Goal: Transaction & Acquisition: Book appointment/travel/reservation

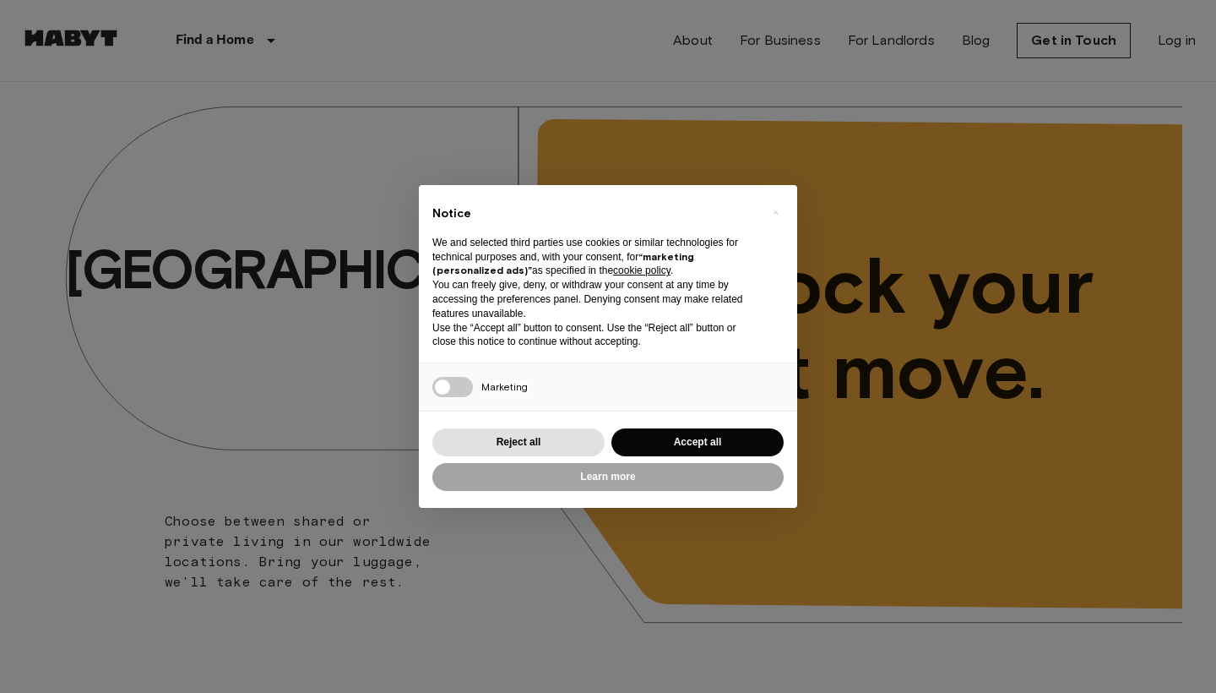
click at [686, 434] on button "Accept all" at bounding box center [698, 442] width 172 height 28
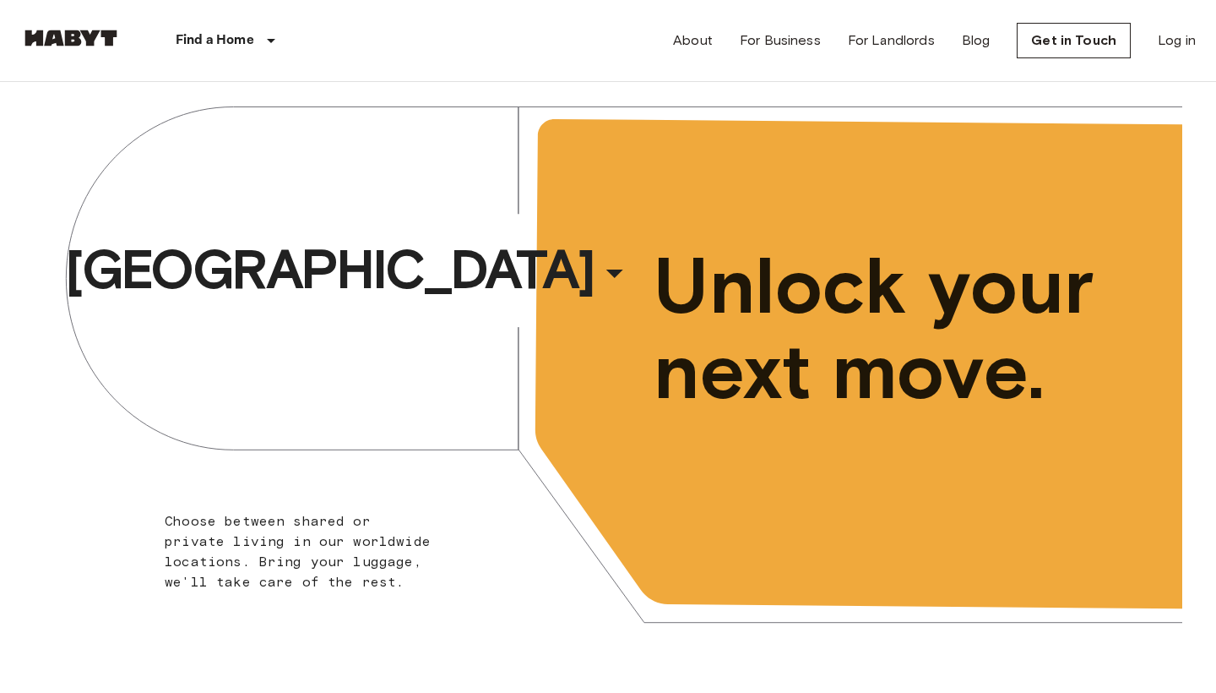
click at [450, 390] on div "Brussels ​ ​ Choose between shared or private living in our worldwide locations…" at bounding box center [608, 375] width 1149 height 587
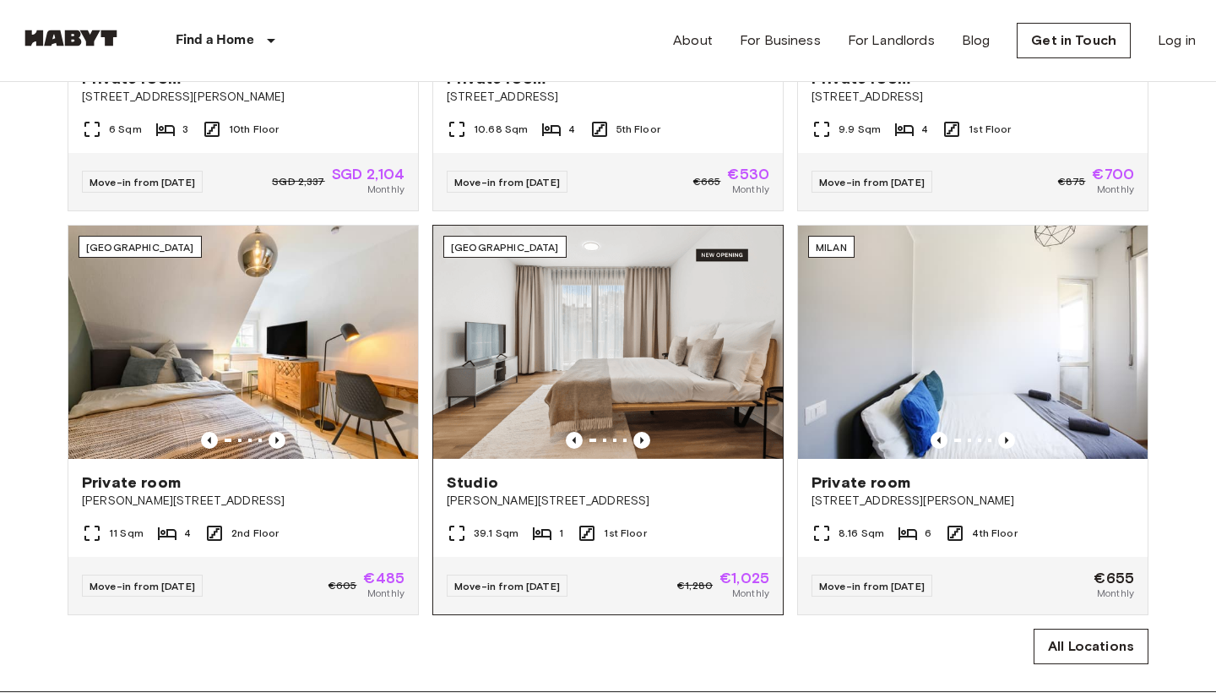
scroll to position [917, 0]
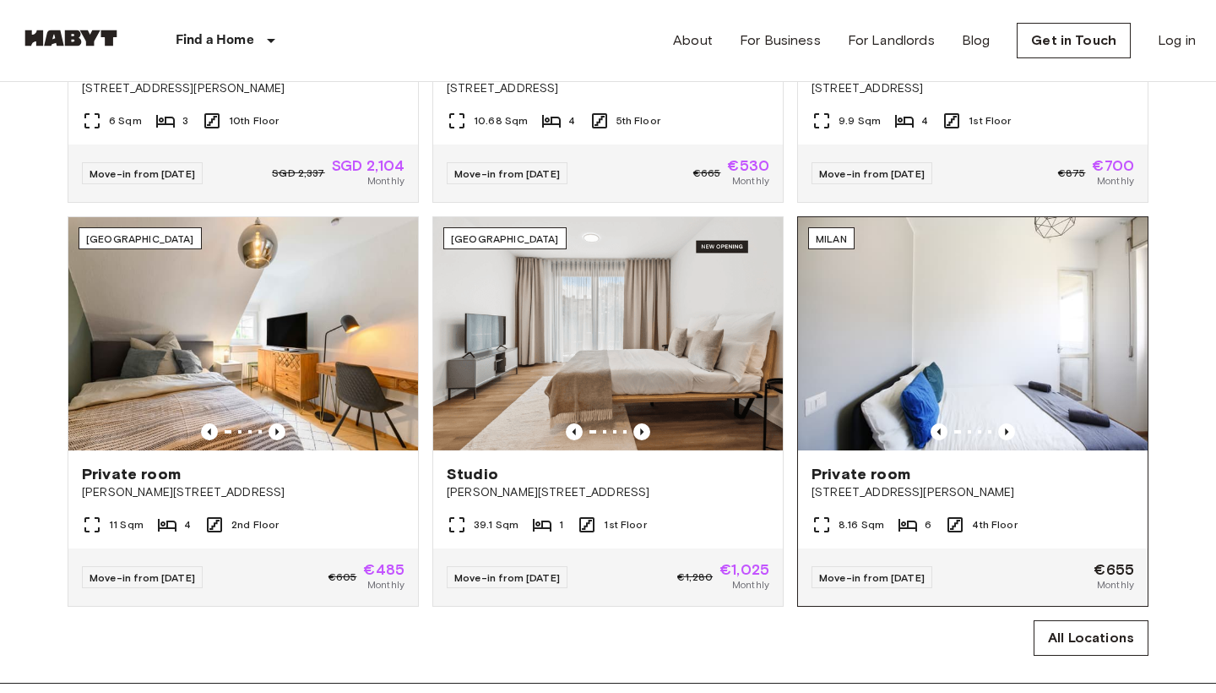
click at [1019, 457] on div "Private room Via Carlo Marx, 6, 20153 Milano, IT" at bounding box center [973, 482] width 350 height 64
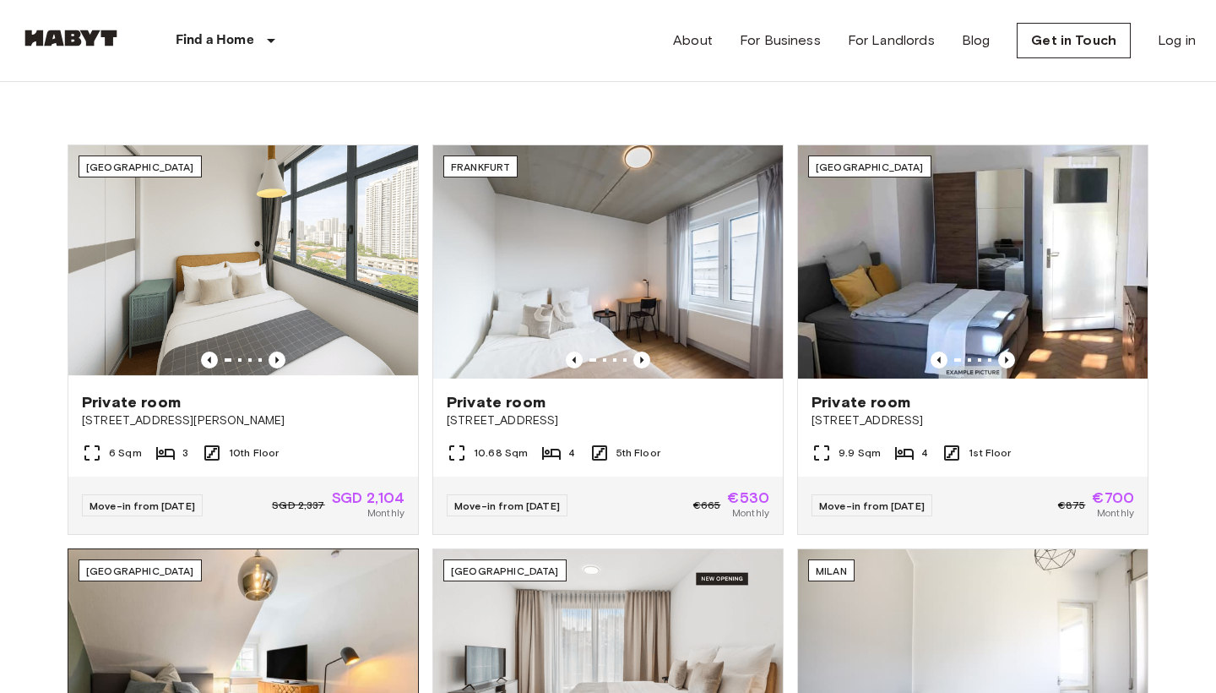
scroll to position [580, 0]
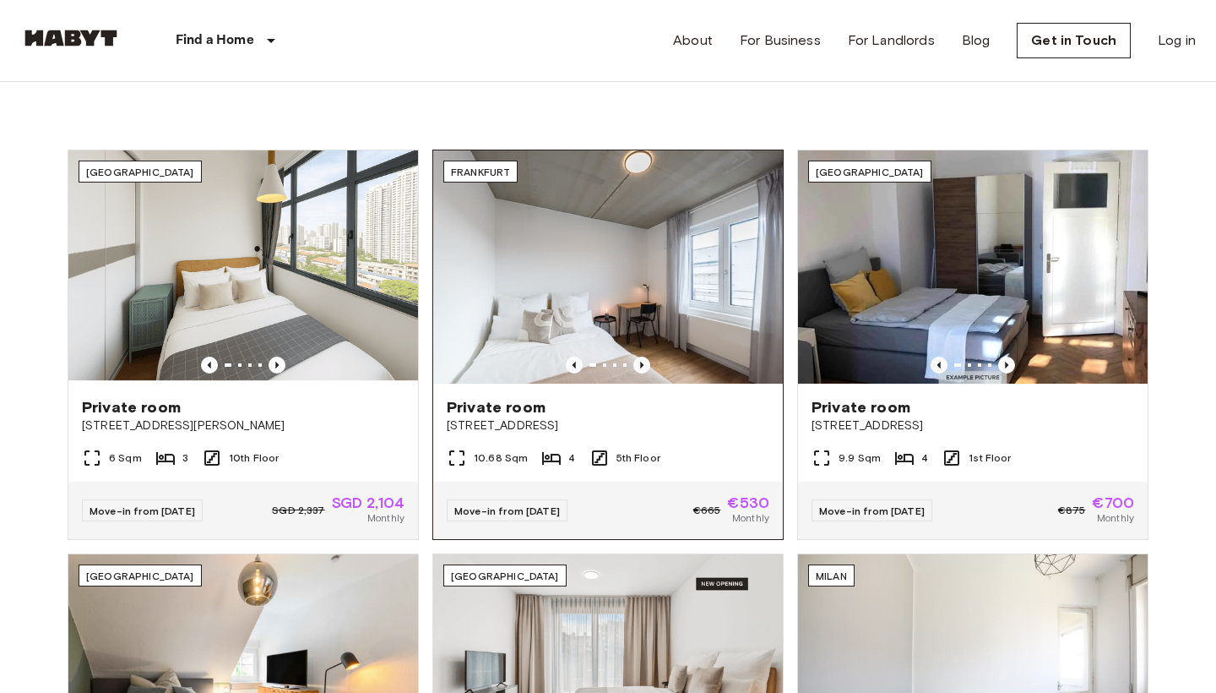
click at [633, 367] on div at bounding box center [608, 364] width 350 height 17
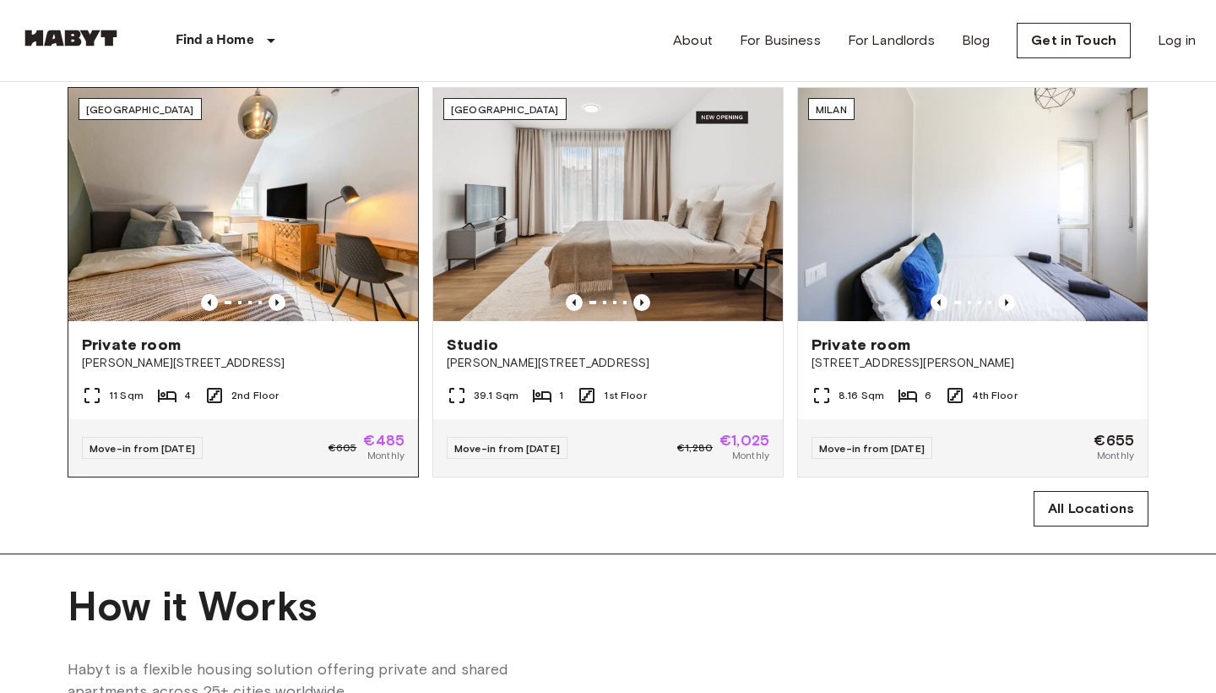
scroll to position [1038, 0]
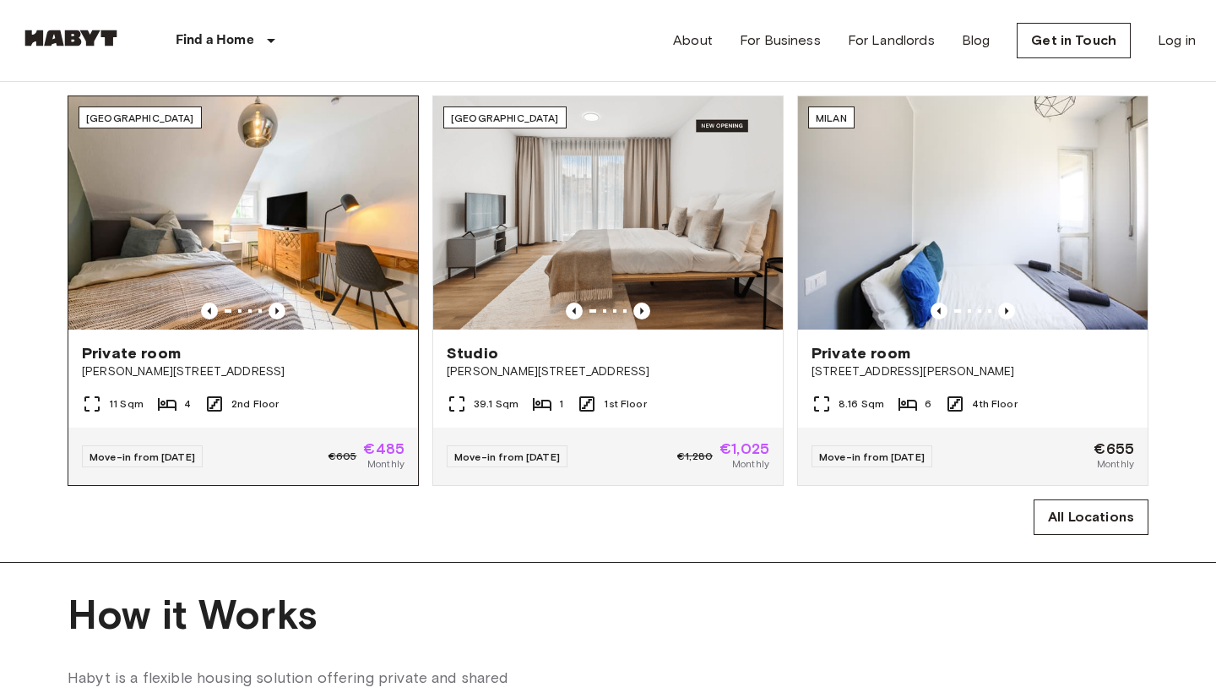
click at [271, 400] on span "2nd Floor" at bounding box center [254, 403] width 47 height 15
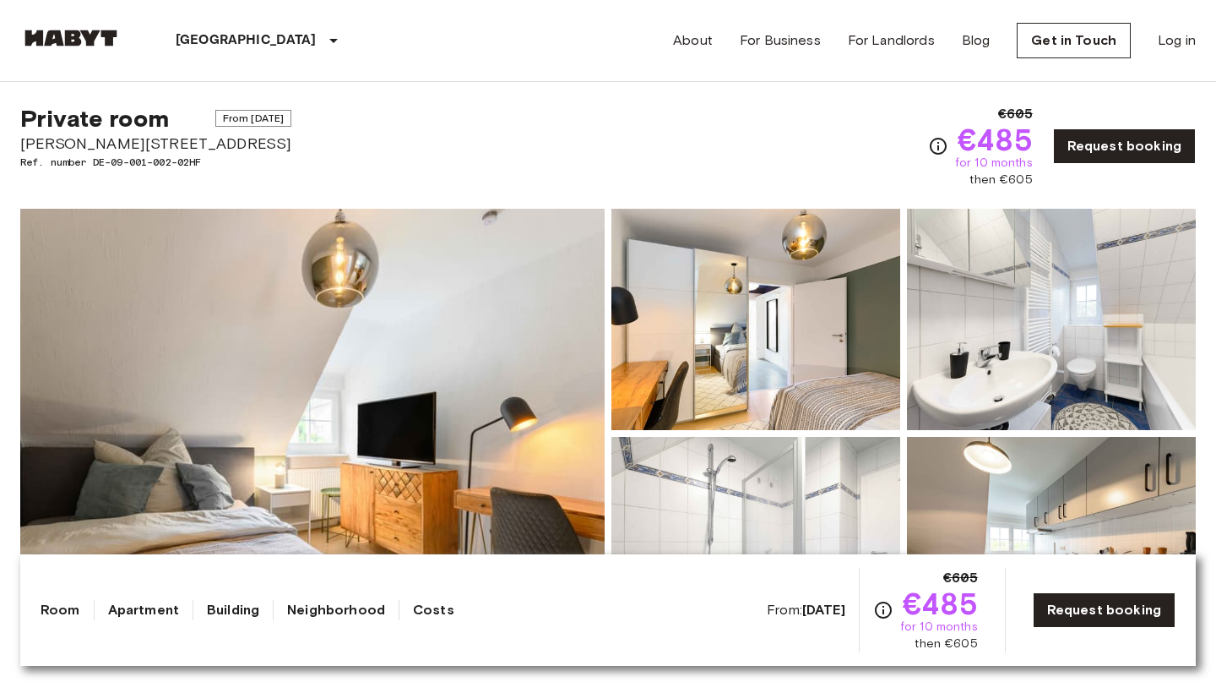
scroll to position [26, 0]
click at [1080, 156] on link "Request booking" at bounding box center [1124, 146] width 143 height 35
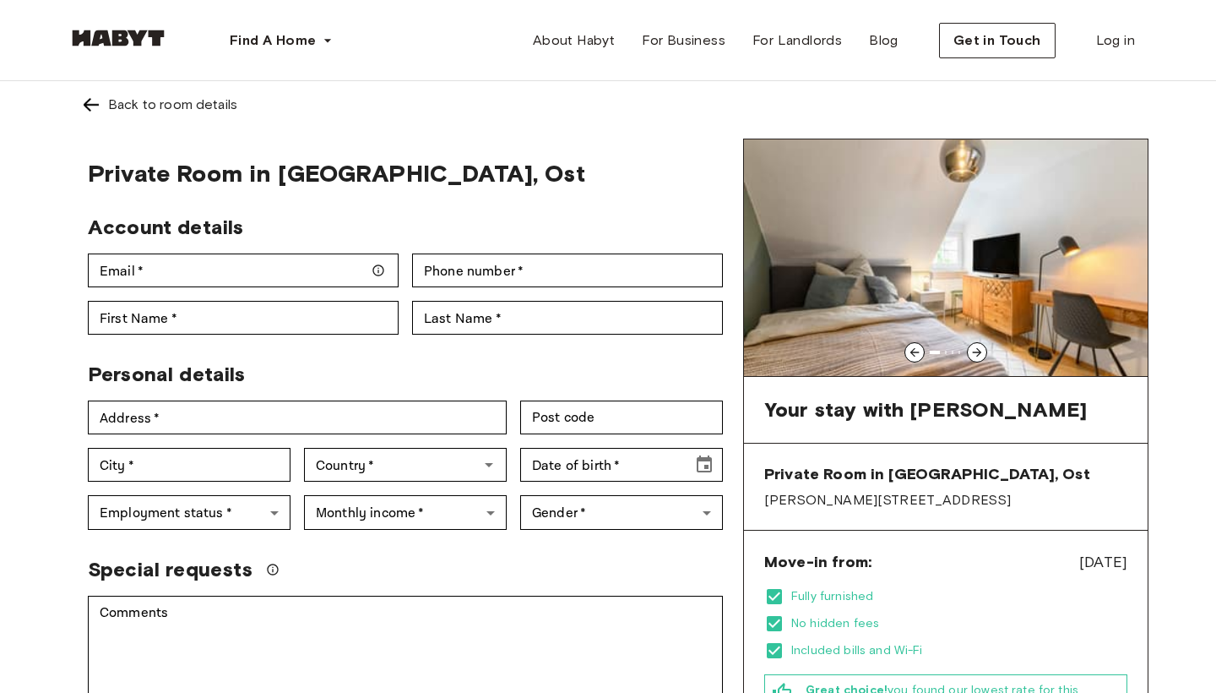
click at [90, 114] on img at bounding box center [91, 105] width 20 height 20
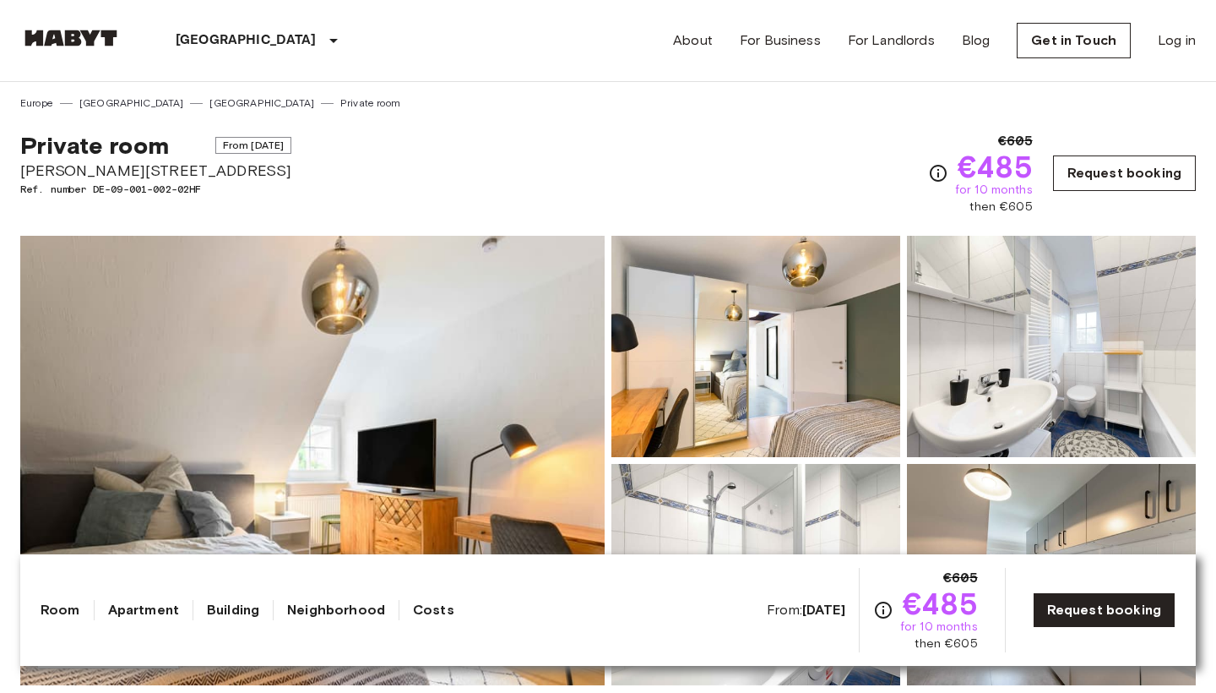
click at [1058, 179] on link "Request booking" at bounding box center [1124, 172] width 143 height 35
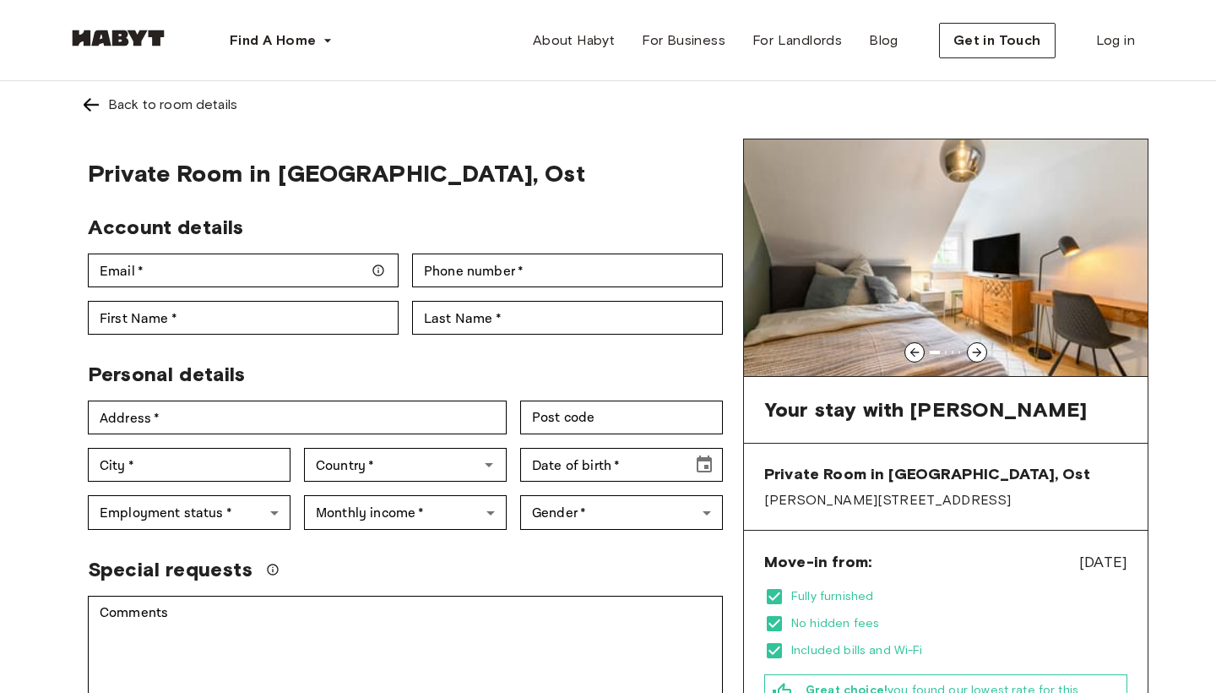
click at [92, 107] on img at bounding box center [91, 105] width 20 height 20
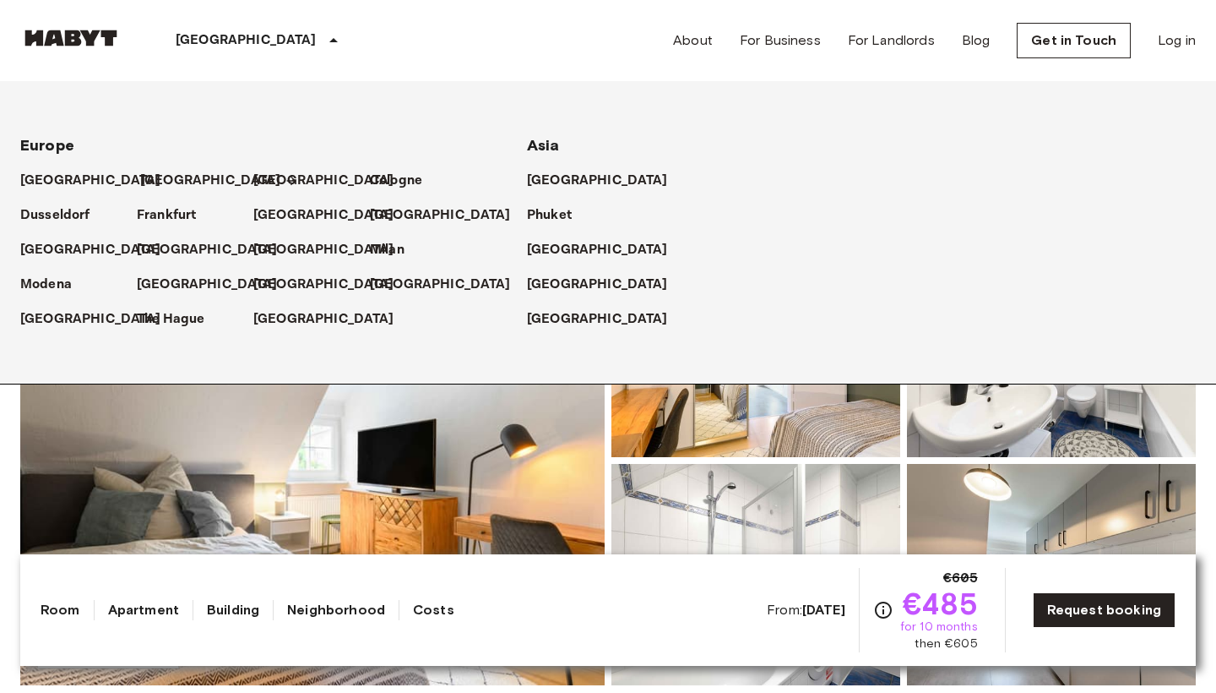
click at [163, 177] on p "[GEOGRAPHIC_DATA]" at bounding box center [210, 181] width 141 height 20
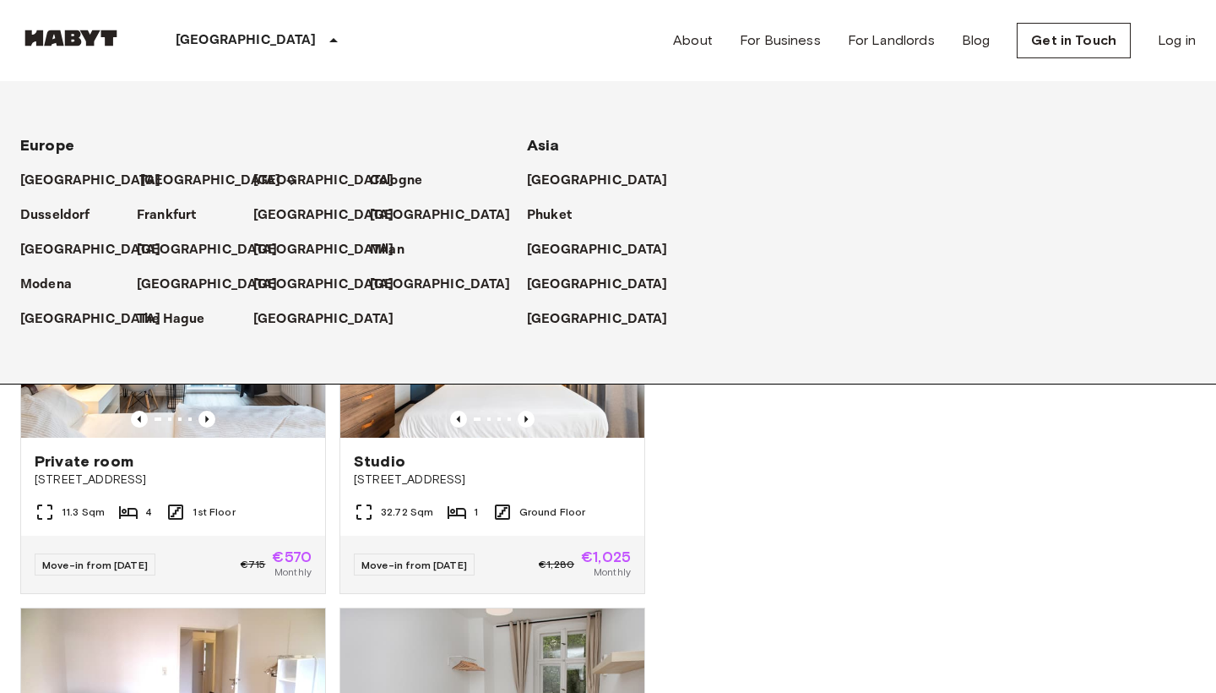
click at [163, 177] on p "[GEOGRAPHIC_DATA]" at bounding box center [210, 181] width 141 height 20
click at [166, 178] on p "[GEOGRAPHIC_DATA]" at bounding box center [210, 181] width 141 height 20
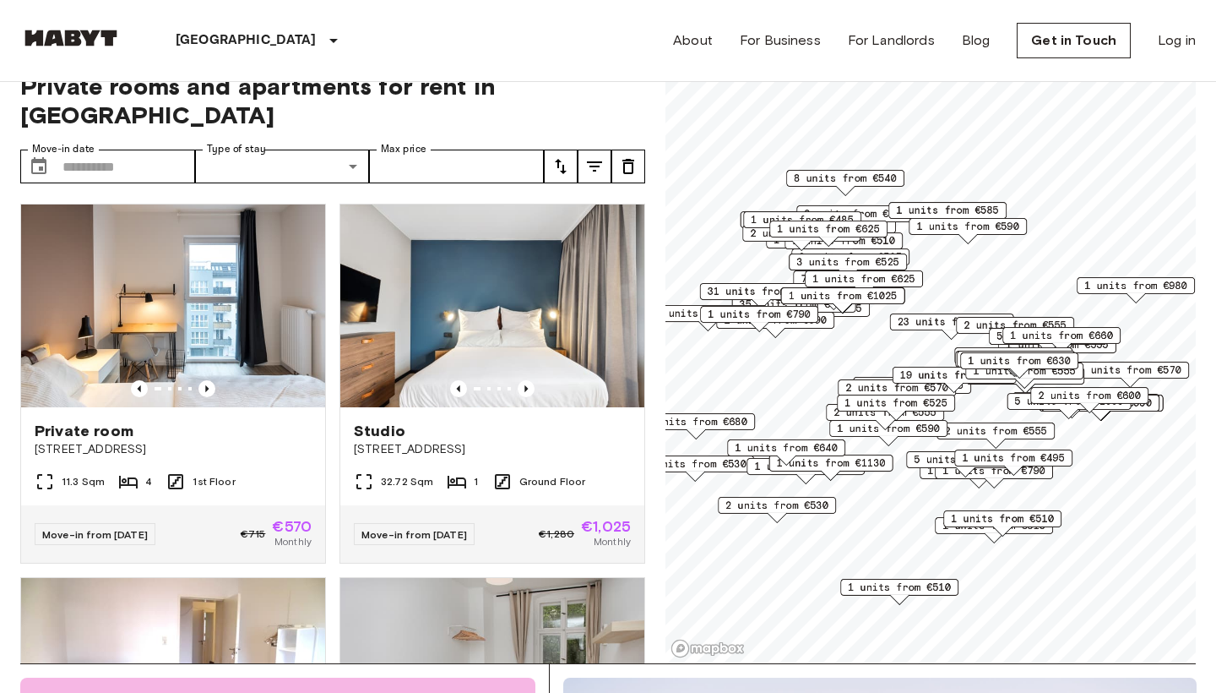
scroll to position [16, 0]
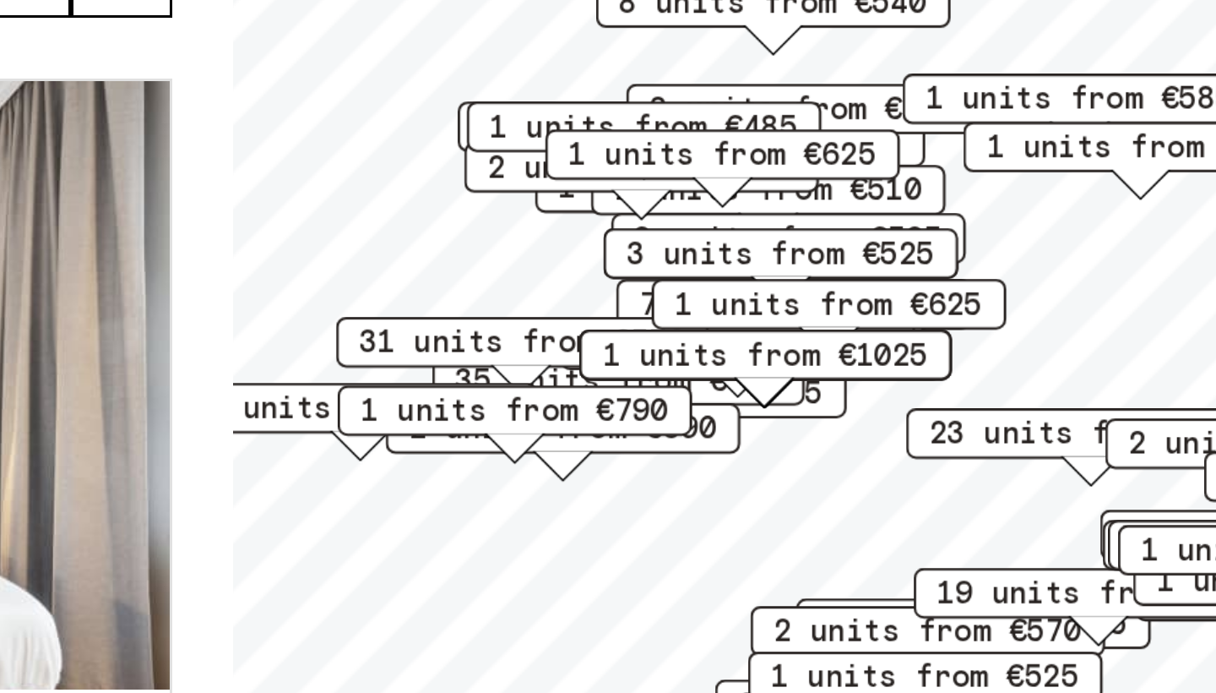
click at [770, 235] on div "1 units from €625" at bounding box center [829, 248] width 118 height 26
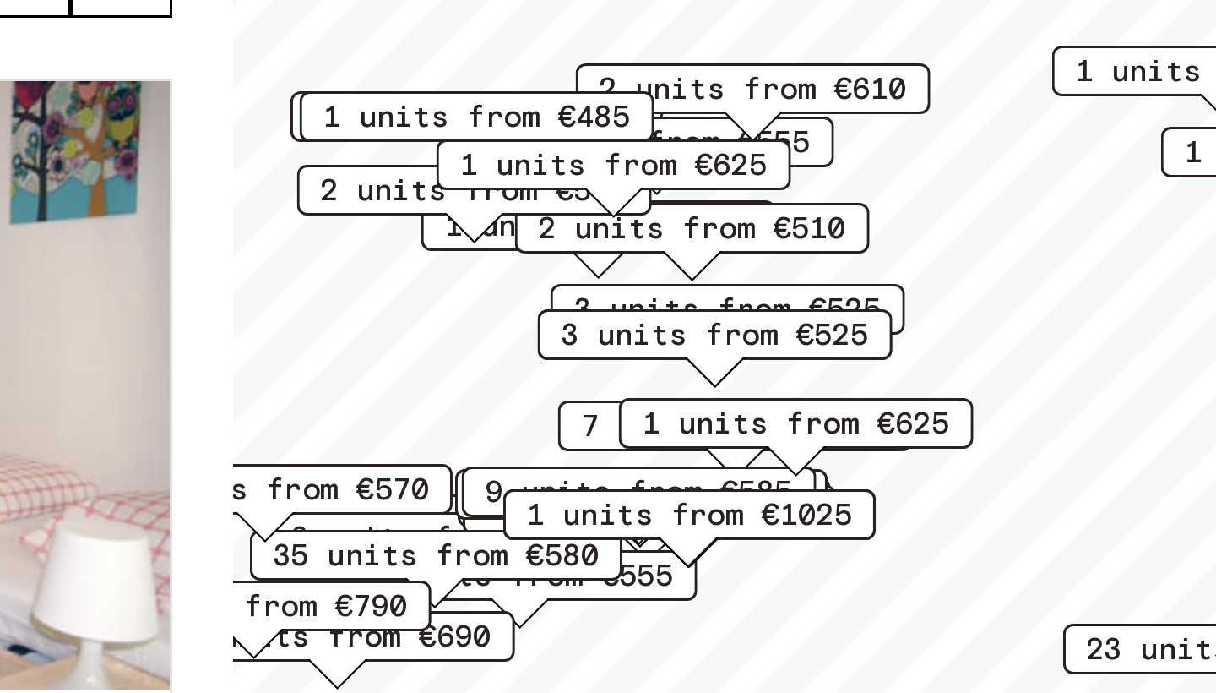
click at [767, 260] on span "2 units from €510" at bounding box center [818, 267] width 103 height 15
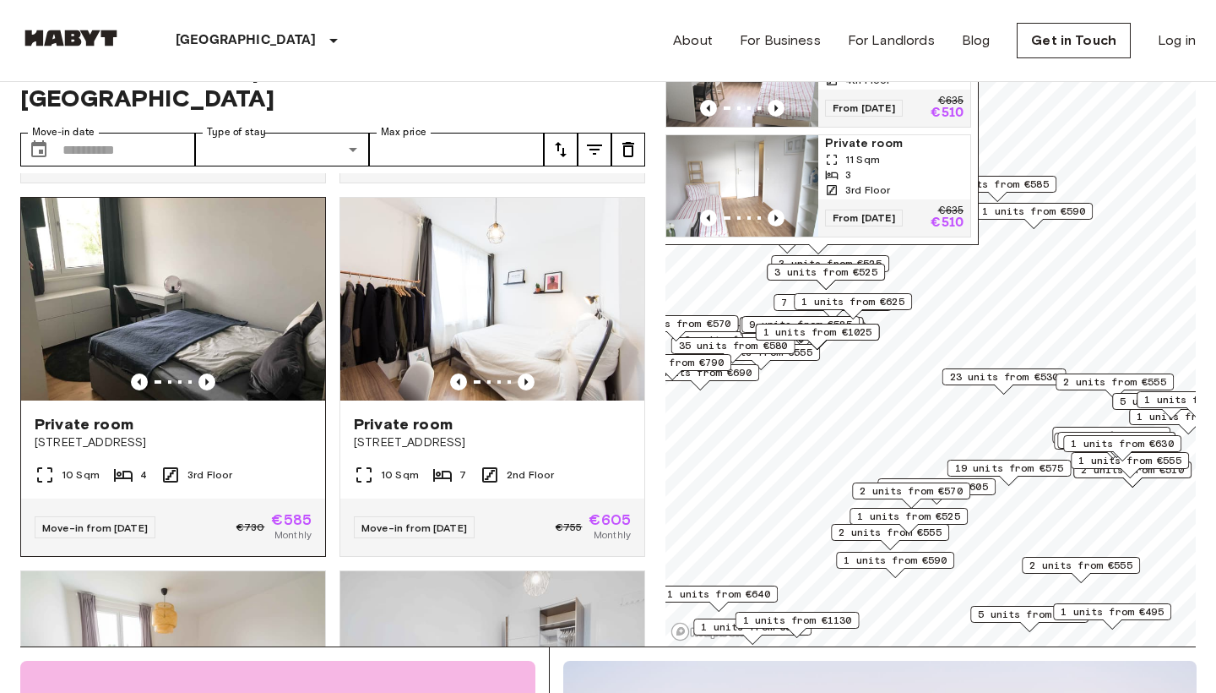
scroll to position [2924, 0]
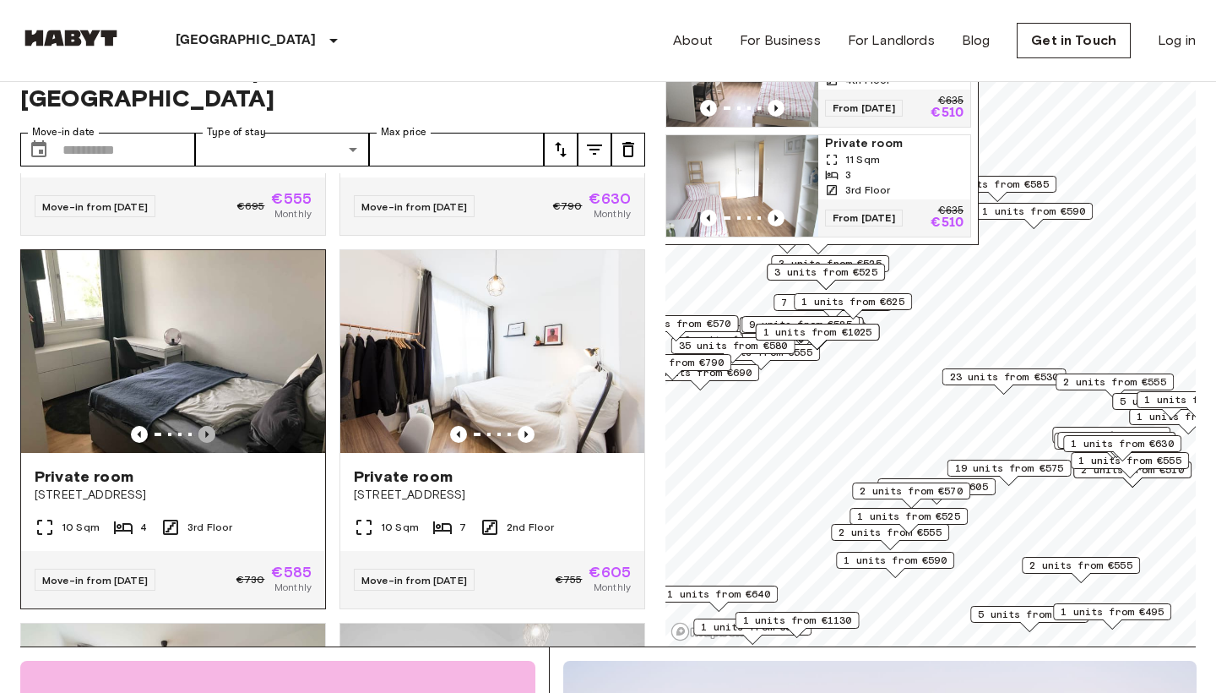
click at [210, 426] on icon "Previous image" at bounding box center [207, 434] width 17 height 17
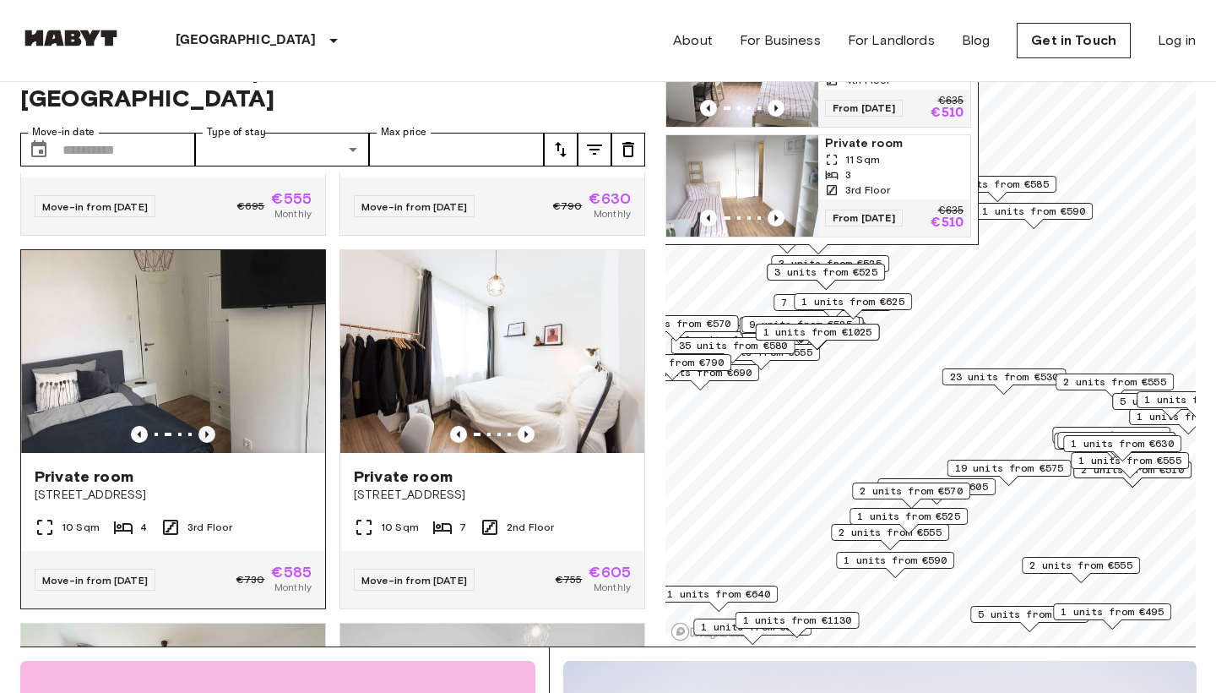
click at [210, 426] on icon "Previous image" at bounding box center [207, 434] width 17 height 17
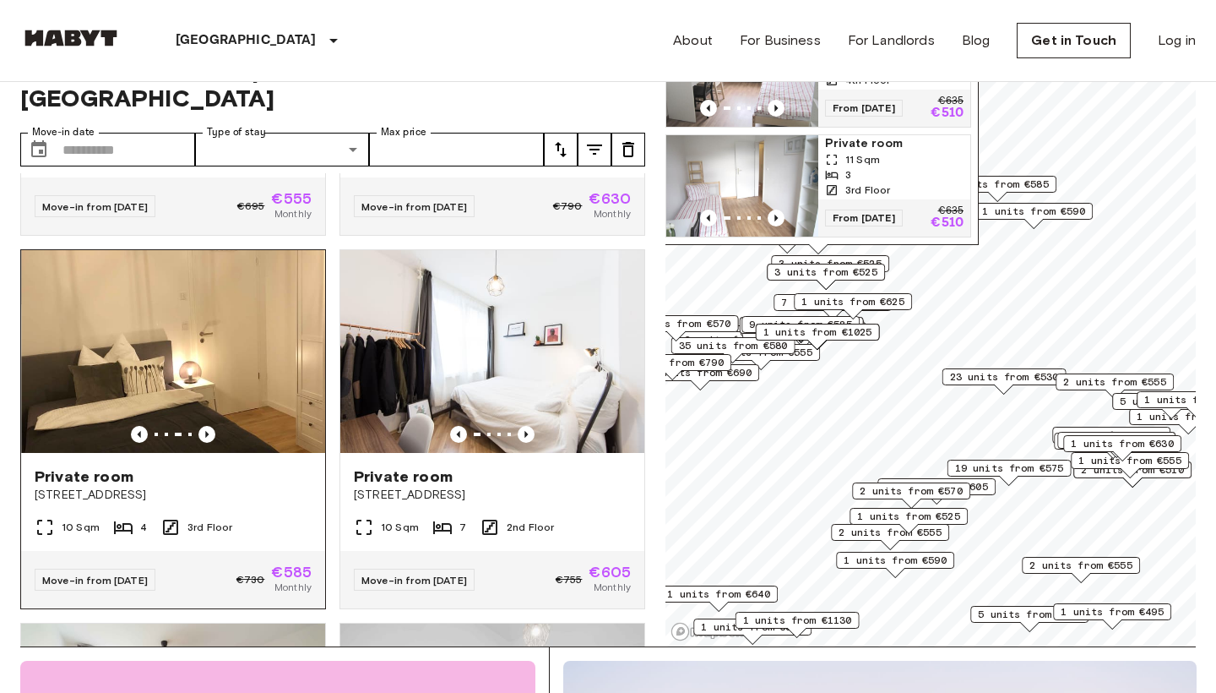
click at [122, 426] on div at bounding box center [173, 434] width 304 height 17
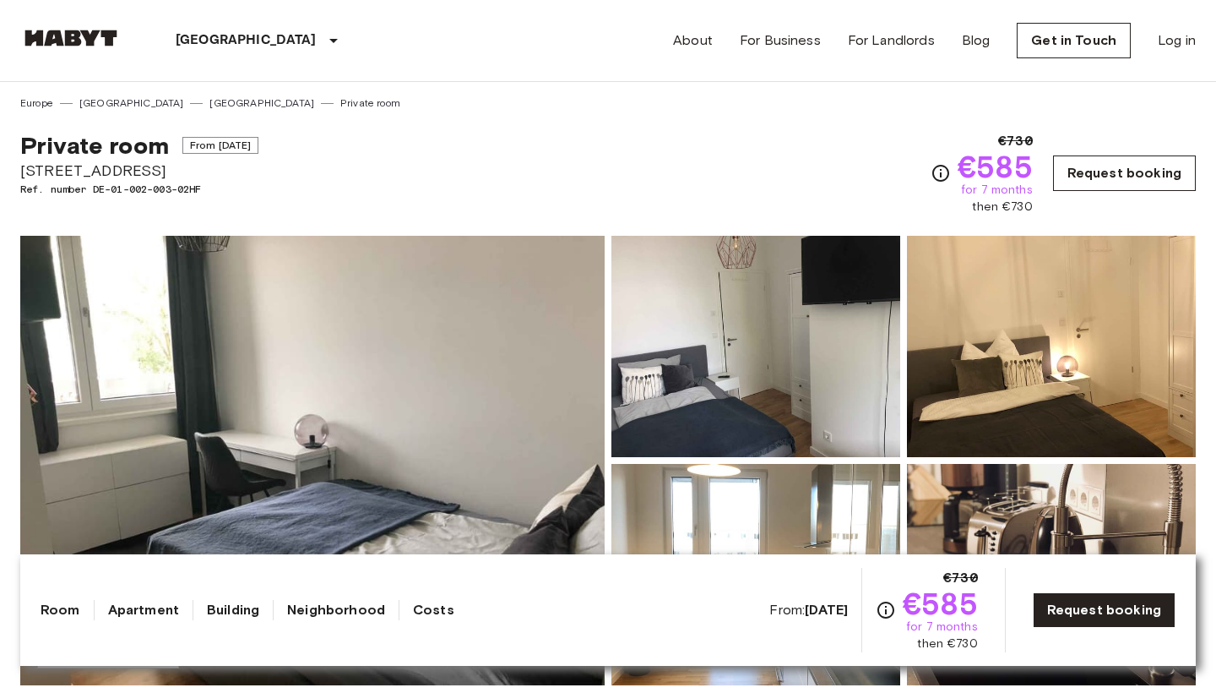
click at [1107, 180] on link "Request booking" at bounding box center [1124, 172] width 143 height 35
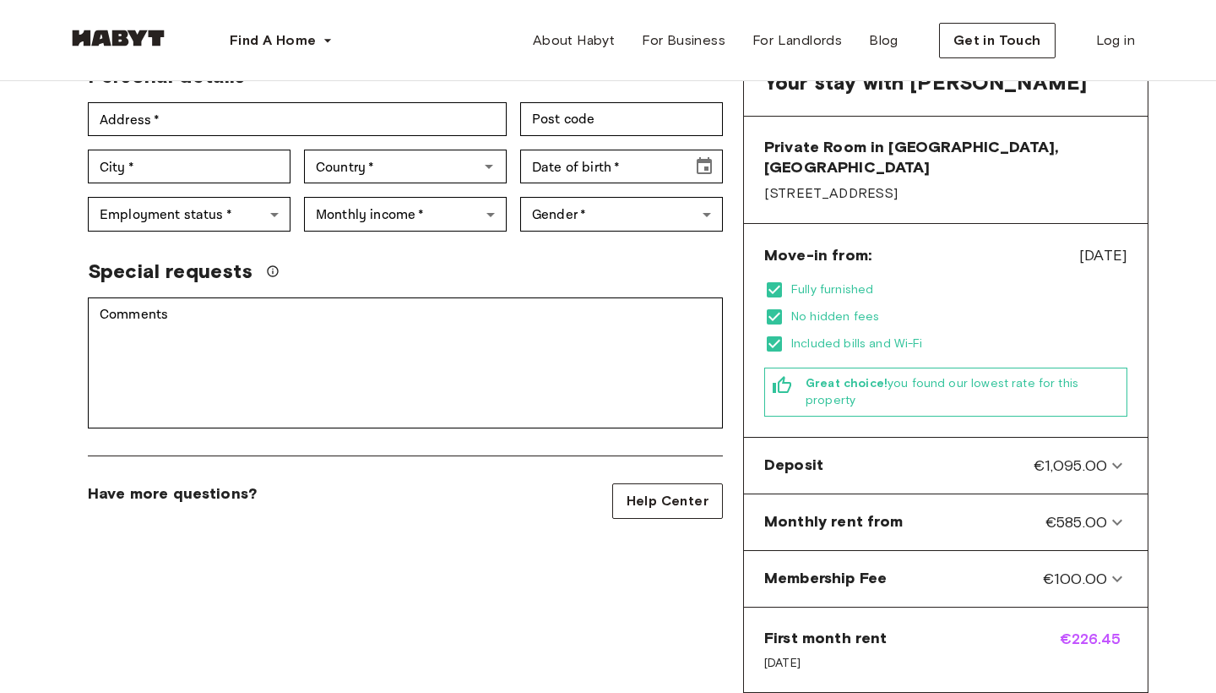
scroll to position [328, 0]
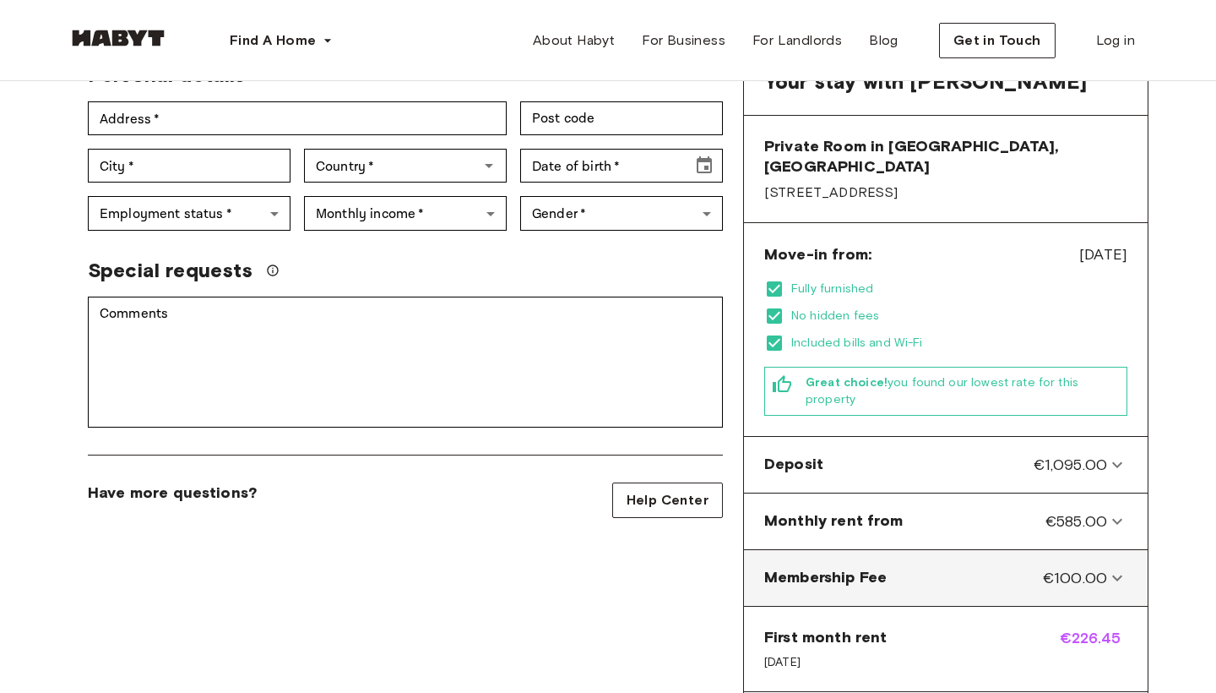
click at [1111, 568] on icon at bounding box center [1117, 578] width 20 height 20
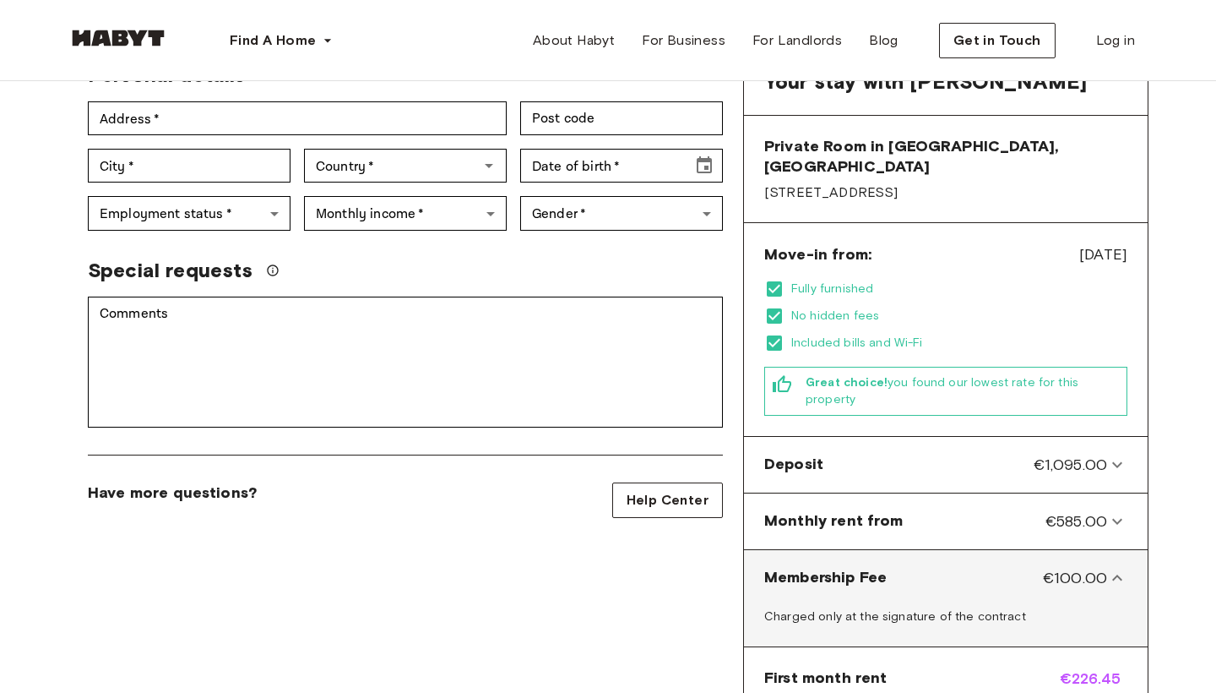
click at [1114, 568] on icon at bounding box center [1117, 578] width 20 height 20
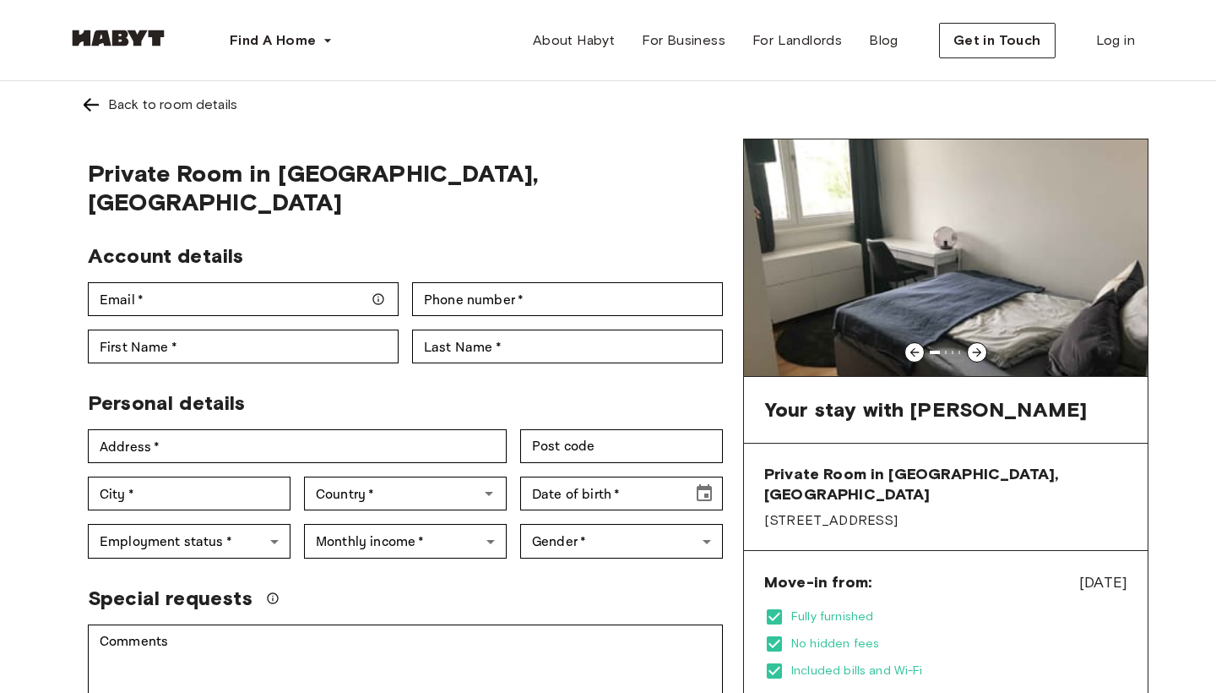
scroll to position [0, 0]
click at [96, 101] on img at bounding box center [91, 105] width 20 height 20
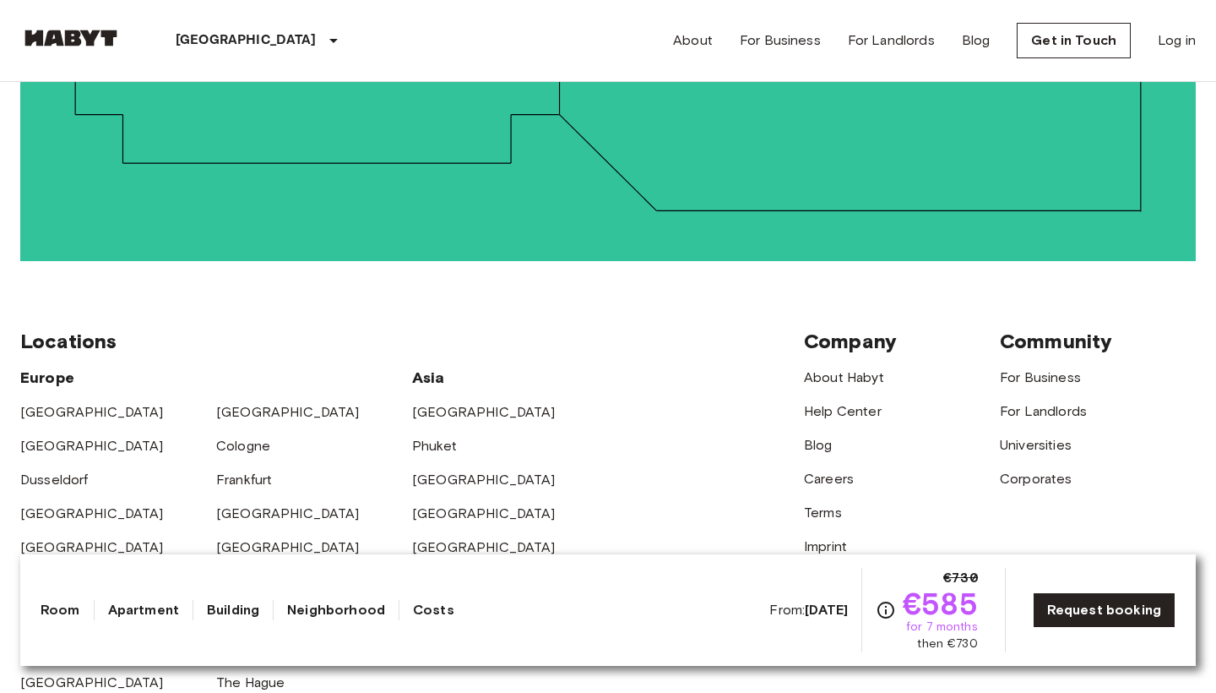
scroll to position [3163, 0]
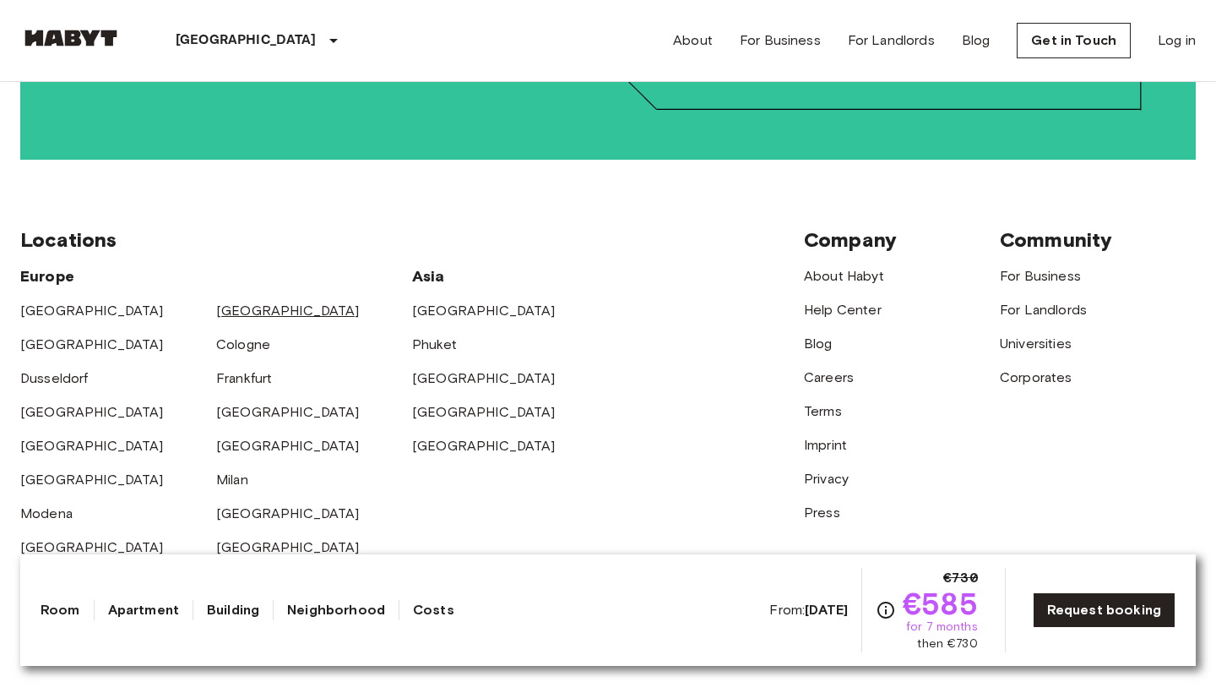
click at [239, 302] on link "[GEOGRAPHIC_DATA]" at bounding box center [288, 310] width 144 height 16
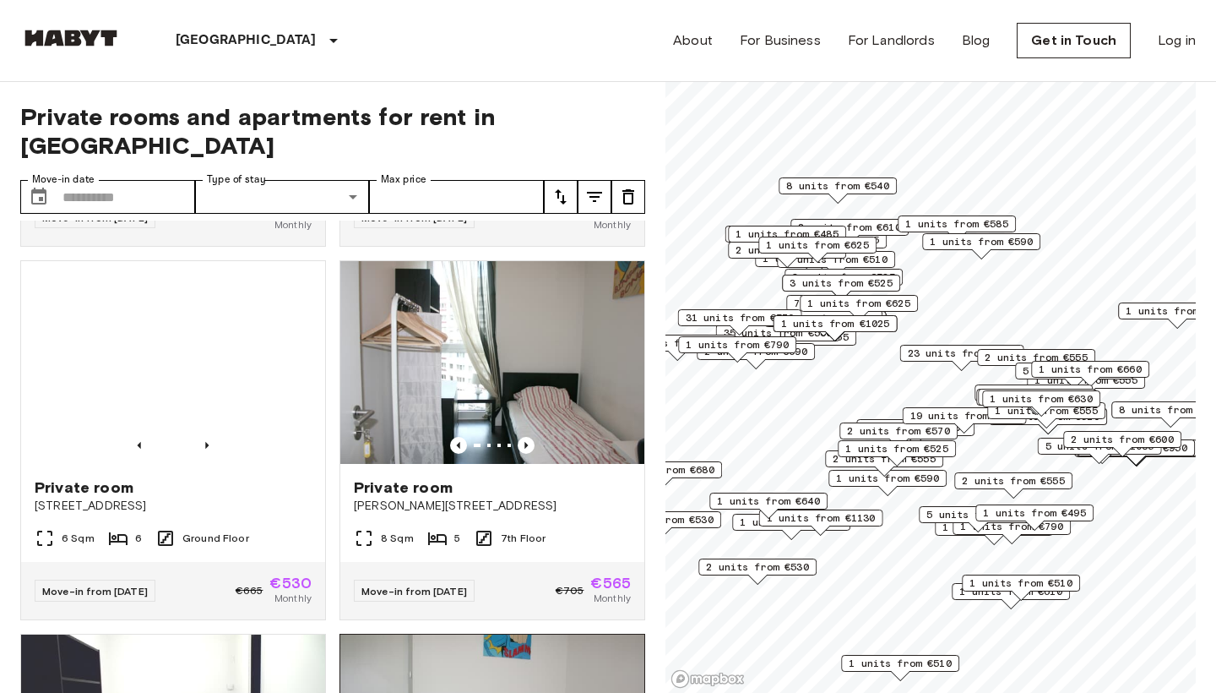
scroll to position [2205, 0]
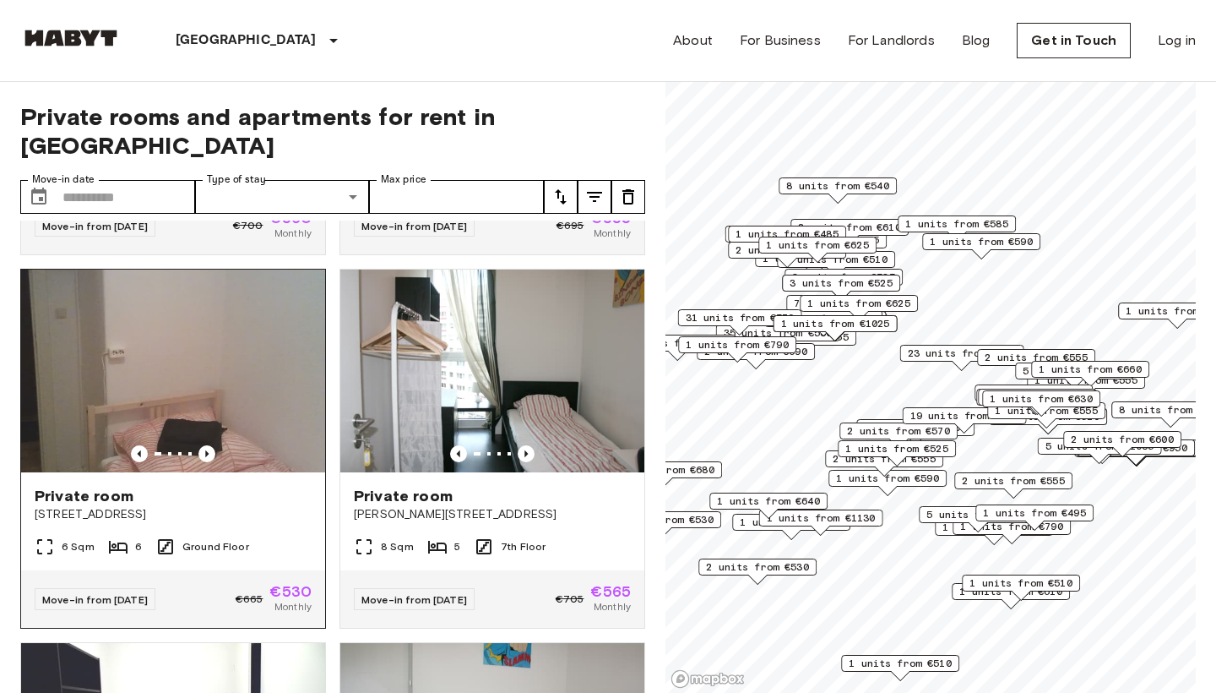
click at [269, 506] on span "[STREET_ADDRESS]" at bounding box center [173, 514] width 277 height 17
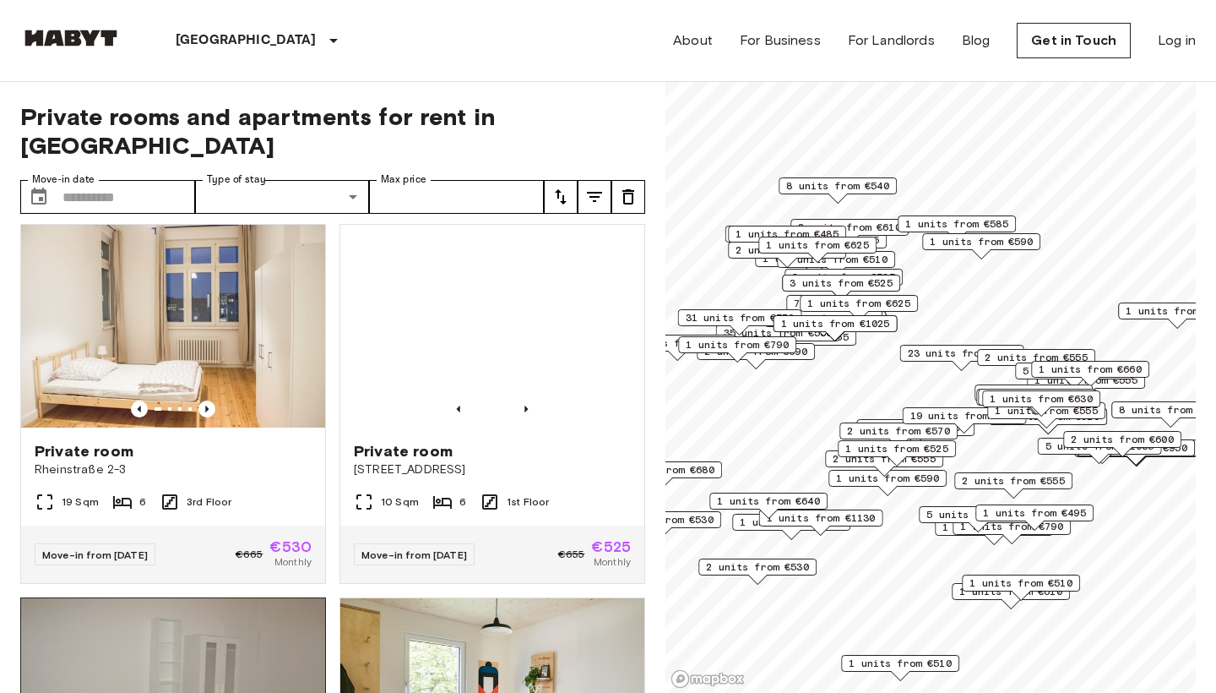
scroll to position [6349, 0]
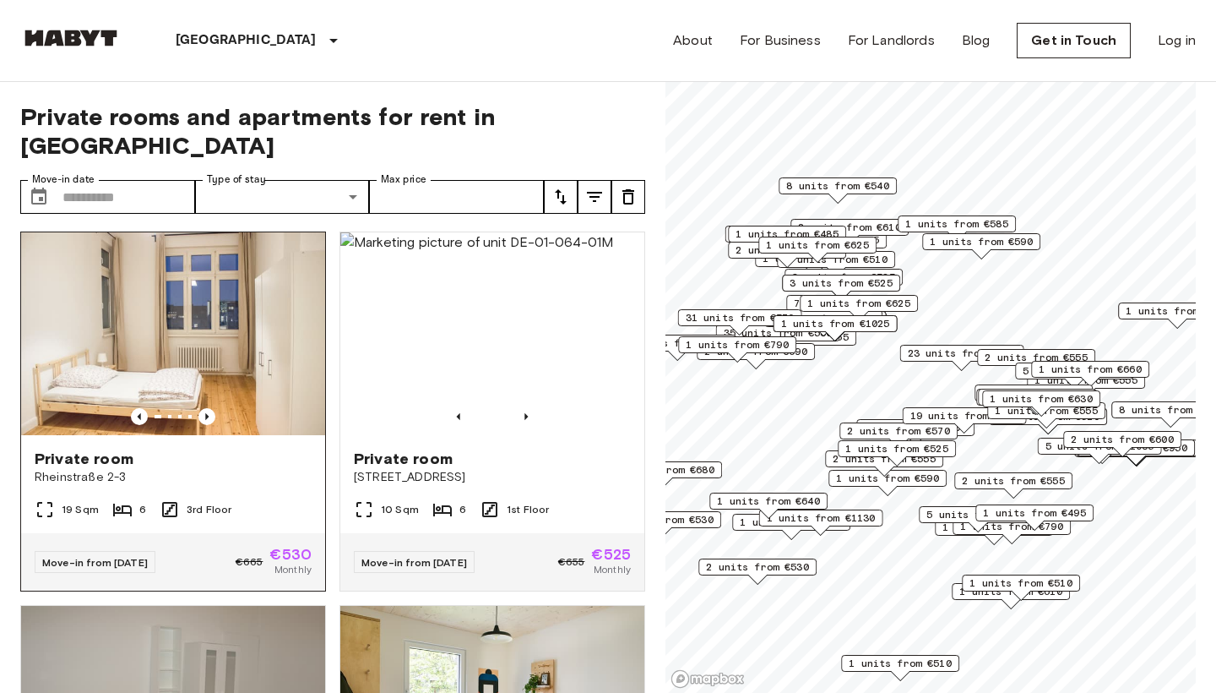
click at [252, 469] on div "Private room [STREET_ADDRESS]" at bounding box center [173, 467] width 304 height 64
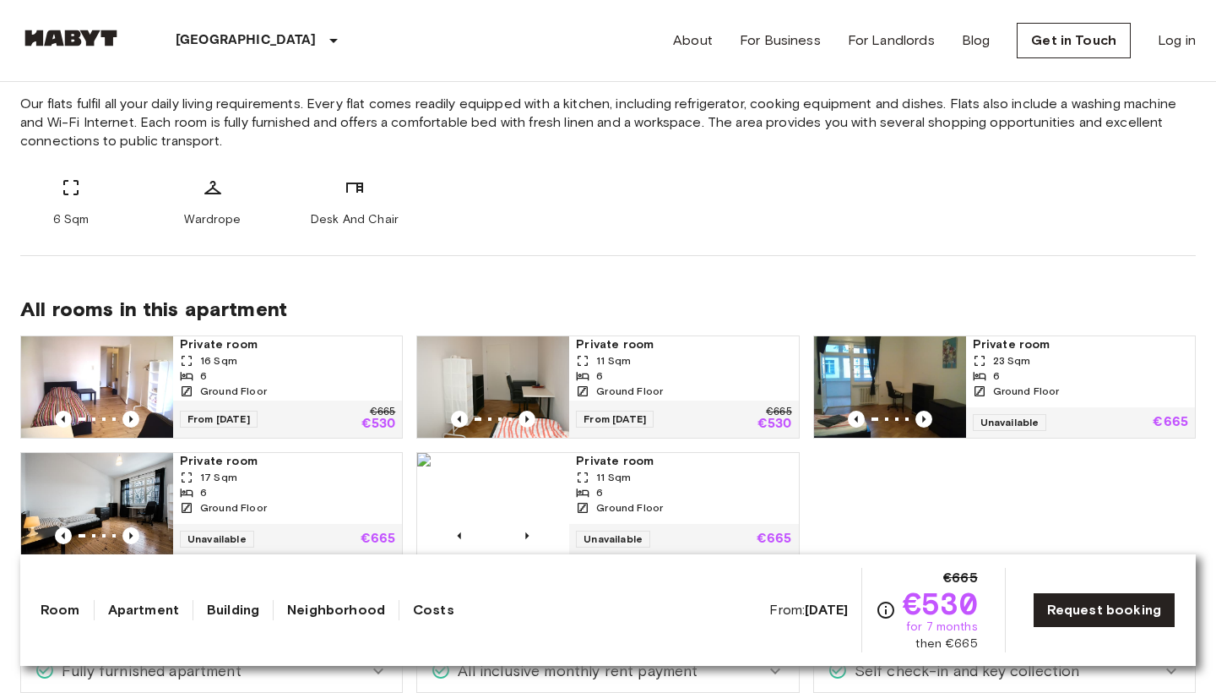
scroll to position [723, 0]
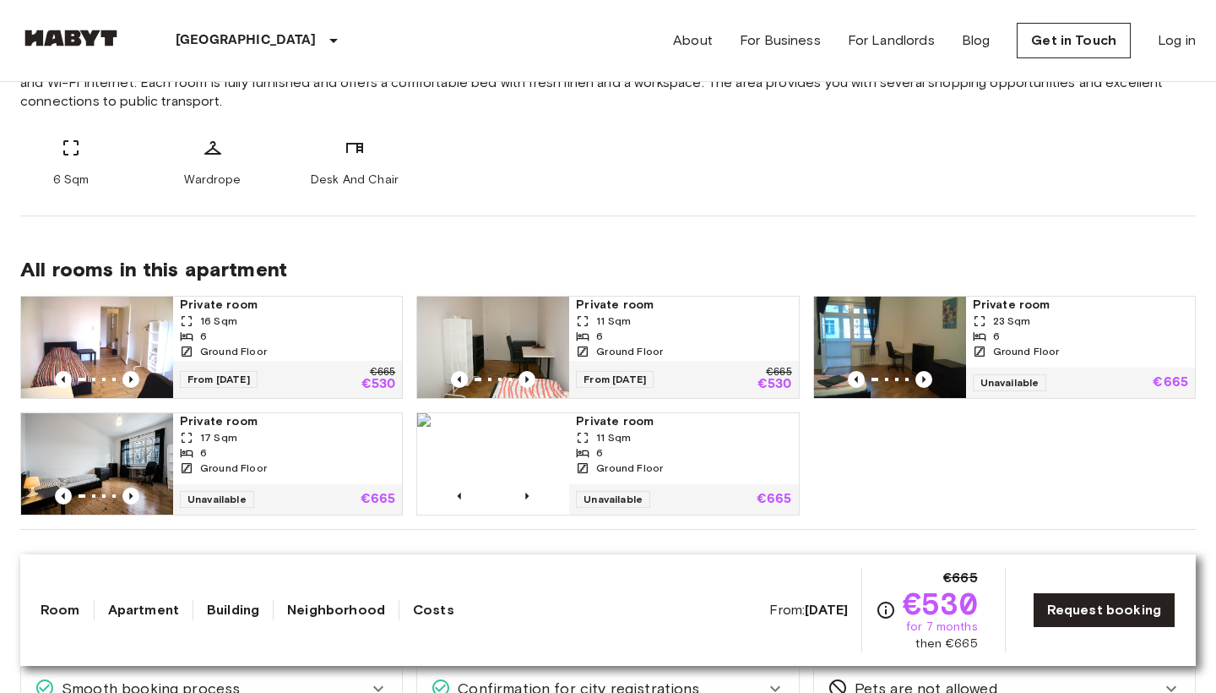
click at [624, 177] on div "6 Sqm Wardrope Desk And Chair" at bounding box center [608, 163] width 1176 height 51
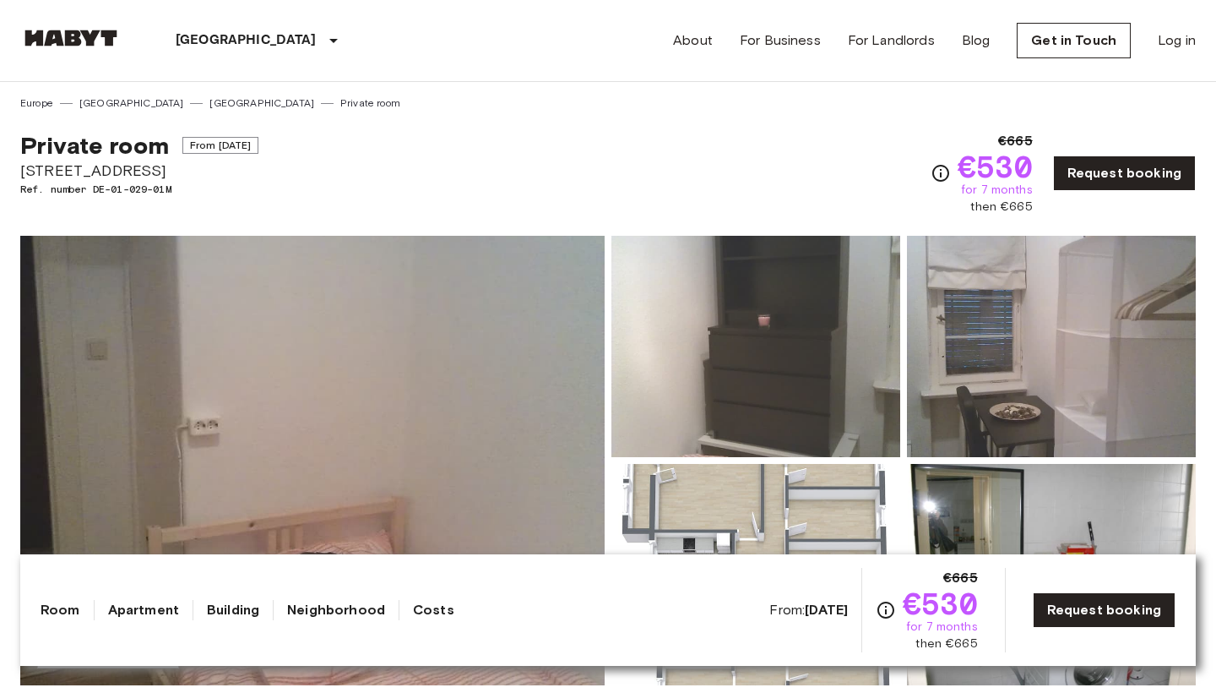
scroll to position [0, 0]
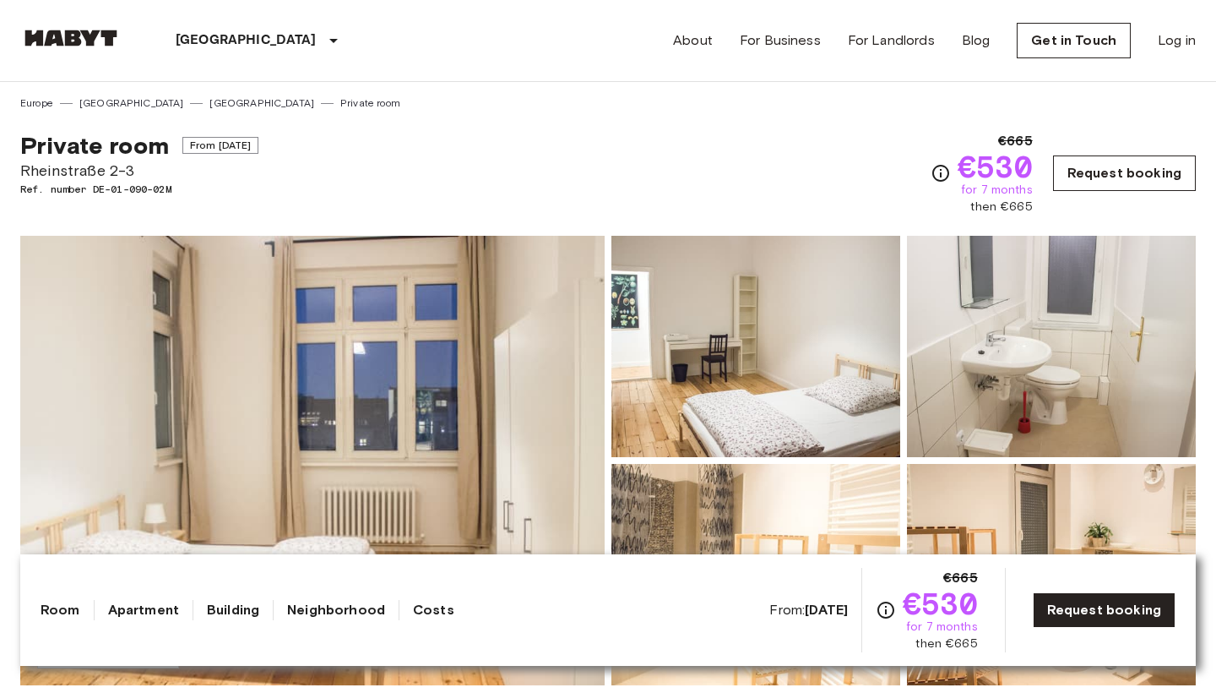
click at [1120, 167] on link "Request booking" at bounding box center [1124, 172] width 143 height 35
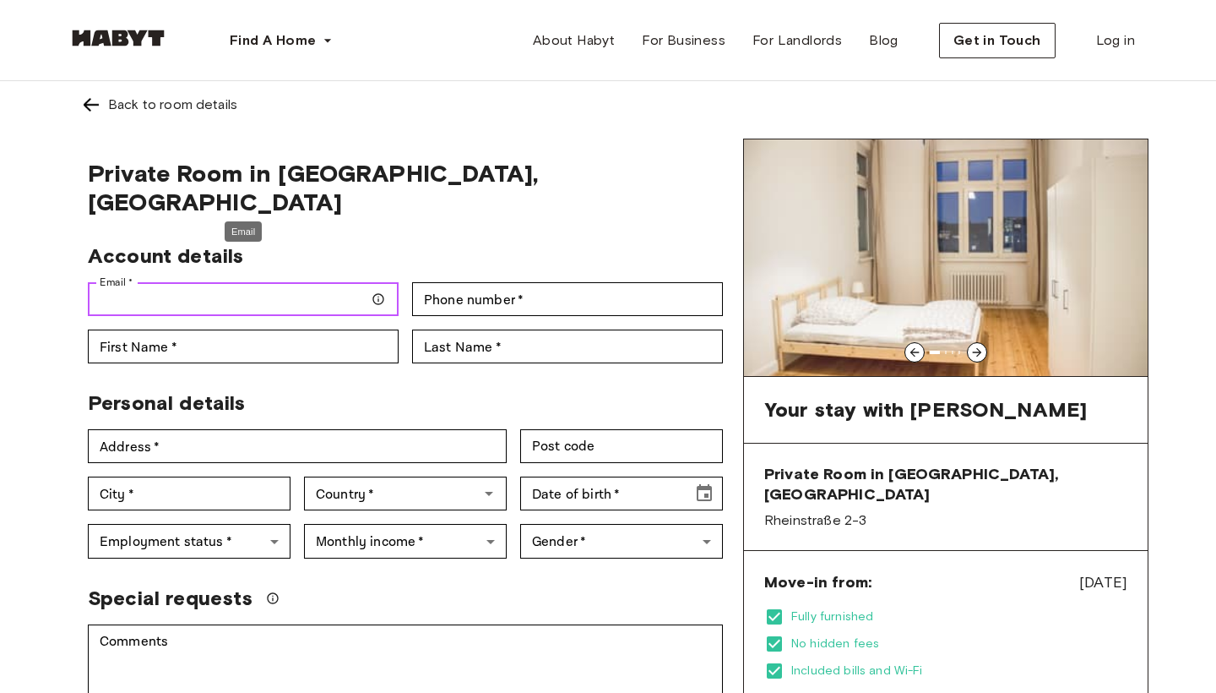
click at [199, 282] on input "Email   *" at bounding box center [243, 299] width 311 height 34
click at [465, 377] on div "Personal details" at bounding box center [398, 396] width 649 height 39
click at [78, 111] on link "Back to room details" at bounding box center [608, 104] width 1081 height 47
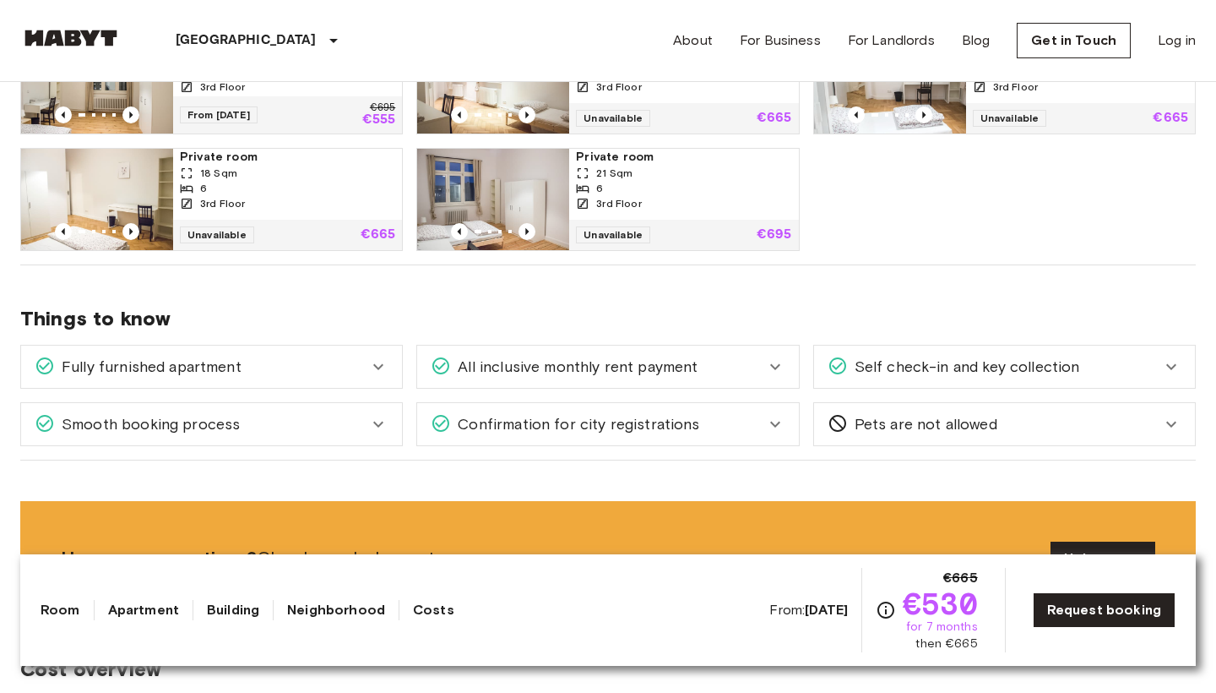
scroll to position [988, 0]
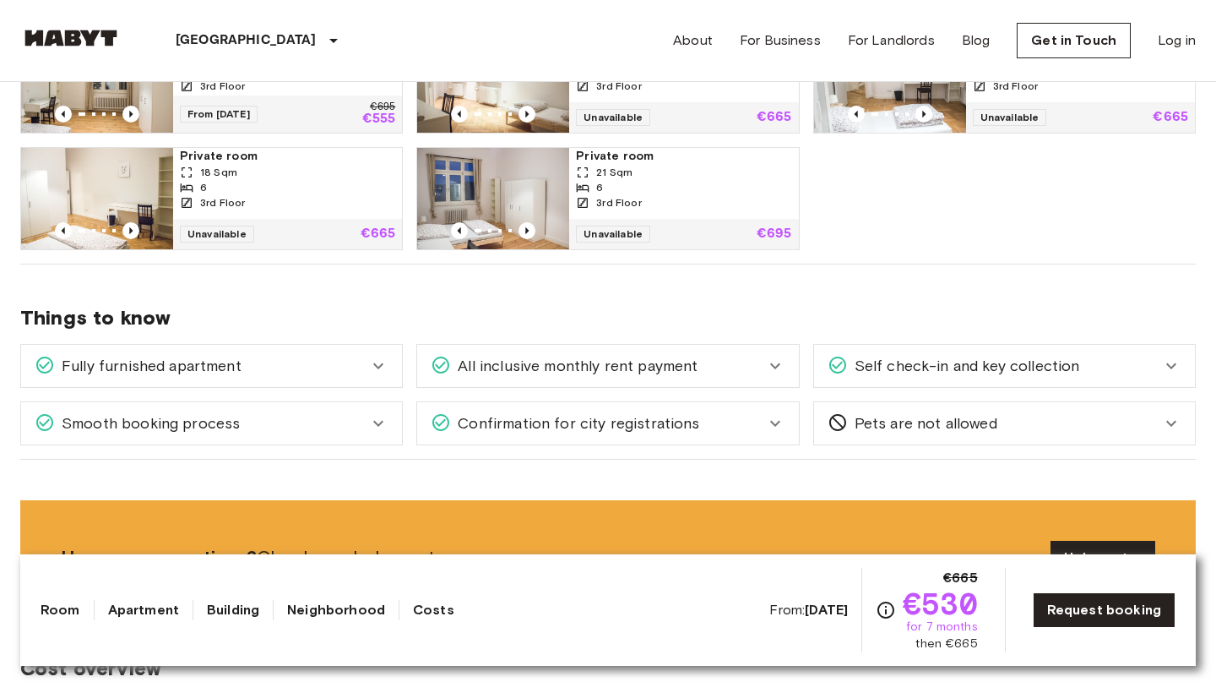
click at [391, 367] on div "Fully furnished apartment" at bounding box center [211, 366] width 381 height 42
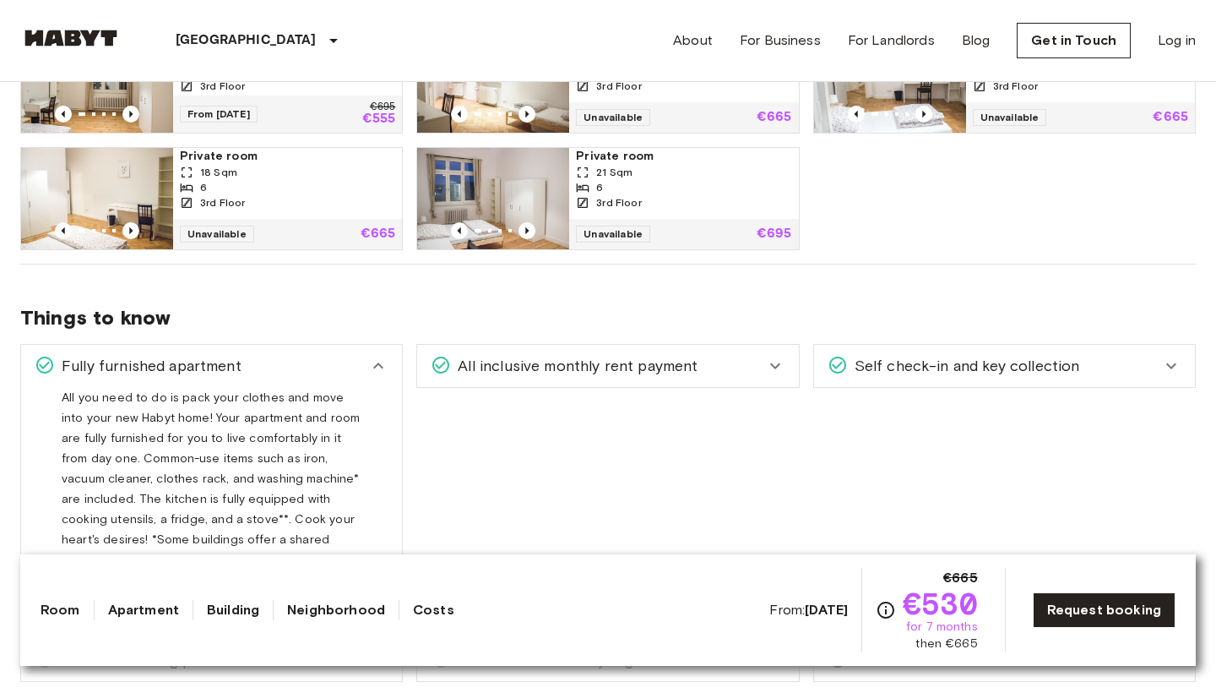
click at [391, 367] on div "Fully furnished apartment" at bounding box center [211, 366] width 381 height 42
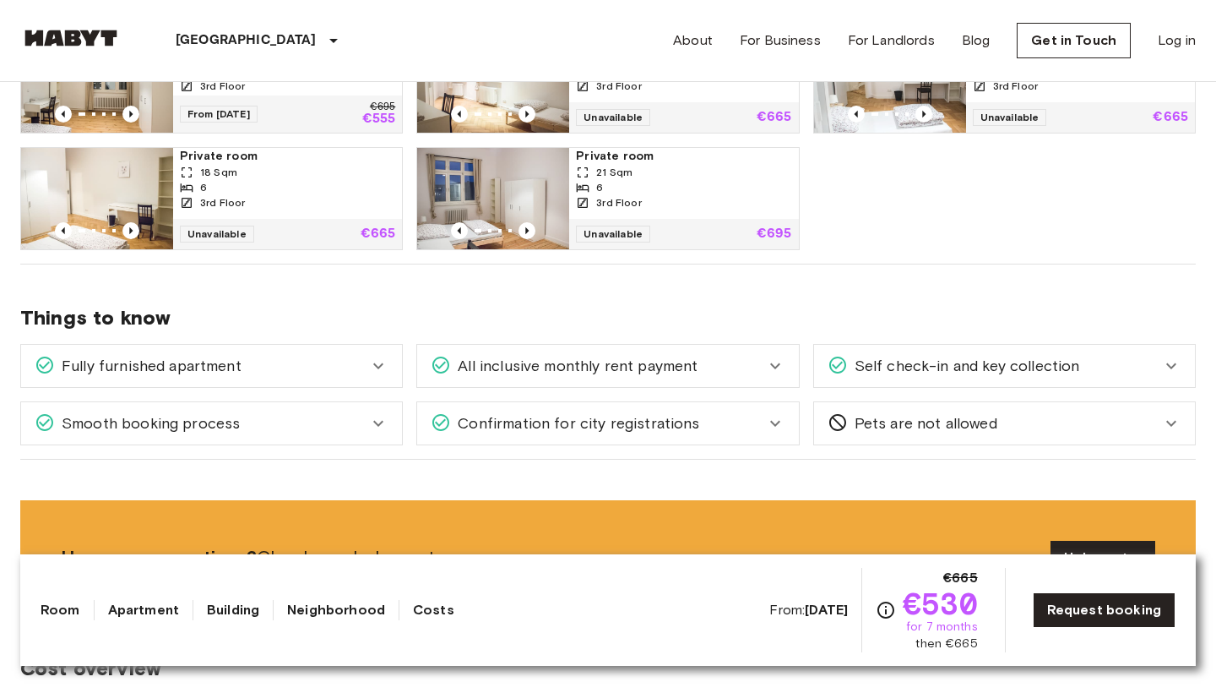
drag, startPoint x: 813, startPoint y: 373, endPoint x: 837, endPoint y: 375, distance: 23.7
click at [831, 373] on div "Self check-in and key collection" at bounding box center [1004, 366] width 381 height 42
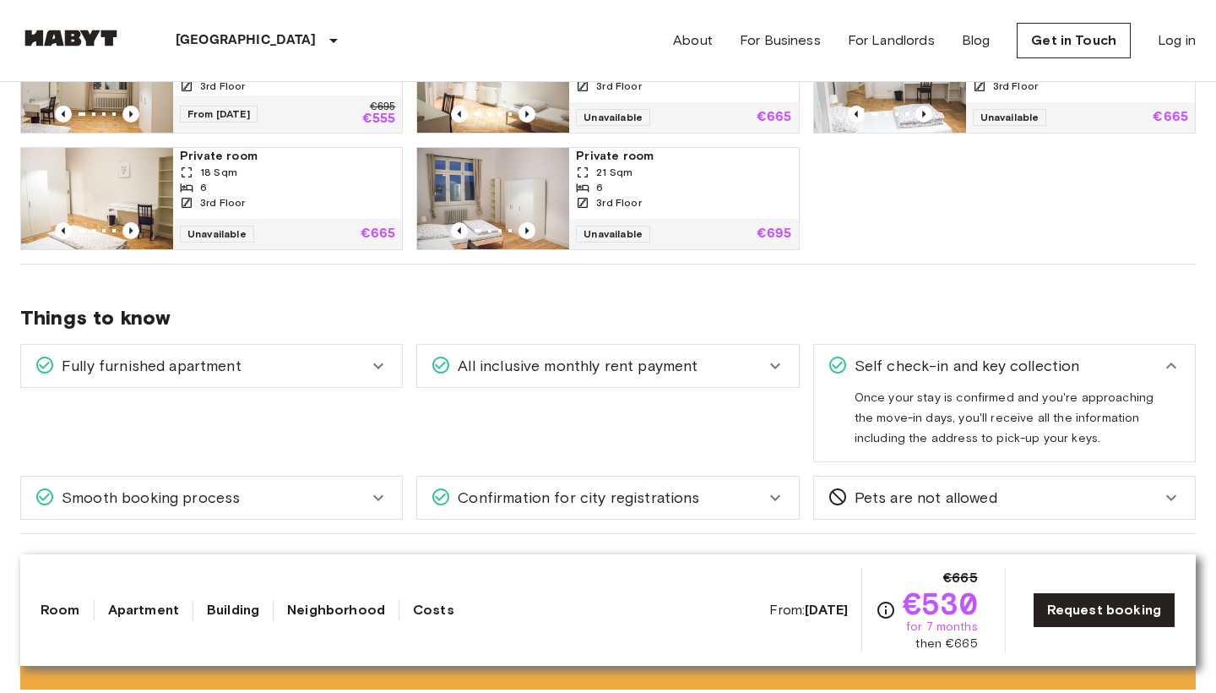
click at [984, 346] on div "Self check-in and key collection" at bounding box center [1004, 366] width 381 height 42
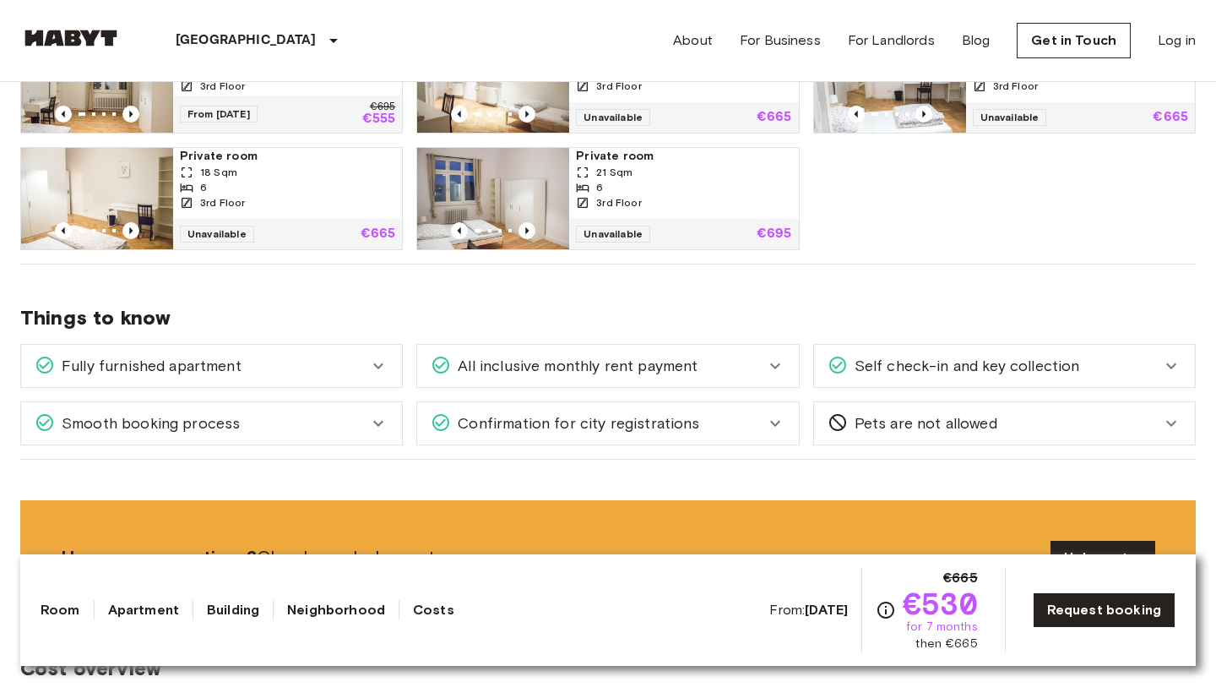
click at [790, 416] on div "Confirmation for city registrations" at bounding box center [607, 423] width 381 height 42
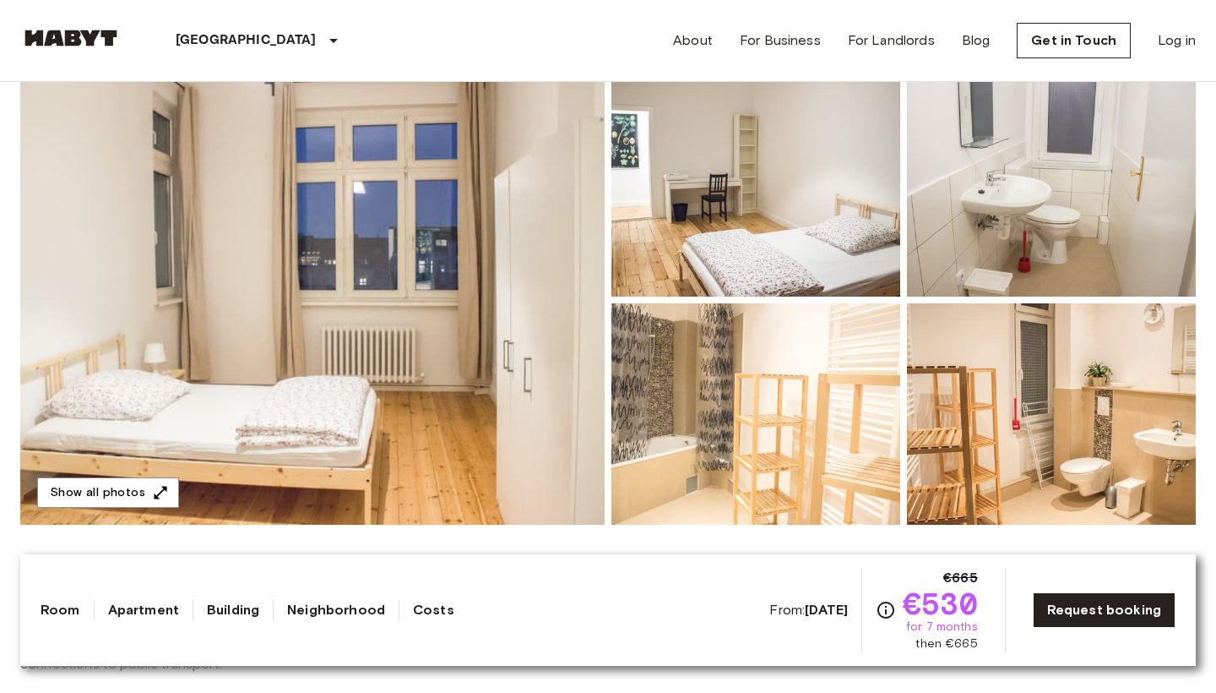
scroll to position [162, 0]
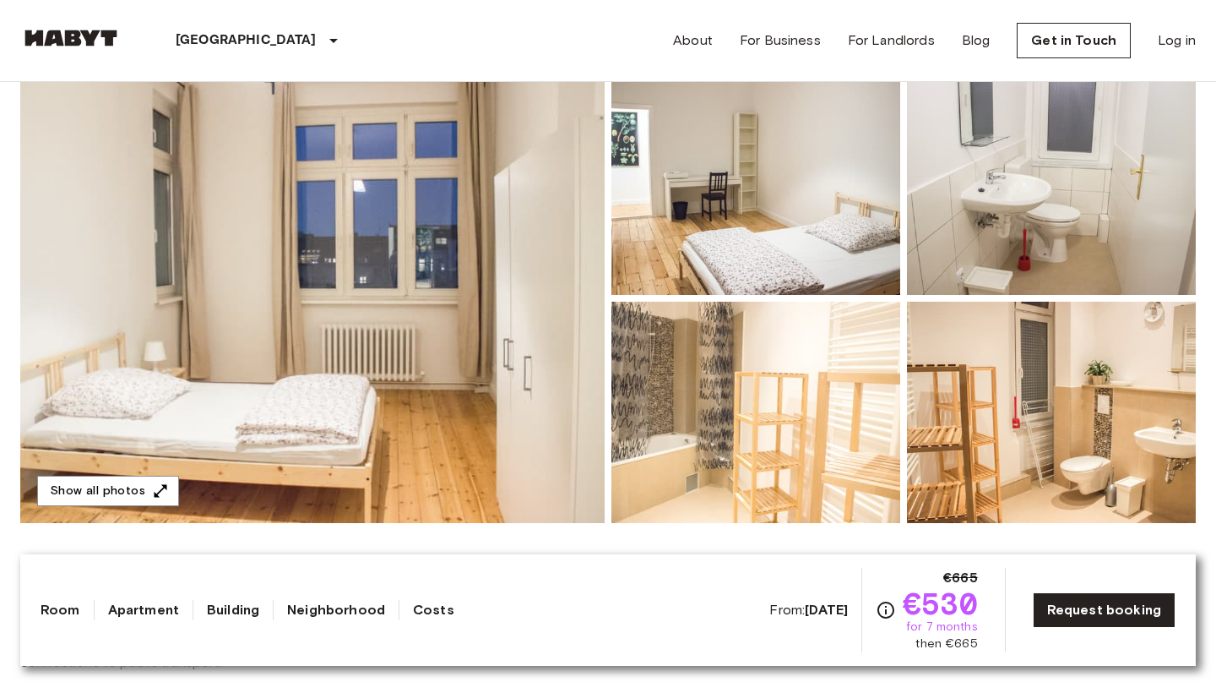
click at [1010, 362] on img at bounding box center [1051, 412] width 289 height 221
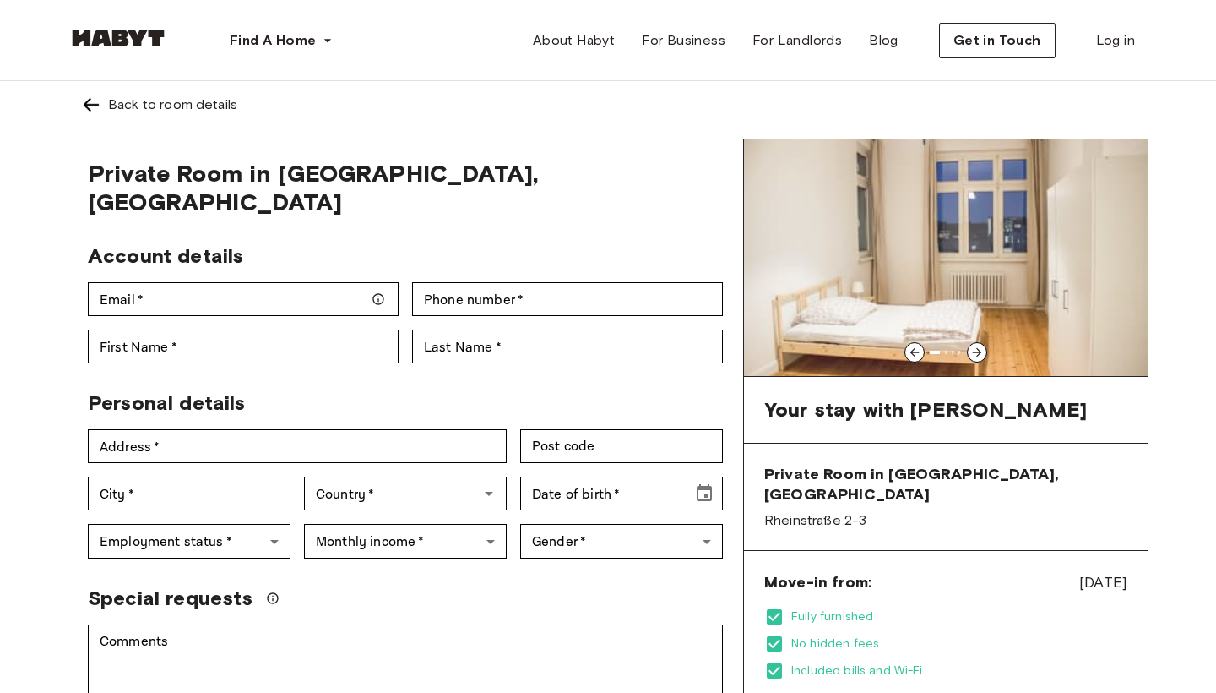
click at [794, 223] on img at bounding box center [946, 257] width 404 height 237
click at [979, 352] on icon at bounding box center [977, 352] width 9 height 9
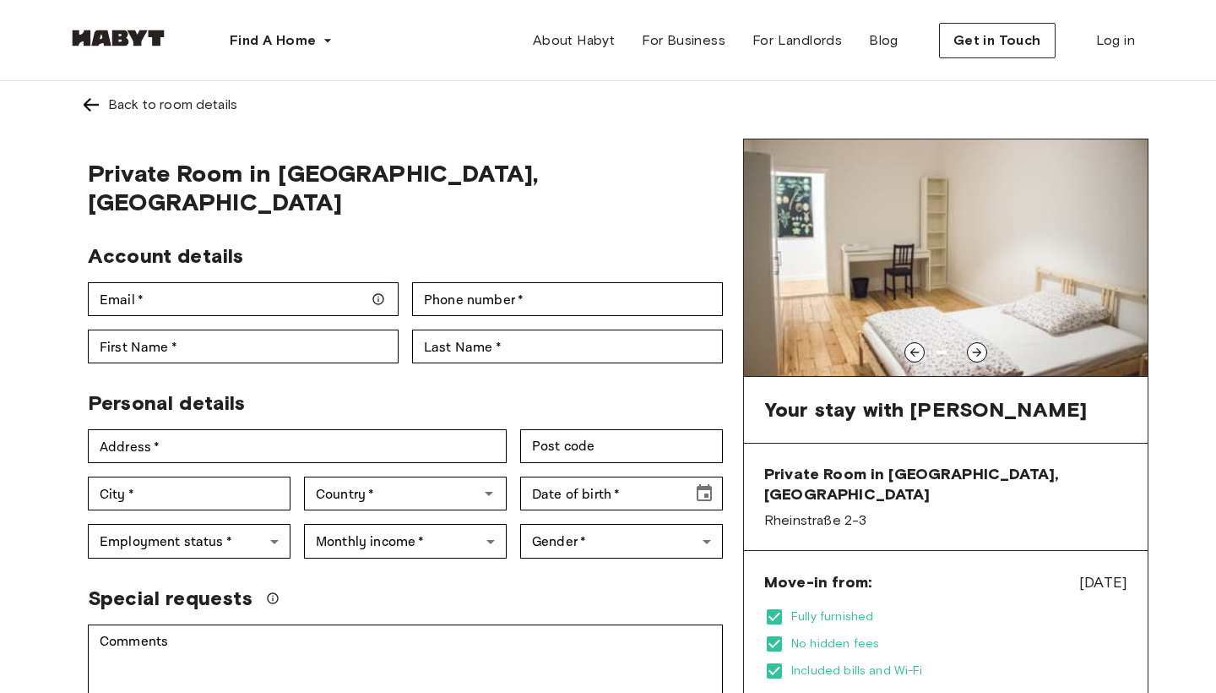
click at [979, 352] on icon at bounding box center [977, 352] width 9 height 9
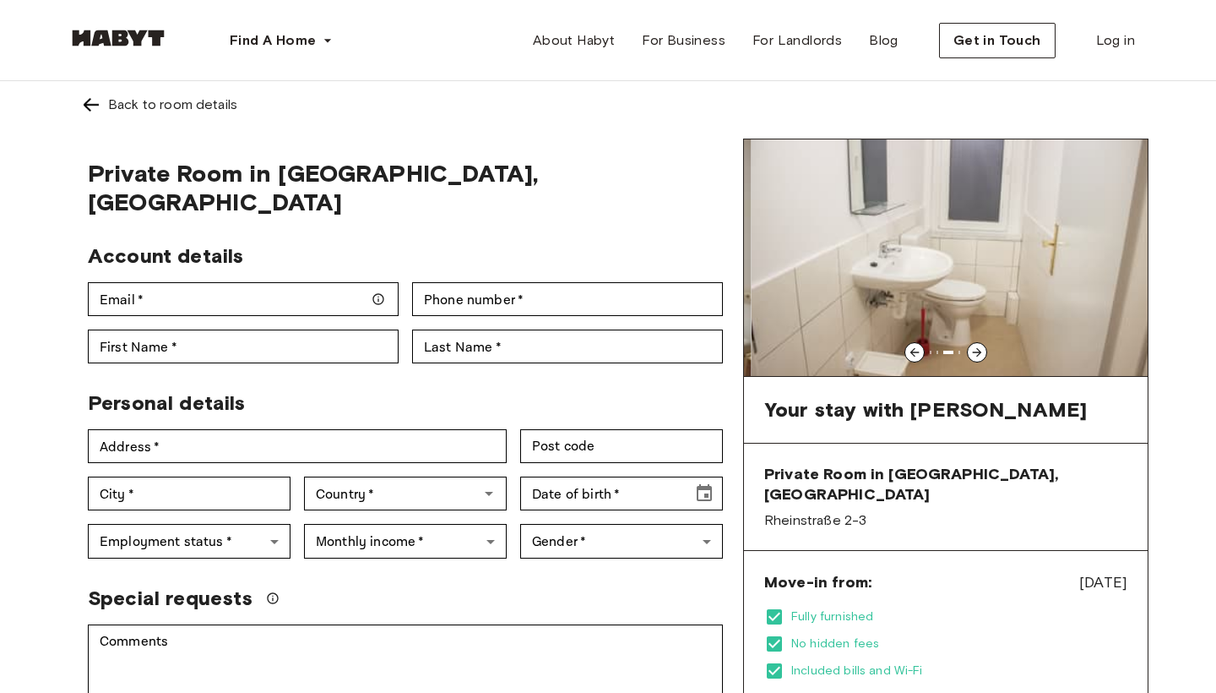
click at [979, 352] on icon at bounding box center [977, 352] width 9 height 9
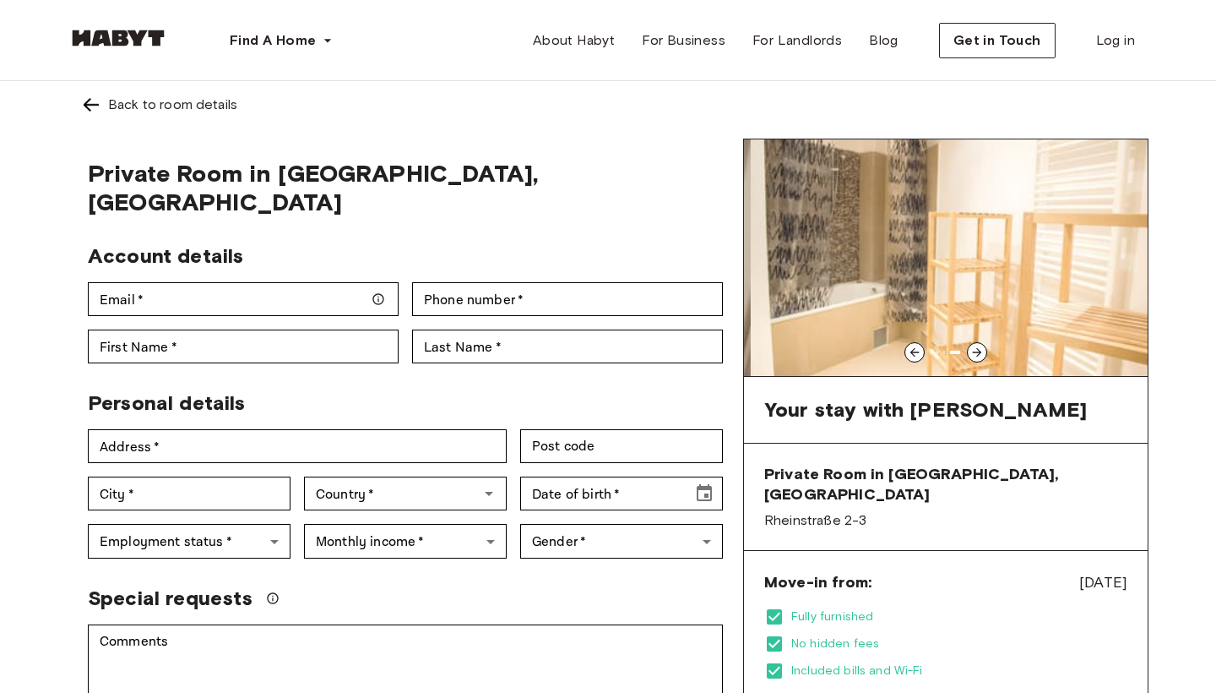
click at [979, 352] on icon at bounding box center [977, 352] width 9 height 9
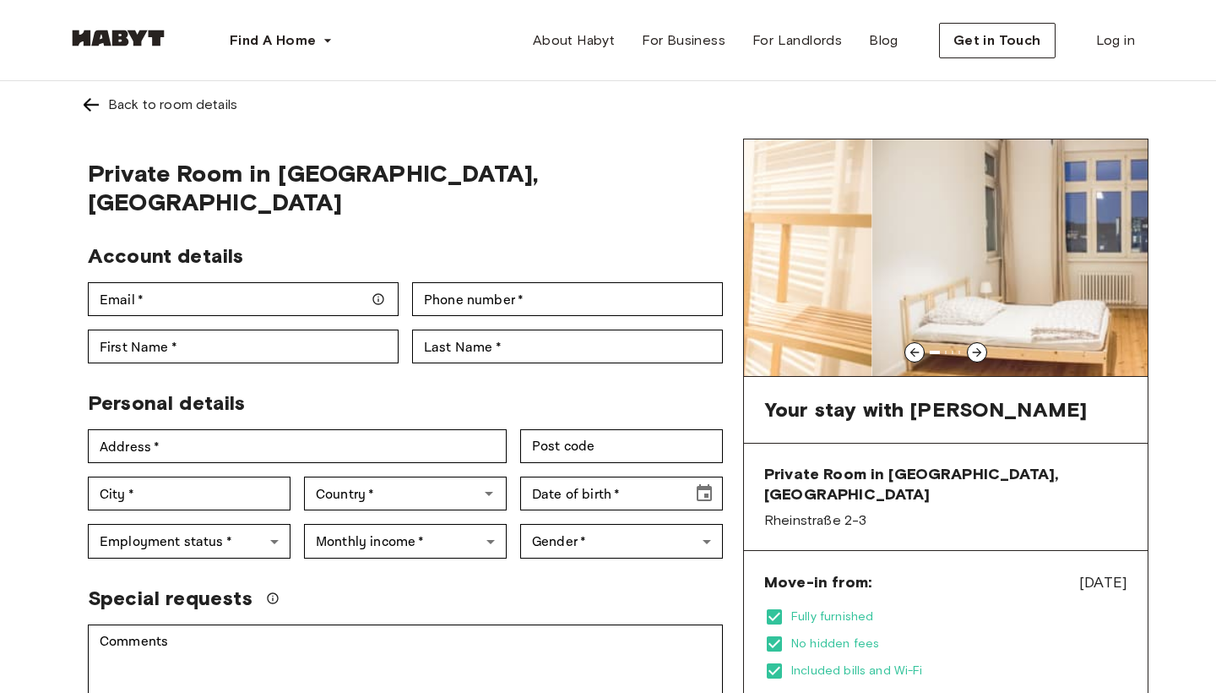
click at [979, 352] on icon at bounding box center [977, 352] width 9 height 9
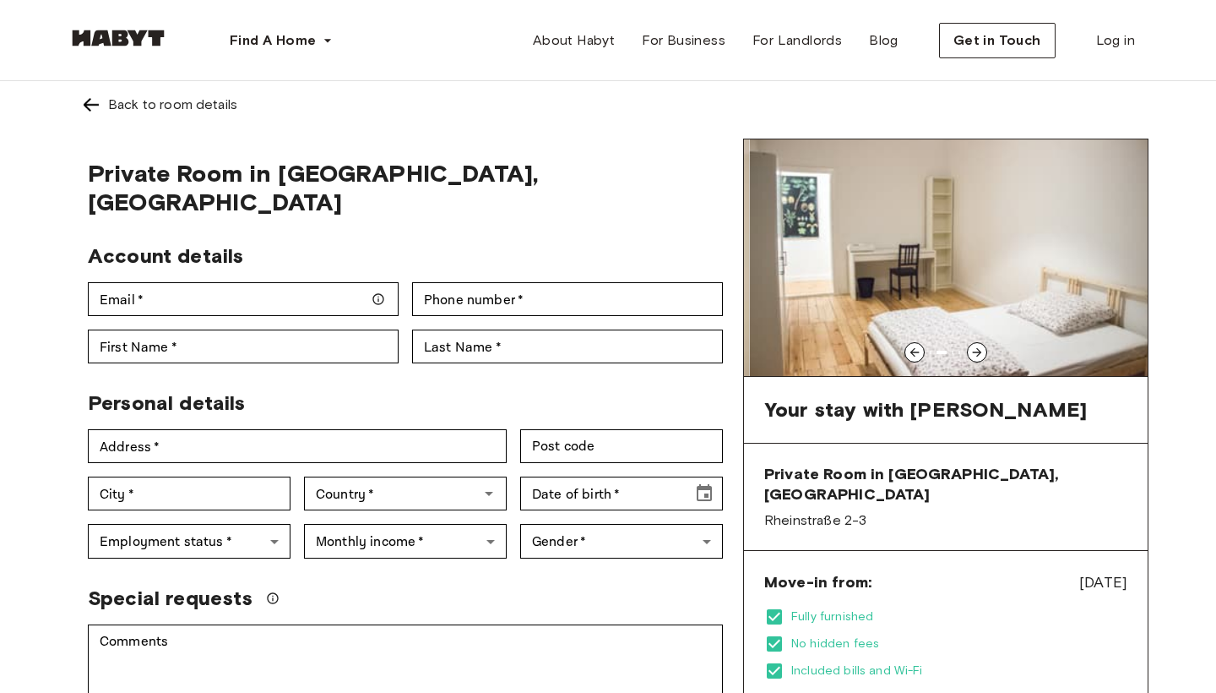
click at [979, 352] on icon at bounding box center [977, 352] width 9 height 9
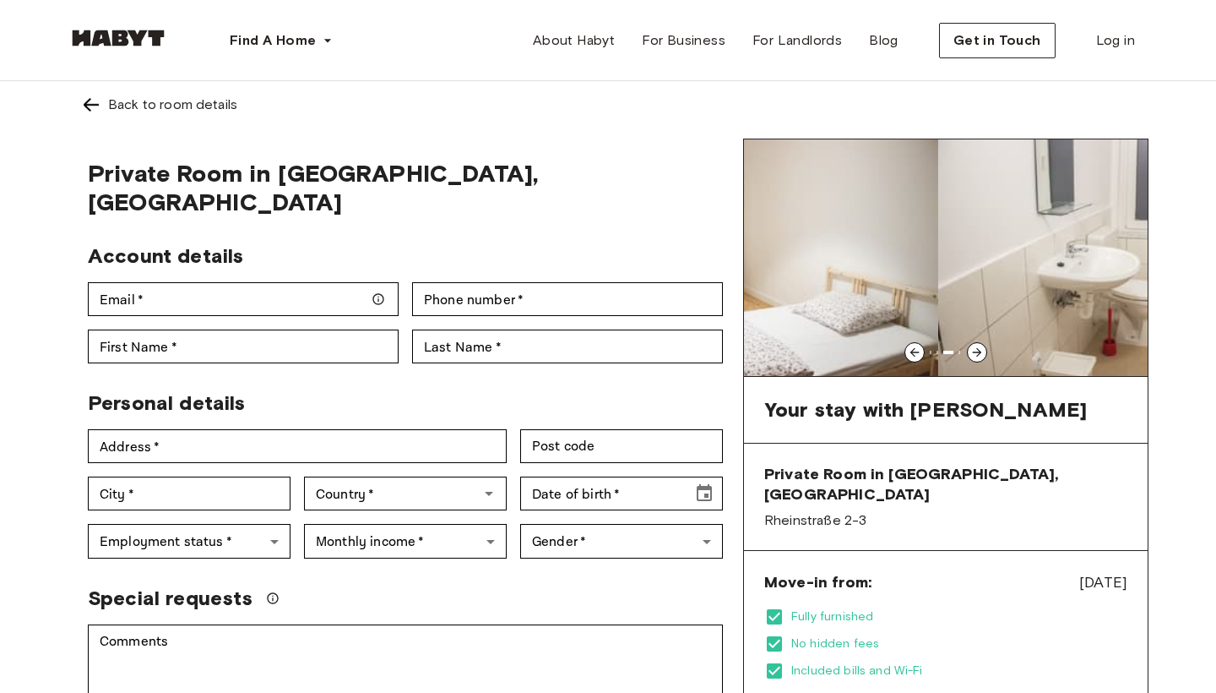
click at [979, 352] on icon at bounding box center [977, 352] width 9 height 9
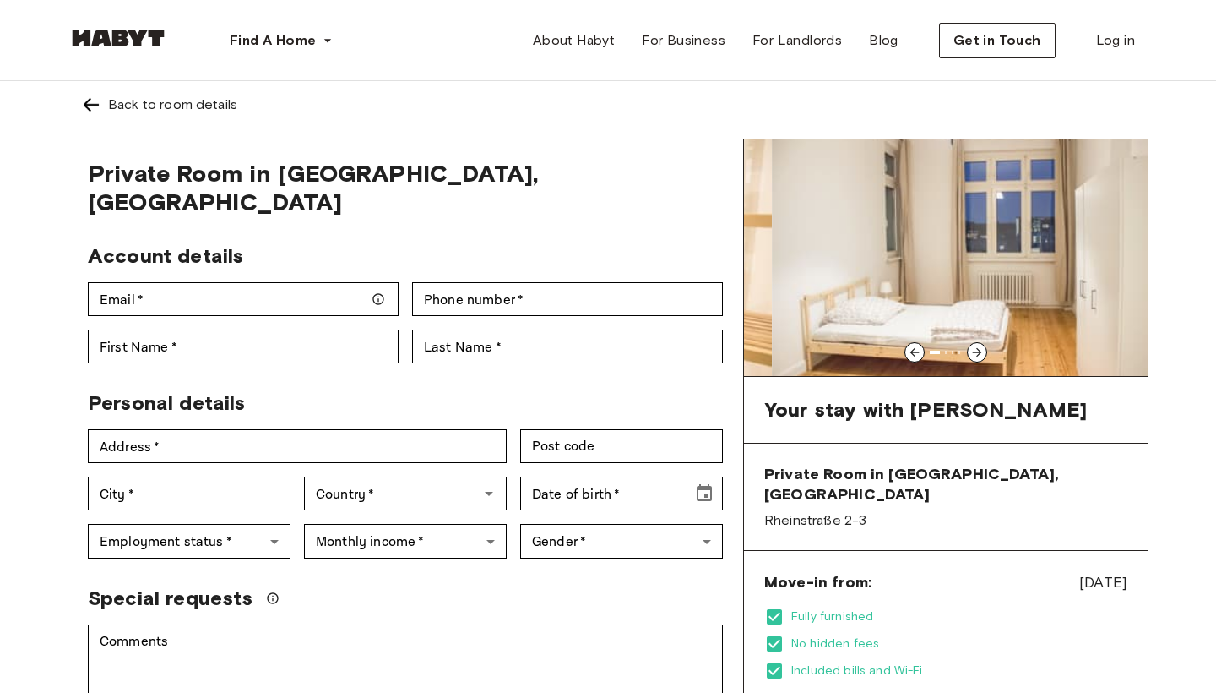
click at [979, 352] on icon at bounding box center [977, 352] width 9 height 9
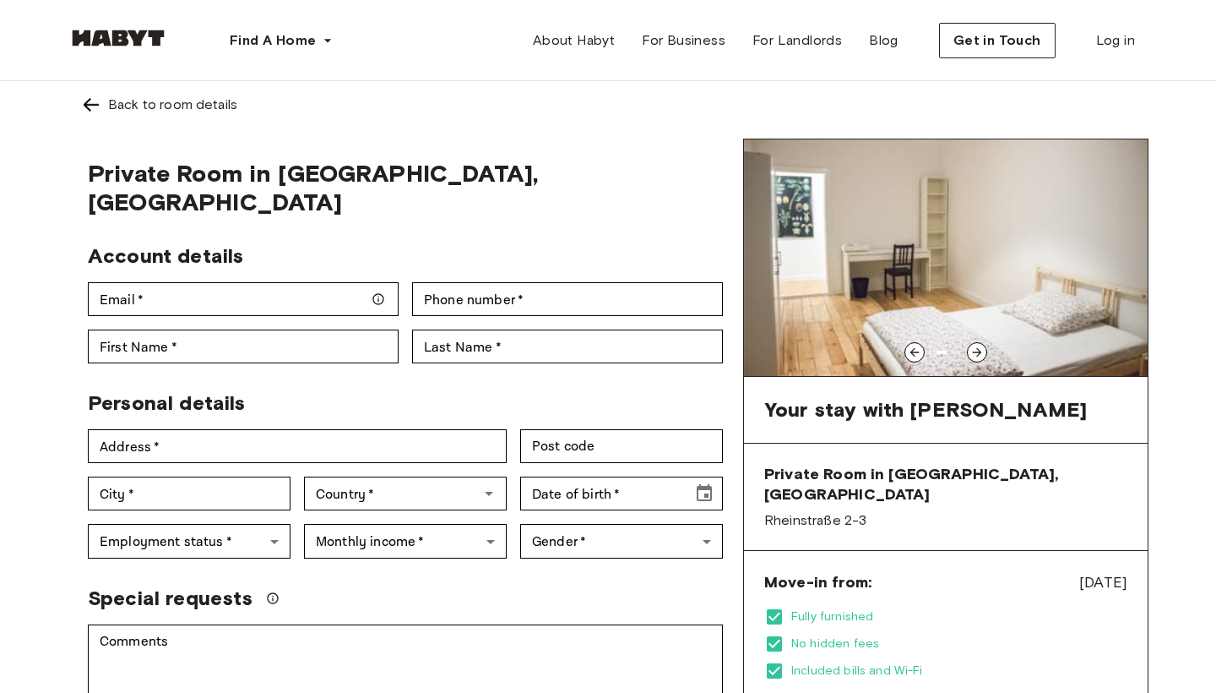
click at [906, 350] on div at bounding box center [915, 352] width 20 height 20
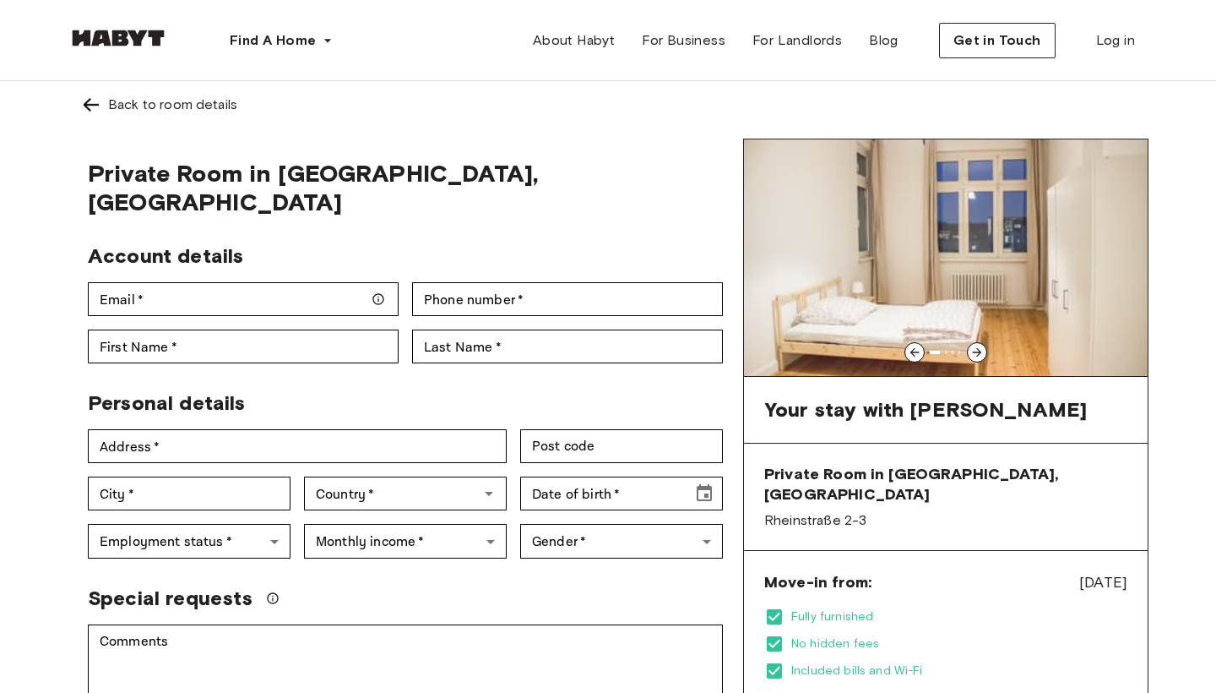
click at [971, 347] on icon at bounding box center [978, 352] width 14 height 14
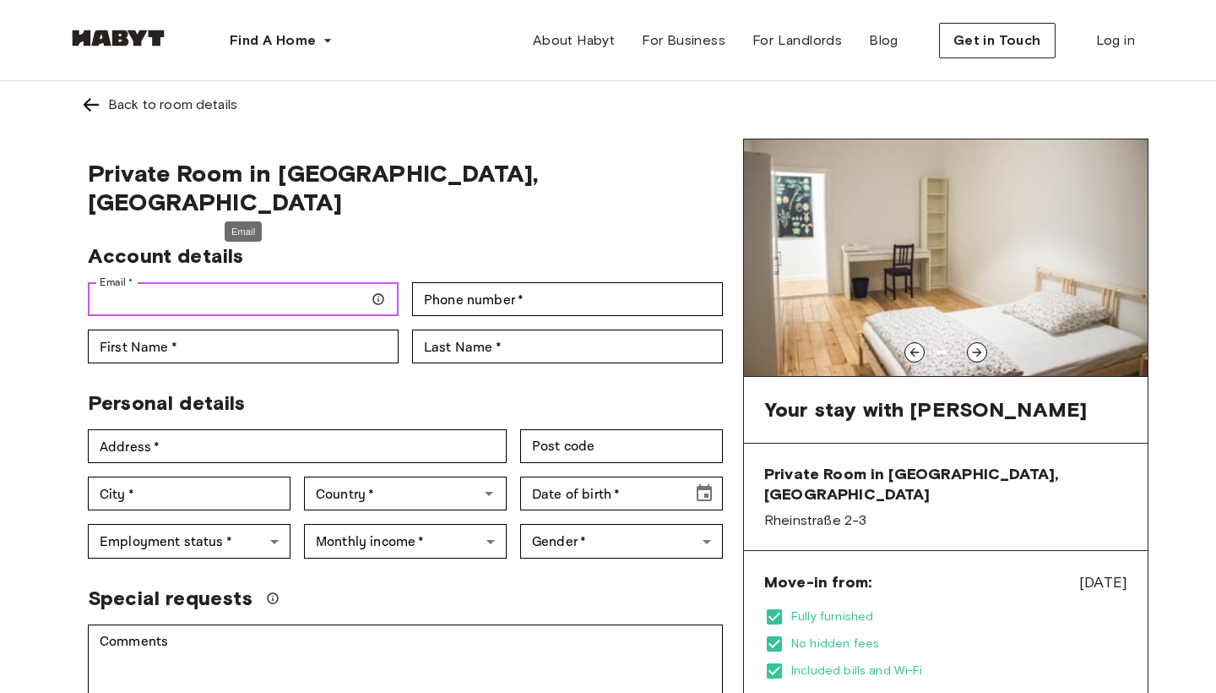
click at [152, 282] on input "Email   *" at bounding box center [243, 299] width 311 height 34
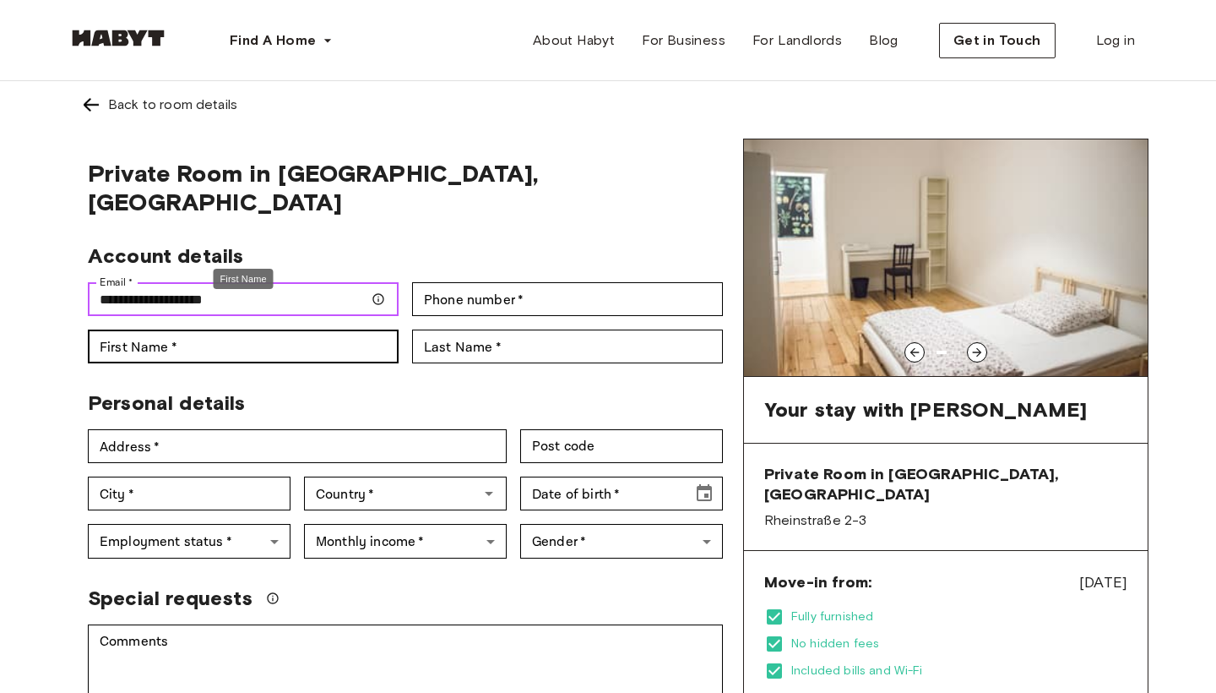
type input "**********"
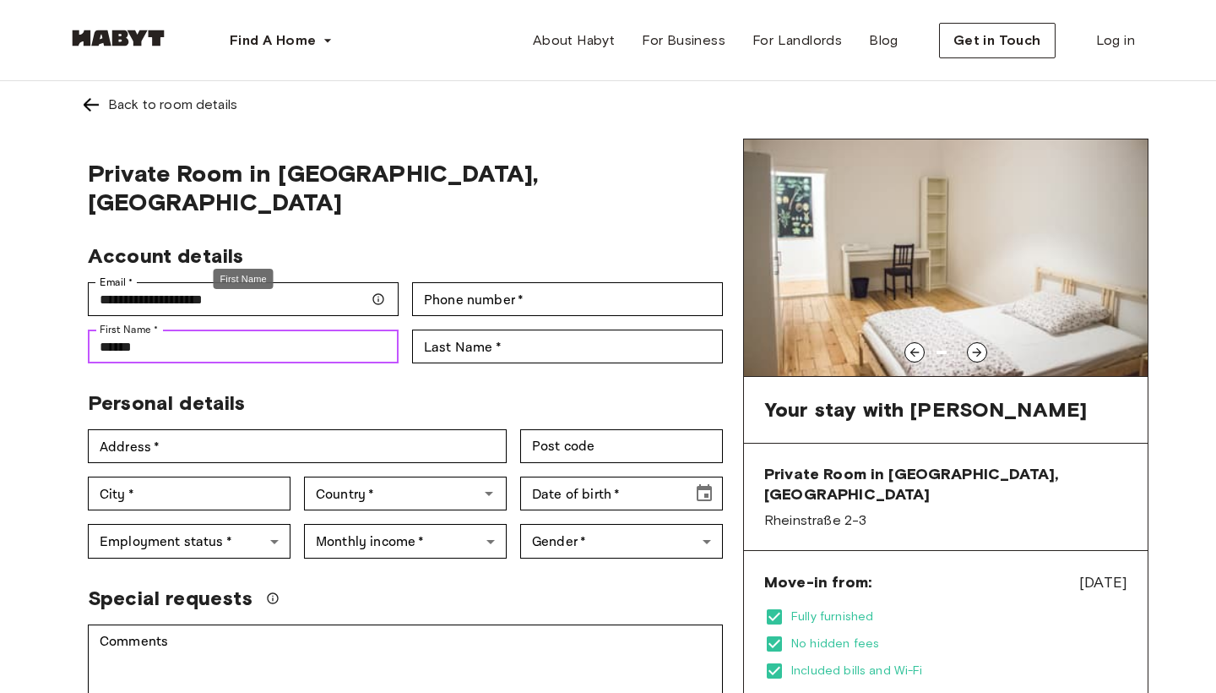
drag, startPoint x: 218, startPoint y: 324, endPoint x: 96, endPoint y: 329, distance: 121.7
click at [97, 329] on input "*****" at bounding box center [243, 346] width 311 height 34
drag, startPoint x: 156, startPoint y: 309, endPoint x: 53, endPoint y: 335, distance: 106.3
click at [53, 335] on div "**********" at bounding box center [608, 662] width 1216 height 1162
type input "*"
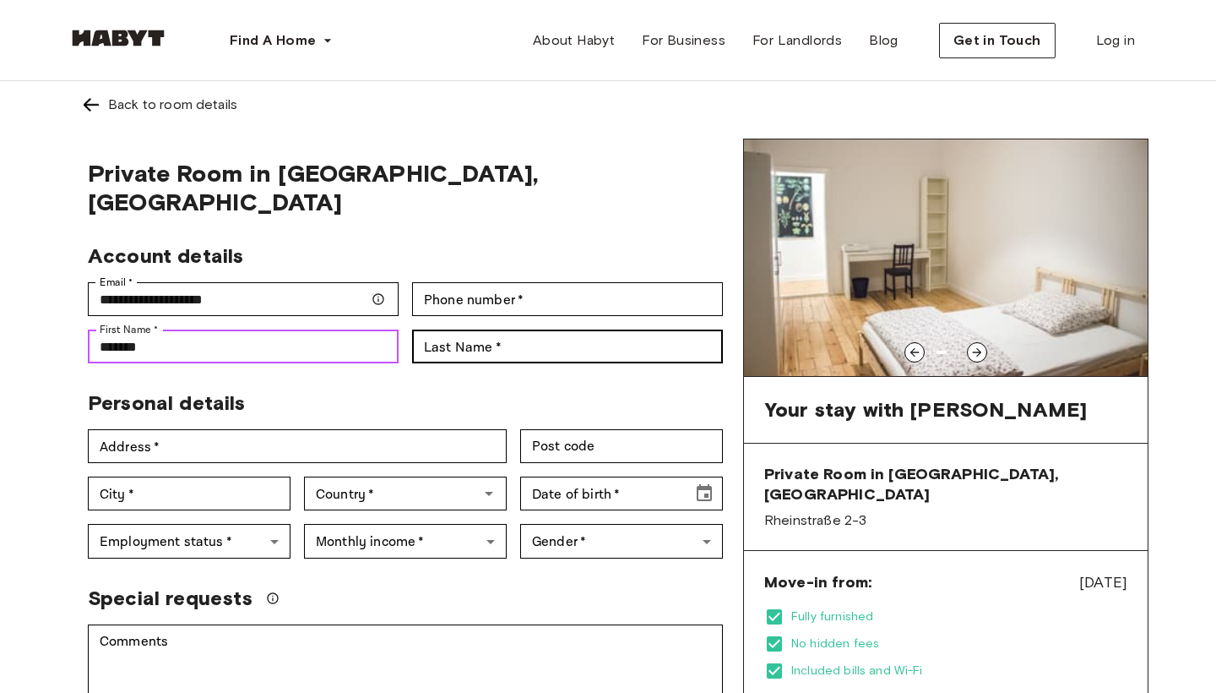
type input "******"
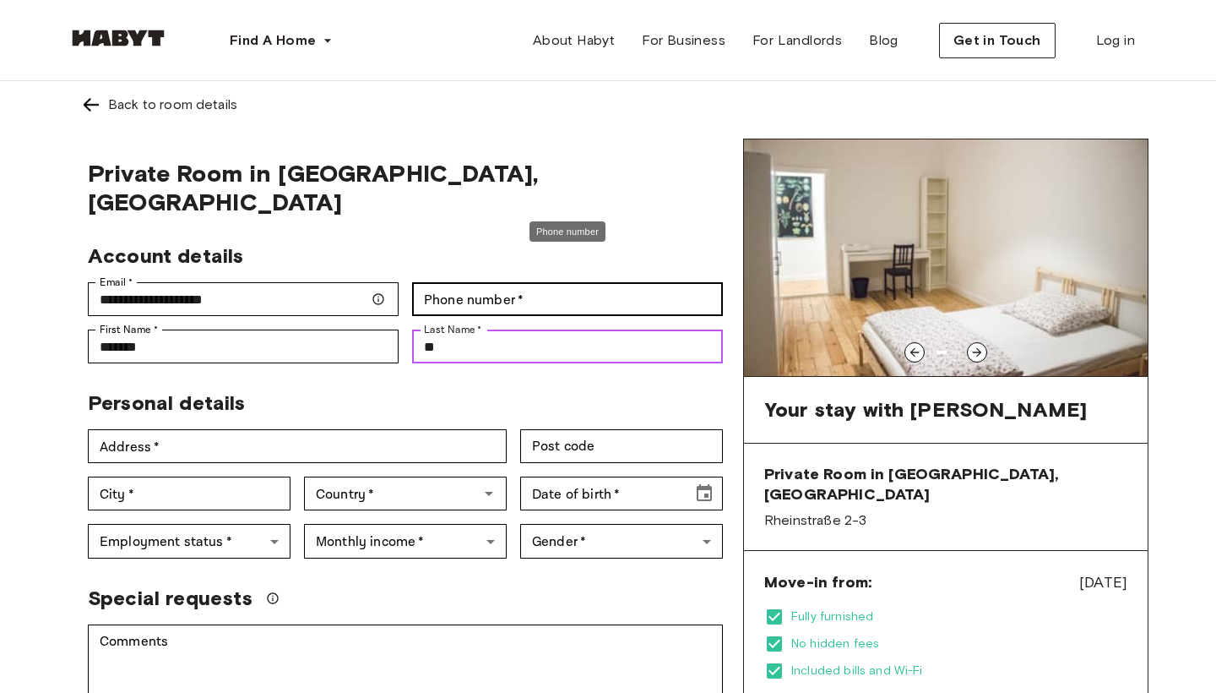
type input "*"
type input "*****"
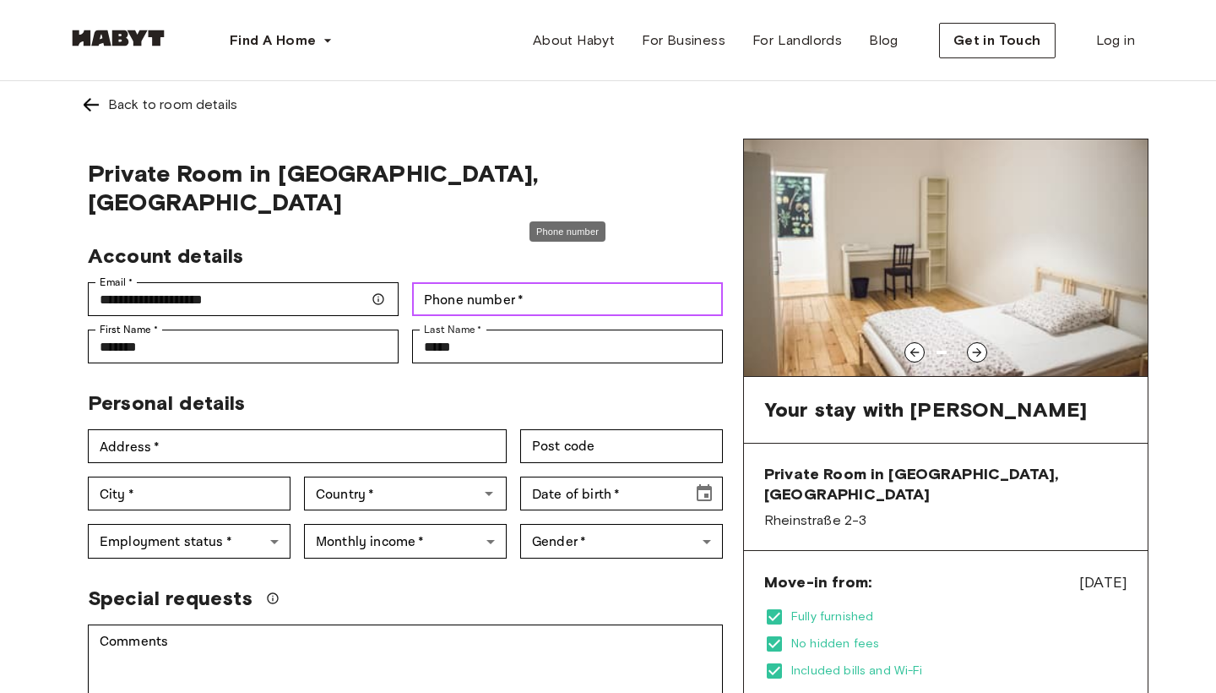
click at [510, 282] on div "Phone number   * Phone number   *" at bounding box center [567, 299] width 311 height 34
click at [443, 282] on input "*******" at bounding box center [567, 299] width 311 height 34
click at [487, 282] on input "*******" at bounding box center [567, 299] width 311 height 34
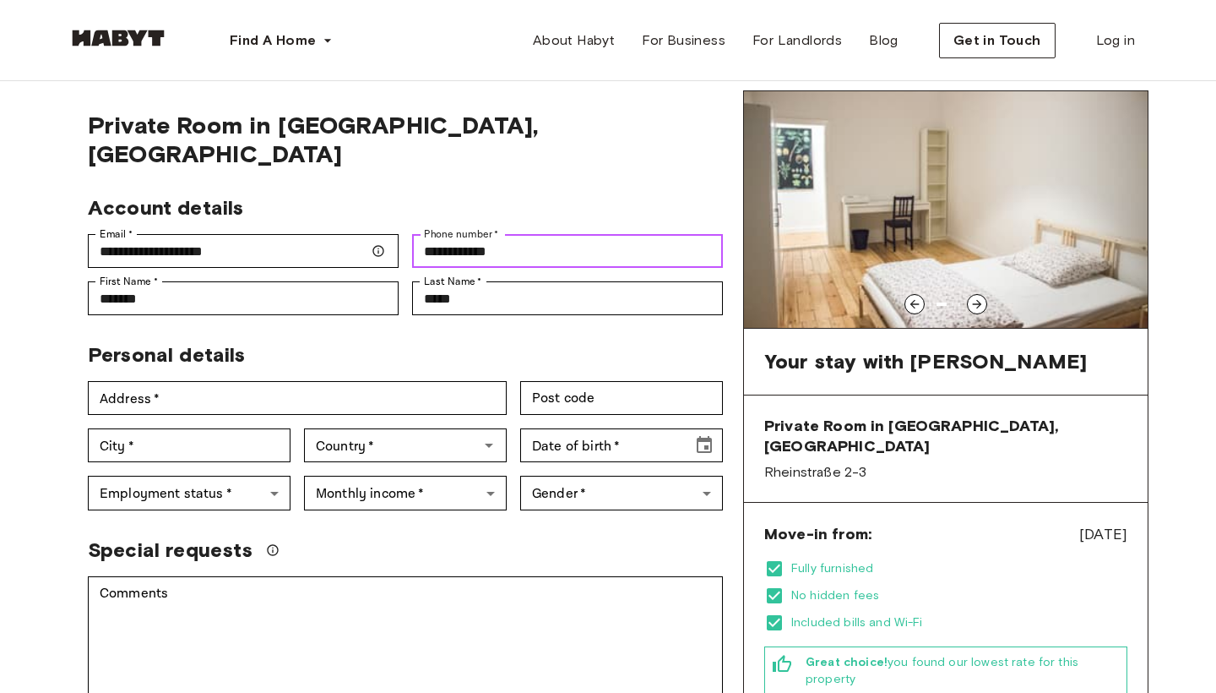
scroll to position [78, 0]
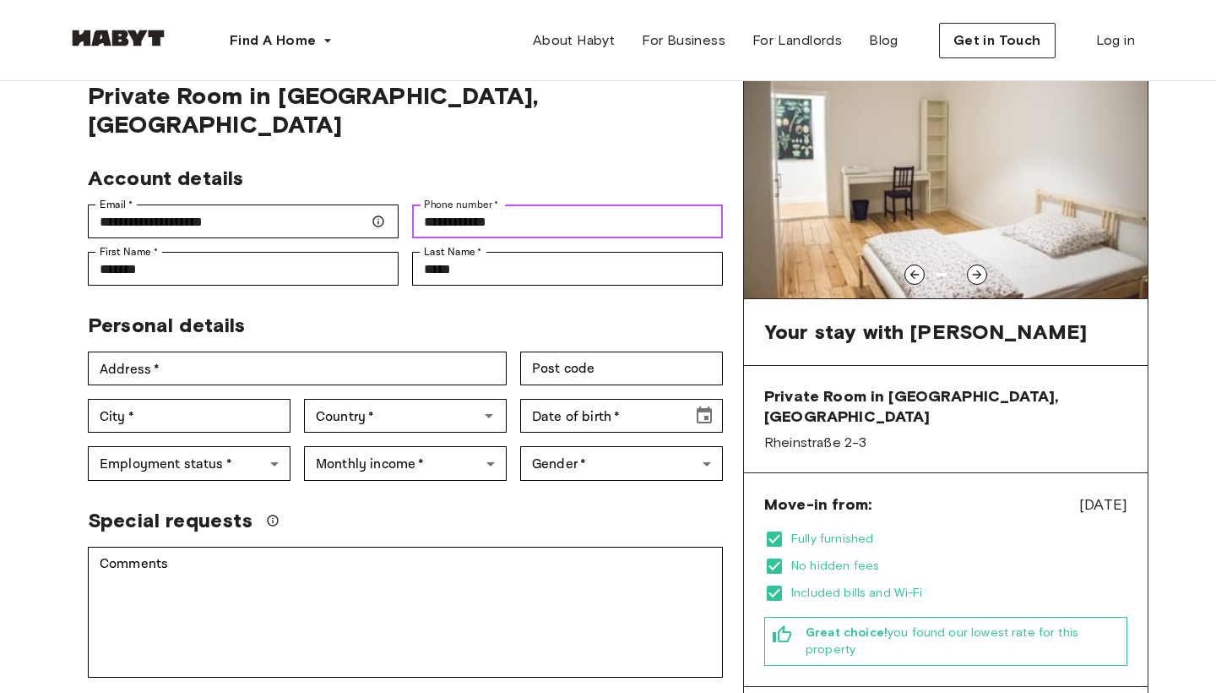
type input "**********"
click at [200, 385] on div "City   * City   *" at bounding box center [182, 408] width 216 height 47
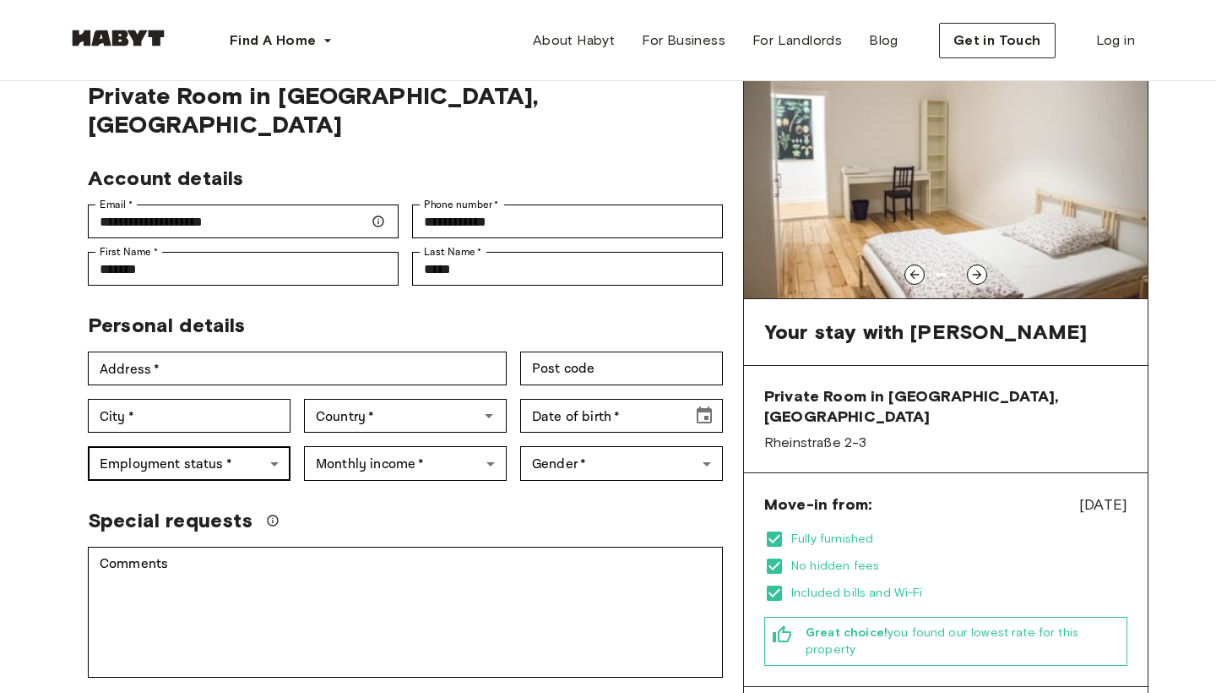
scroll to position [92, 0]
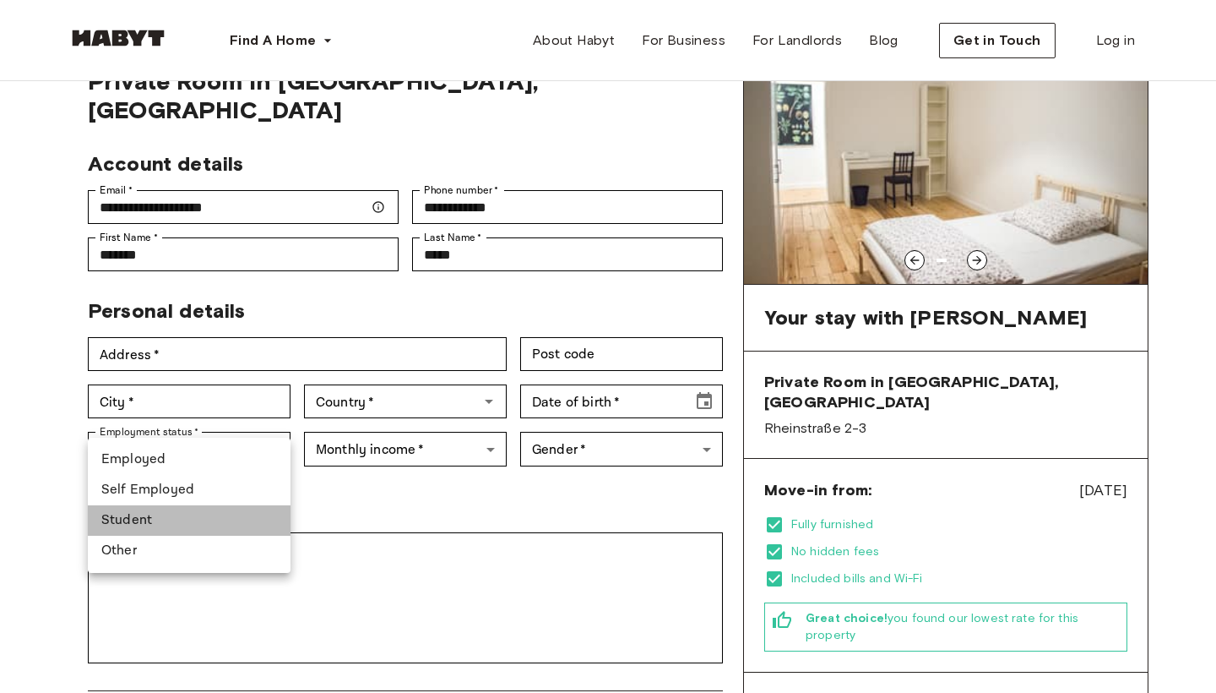
drag, startPoint x: 206, startPoint y: 518, endPoint x: 199, endPoint y: 559, distance: 42.1
click at [206, 518] on li "Student" at bounding box center [189, 520] width 203 height 30
type input "*******"
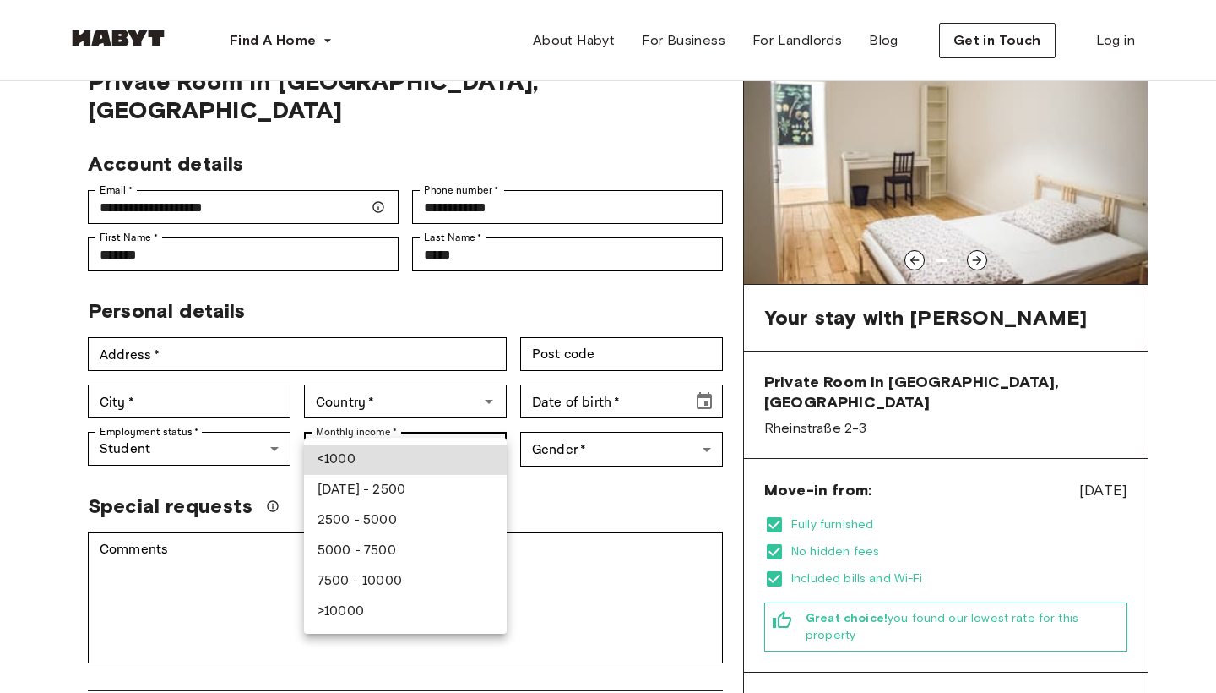
click at [353, 464] on li "<1000" at bounding box center [405, 459] width 203 height 30
type input "******"
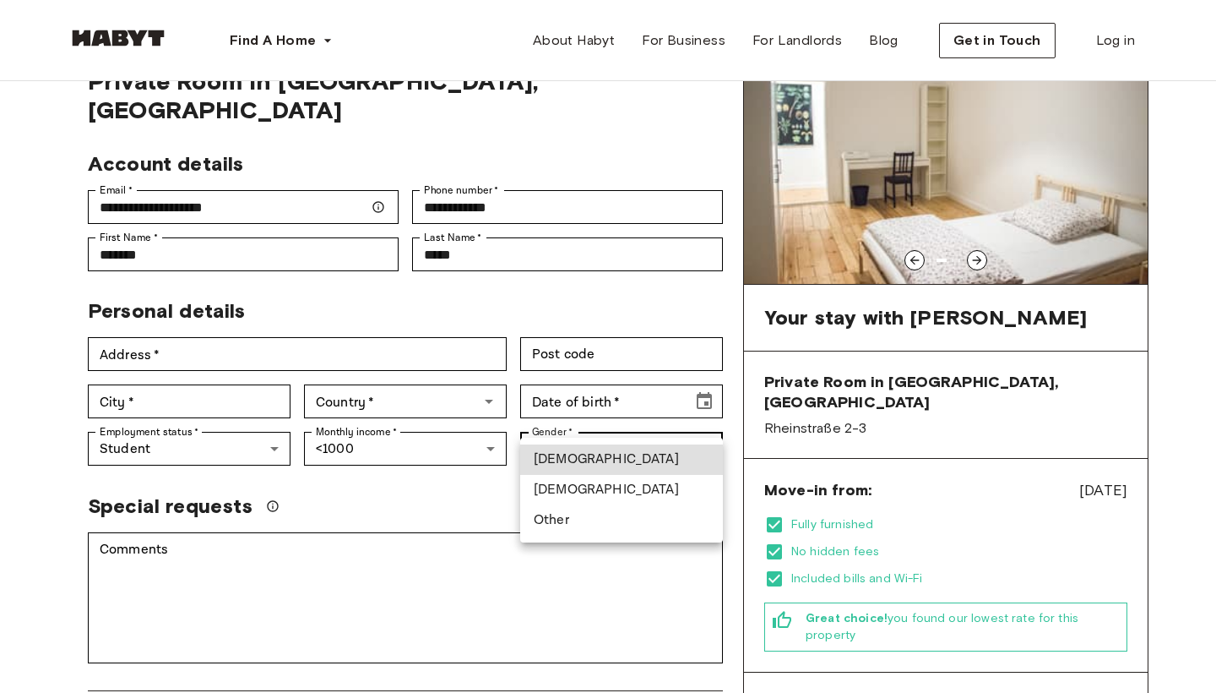
click at [570, 464] on li "Male" at bounding box center [621, 459] width 203 height 30
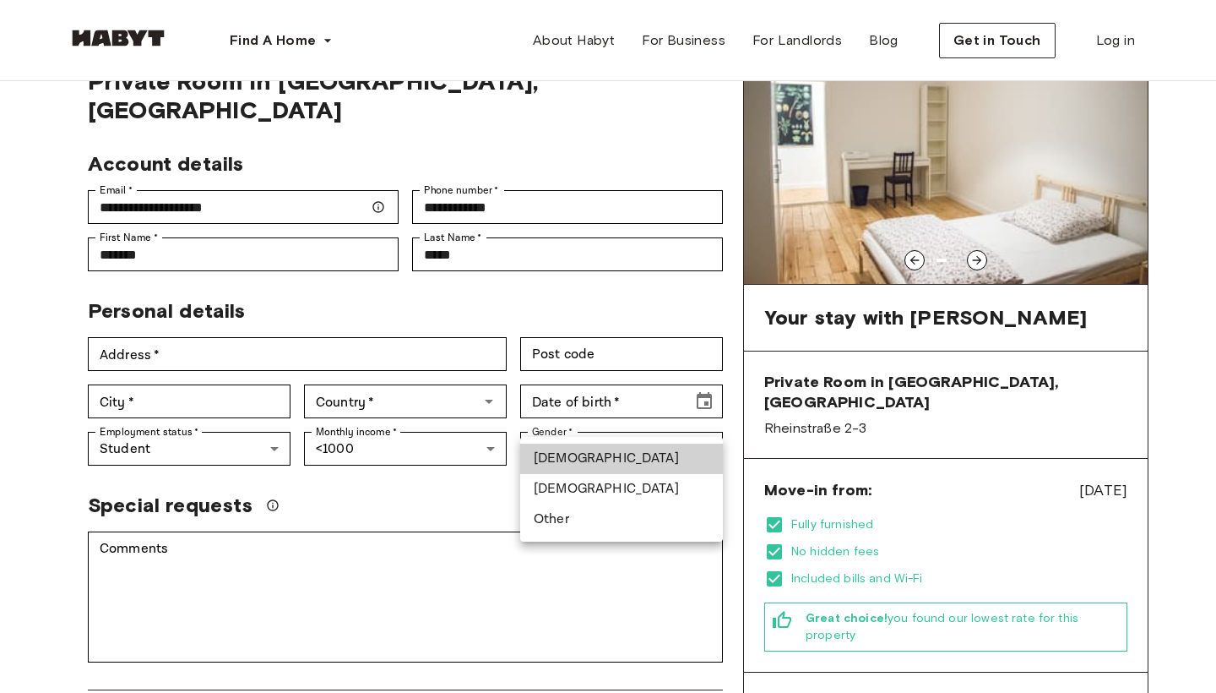
click at [565, 480] on li "Female" at bounding box center [621, 489] width 203 height 30
type input "******"
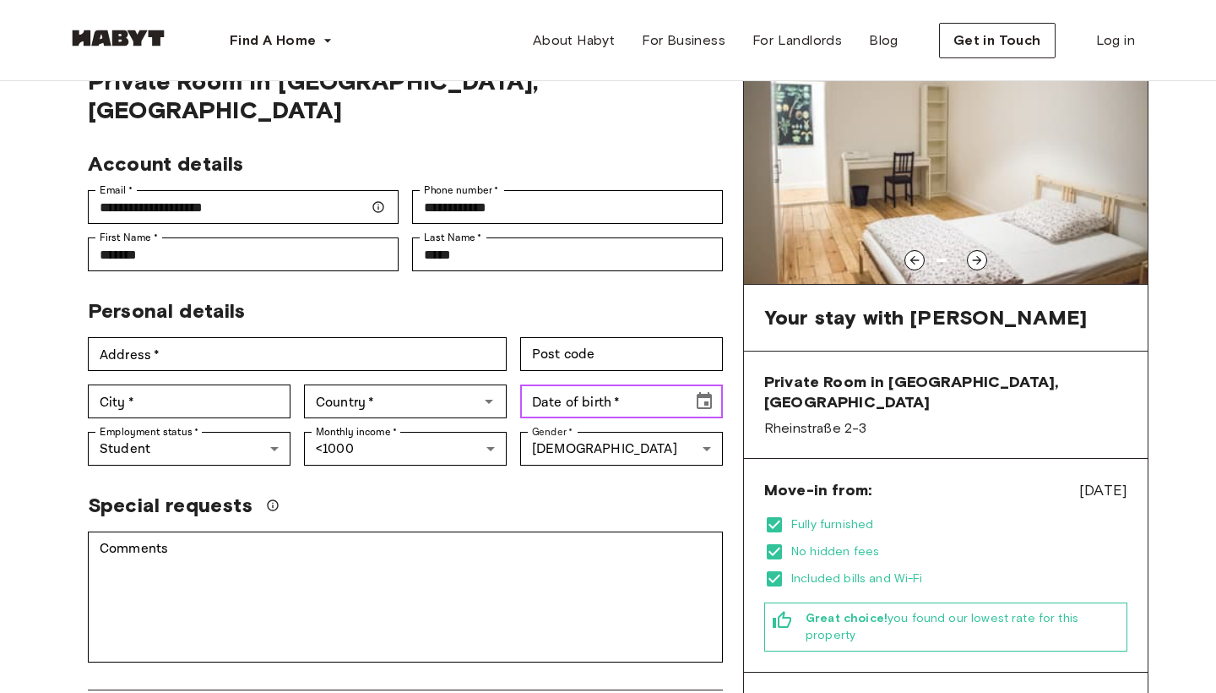
click at [582, 384] on div "Date of birth   * Date of birth   *" at bounding box center [621, 401] width 203 height 34
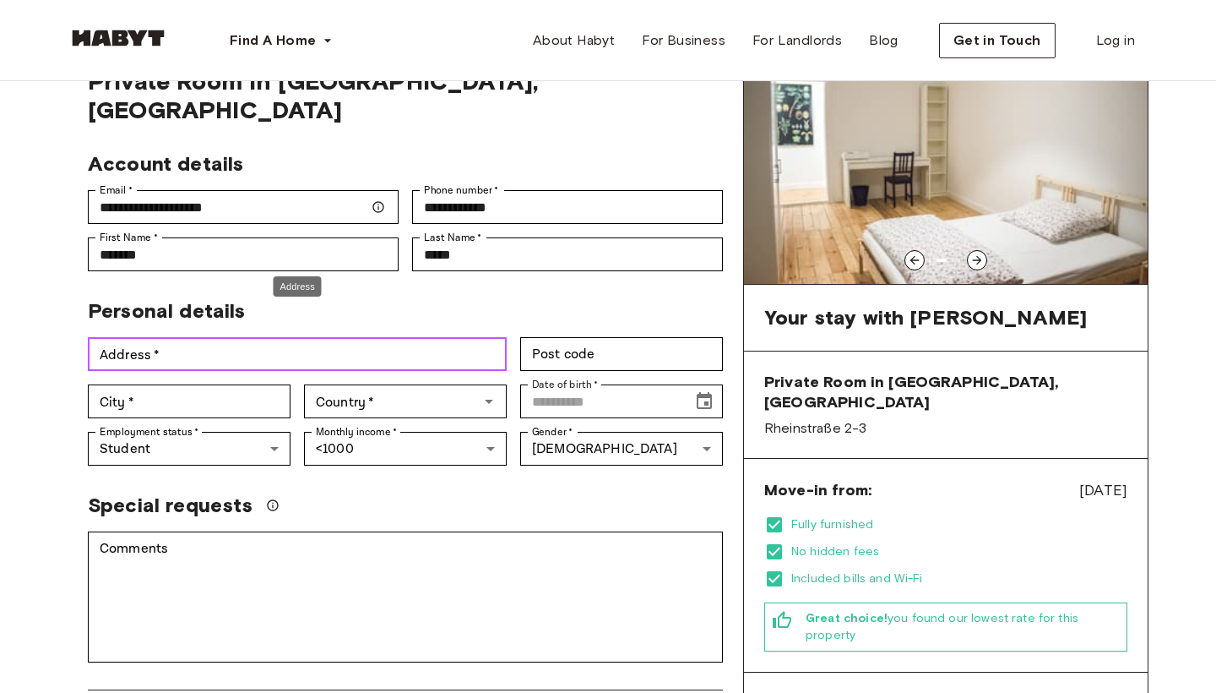
click at [194, 337] on input "Address   *" at bounding box center [297, 354] width 419 height 34
type input "*"
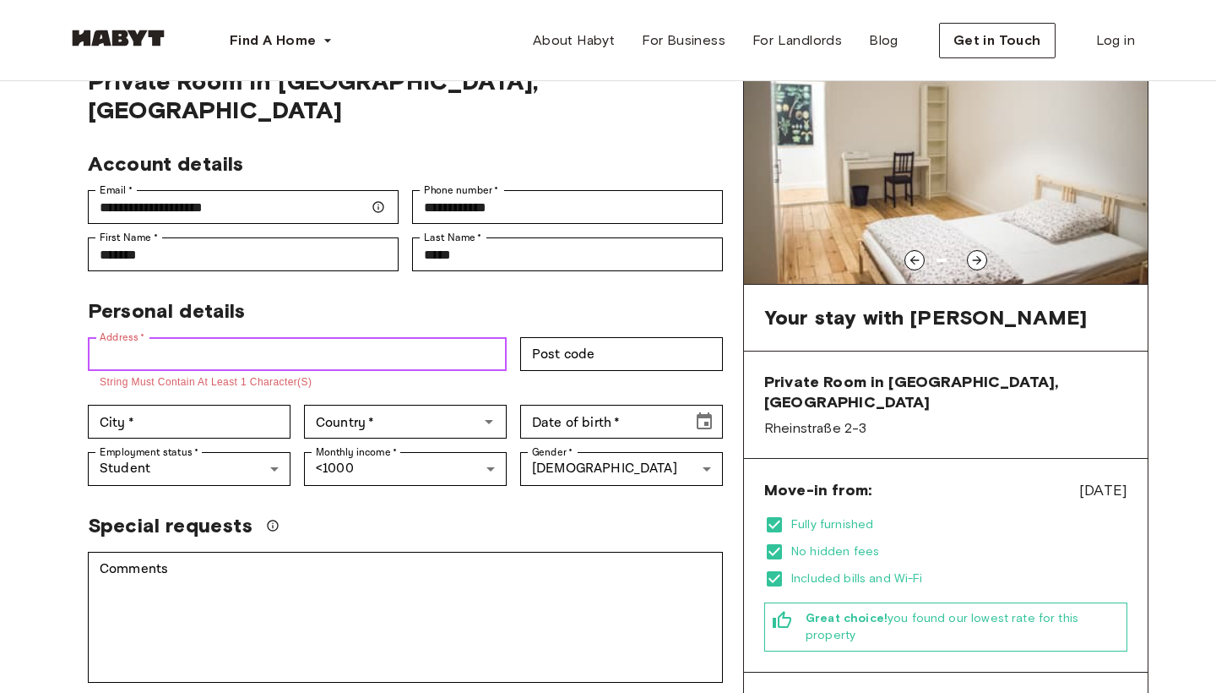
paste input "**********"
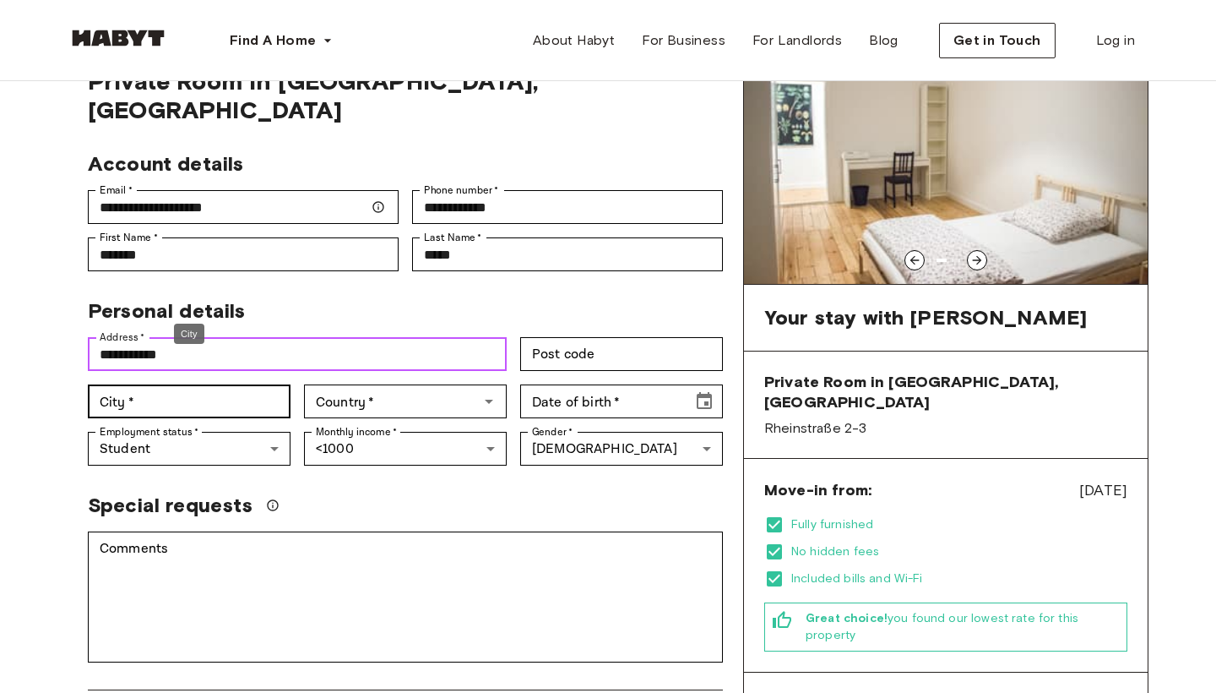
type input "**********"
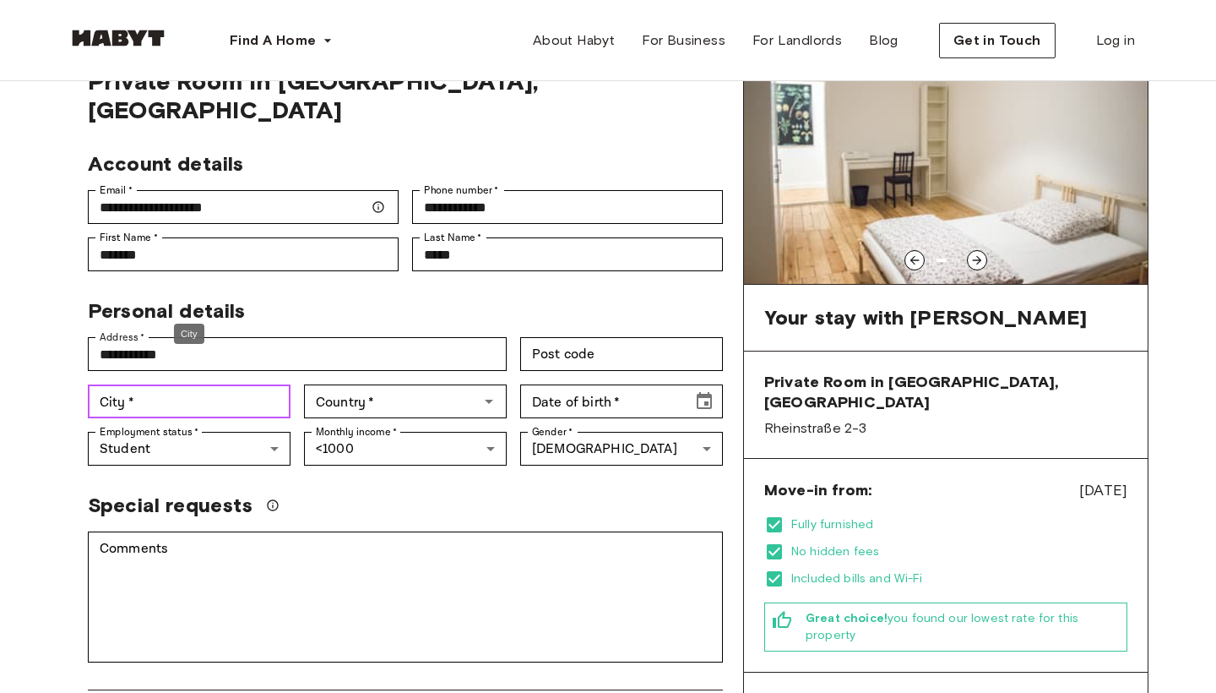
click at [145, 384] on input "City   *" at bounding box center [189, 401] width 203 height 34
type input "*"
type input "******"
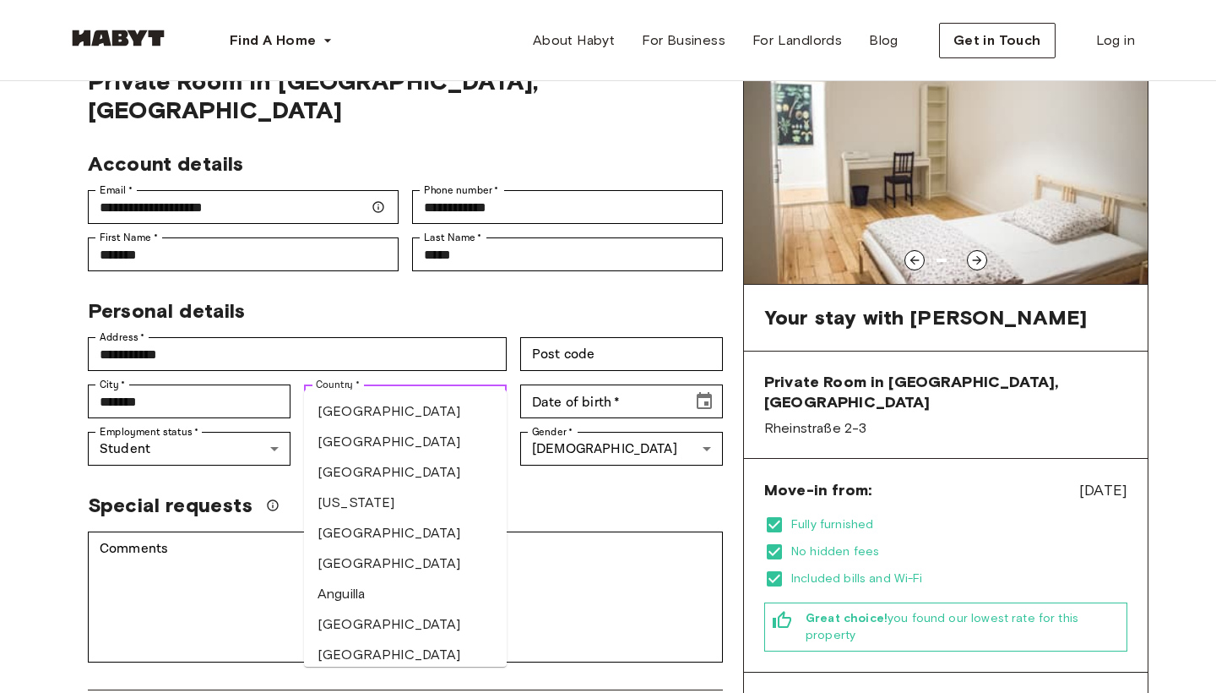
click at [405, 389] on input "Country   *" at bounding box center [391, 401] width 165 height 24
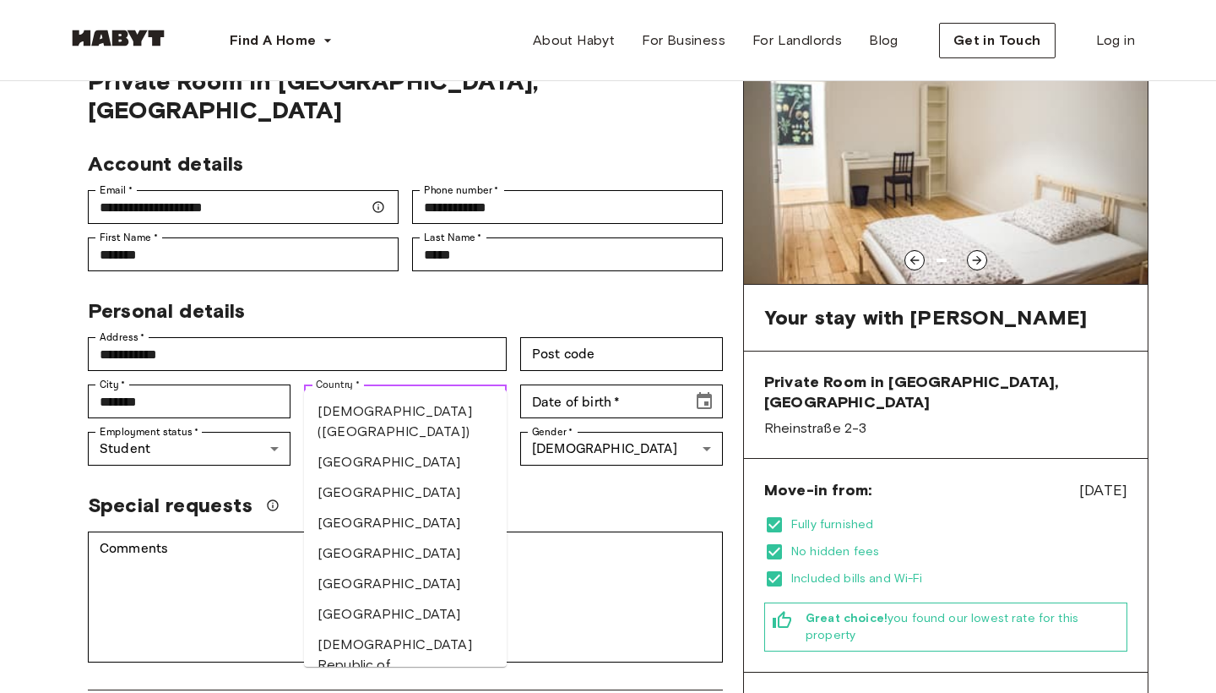
scroll to position [0, 0]
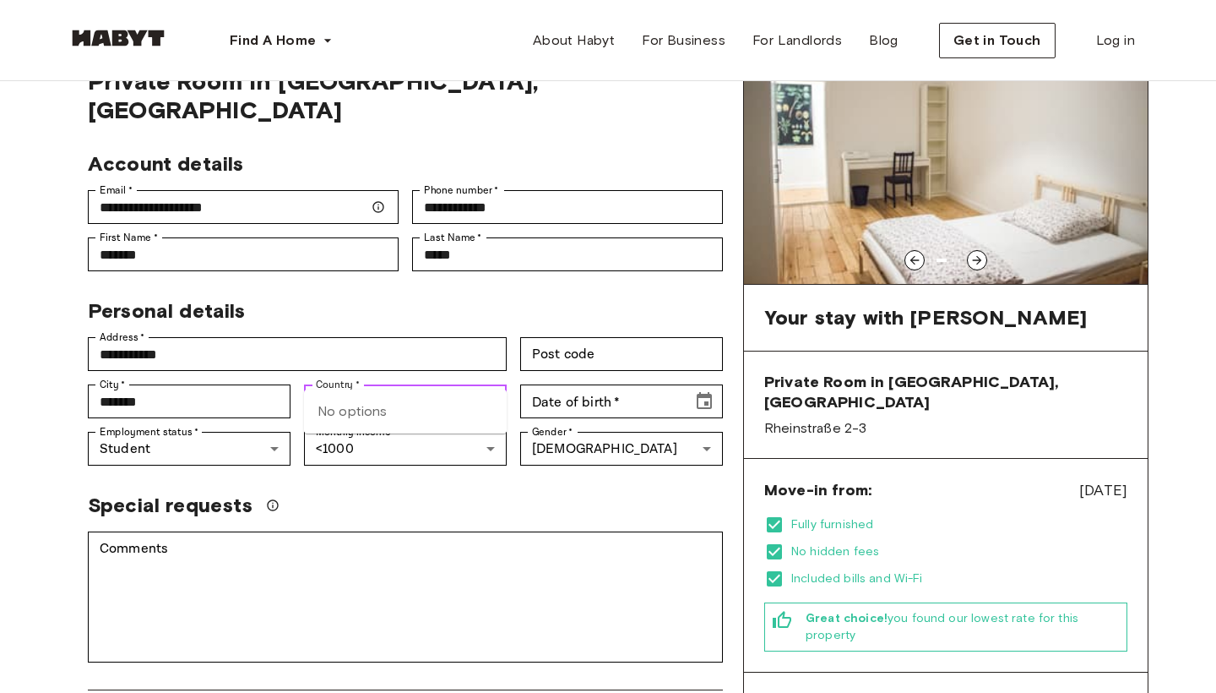
type input "******"
click at [441, 479] on div "Special requests" at bounding box center [398, 498] width 649 height 39
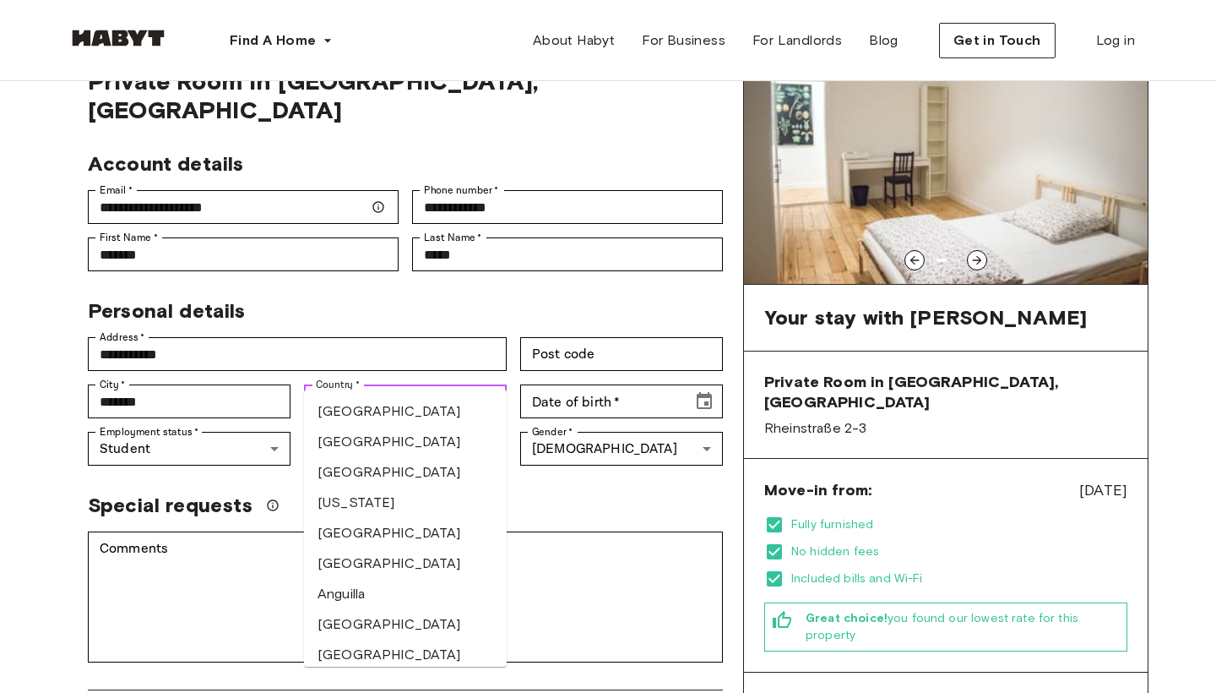
click at [455, 389] on input "Country   *" at bounding box center [391, 401] width 165 height 24
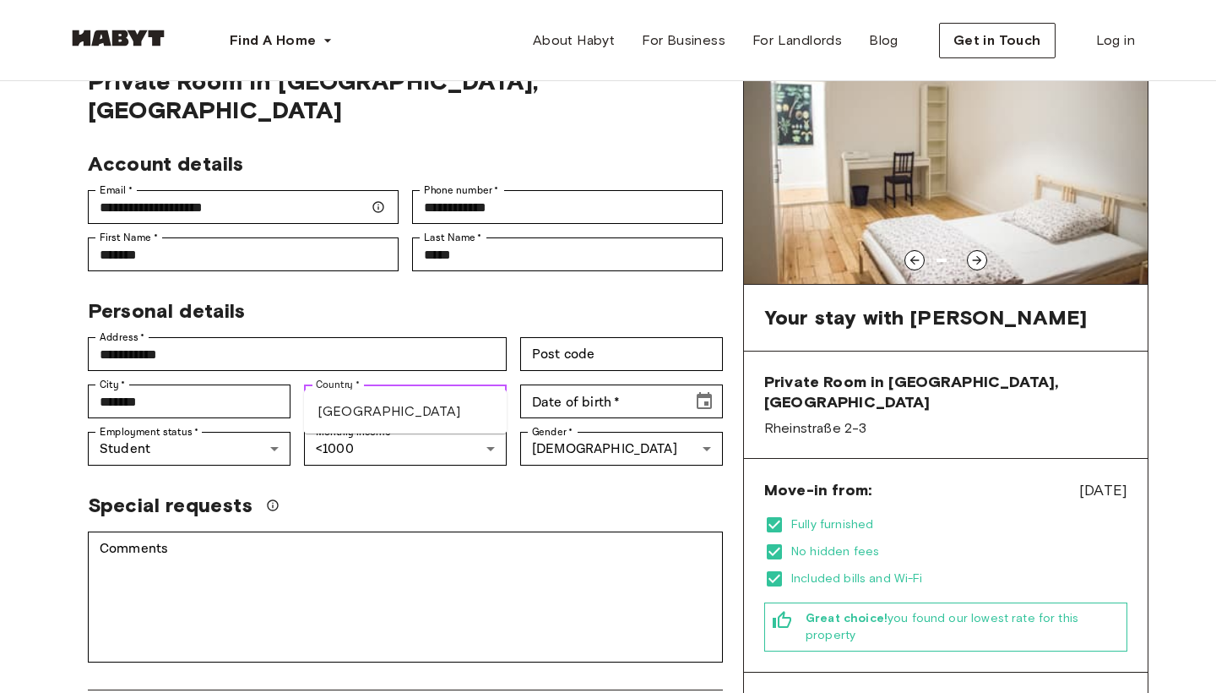
click at [362, 411] on li "Germany" at bounding box center [405, 411] width 203 height 30
type input "*******"
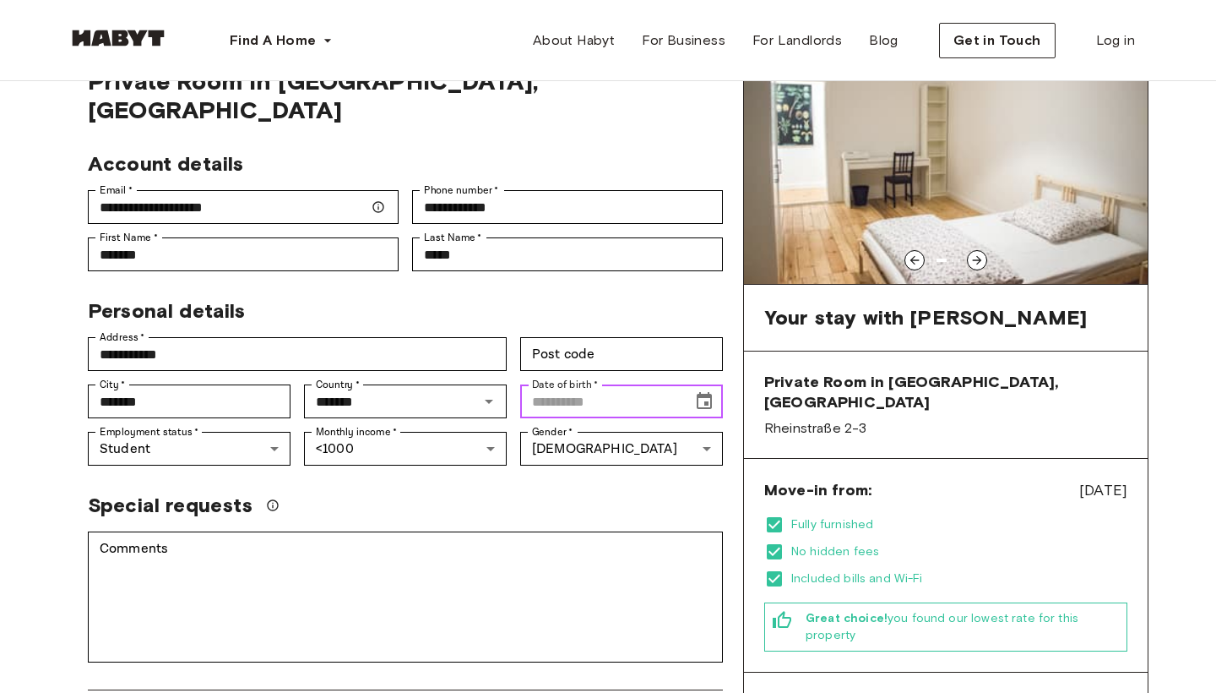
click at [557, 384] on input "Date of birth   *" at bounding box center [600, 401] width 160 height 34
drag, startPoint x: 701, startPoint y: 386, endPoint x: 712, endPoint y: 365, distance: 23.8
click at [712, 384] on button "Choose date, selected date is Aug 27, 191" at bounding box center [705, 401] width 34 height 34
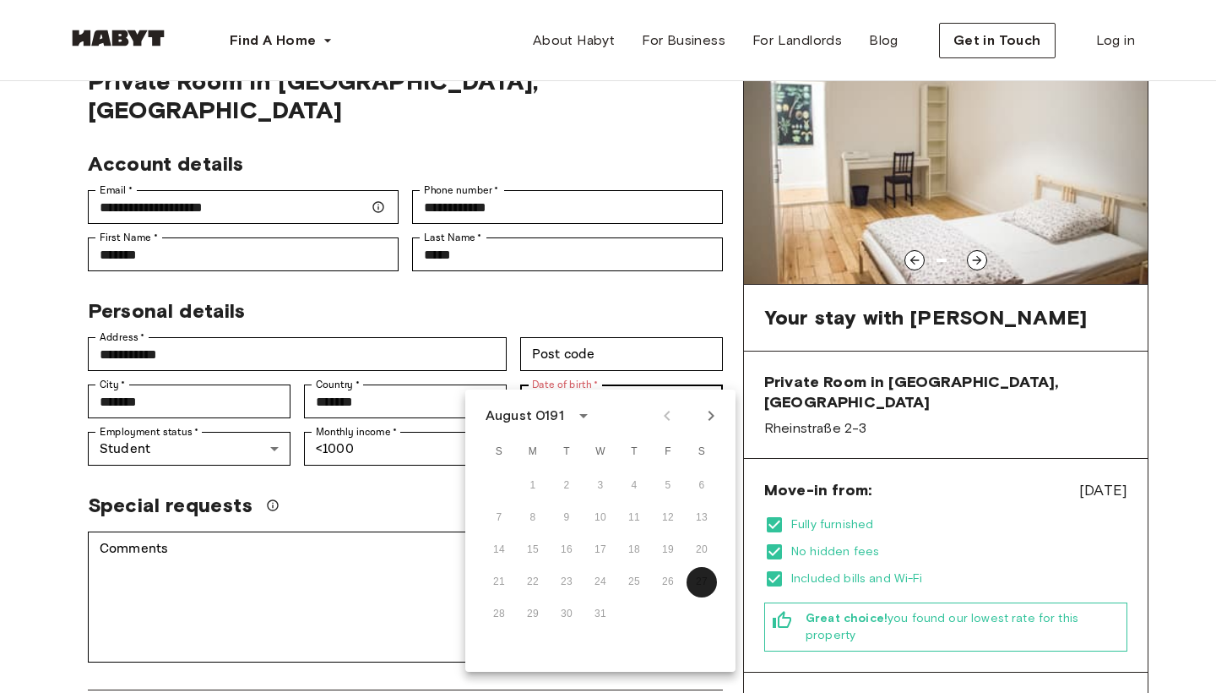
click at [712, 391] on icon "Choose date, selected date is Aug 27, 191" at bounding box center [704, 401] width 20 height 20
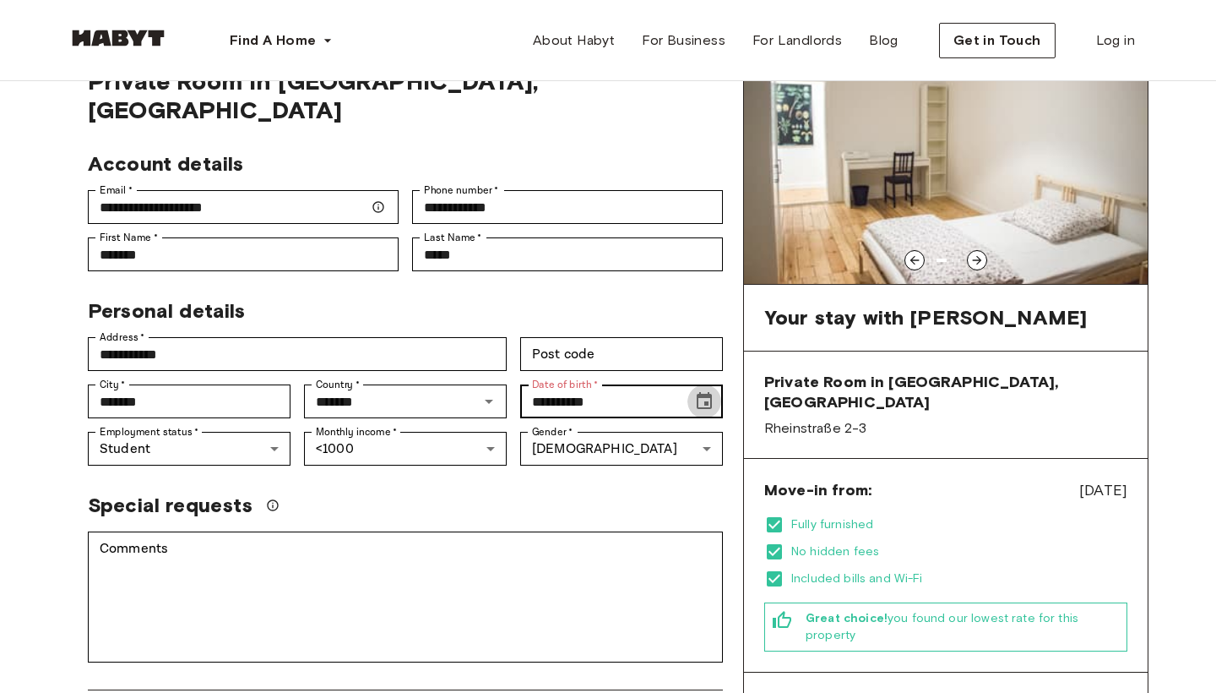
click at [712, 391] on icon "Choose date, selected date is Aug 27, 191" at bounding box center [704, 401] width 20 height 20
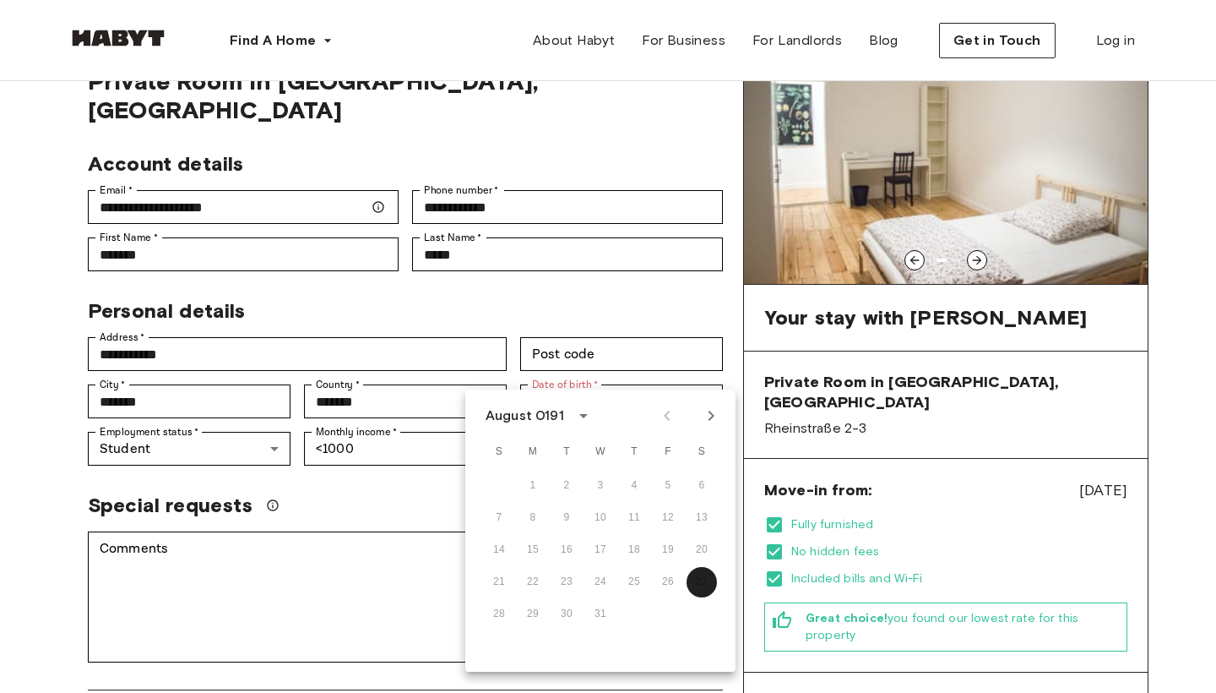
click at [577, 414] on icon "calendar view is open, switch to year view" at bounding box center [584, 415] width 20 height 20
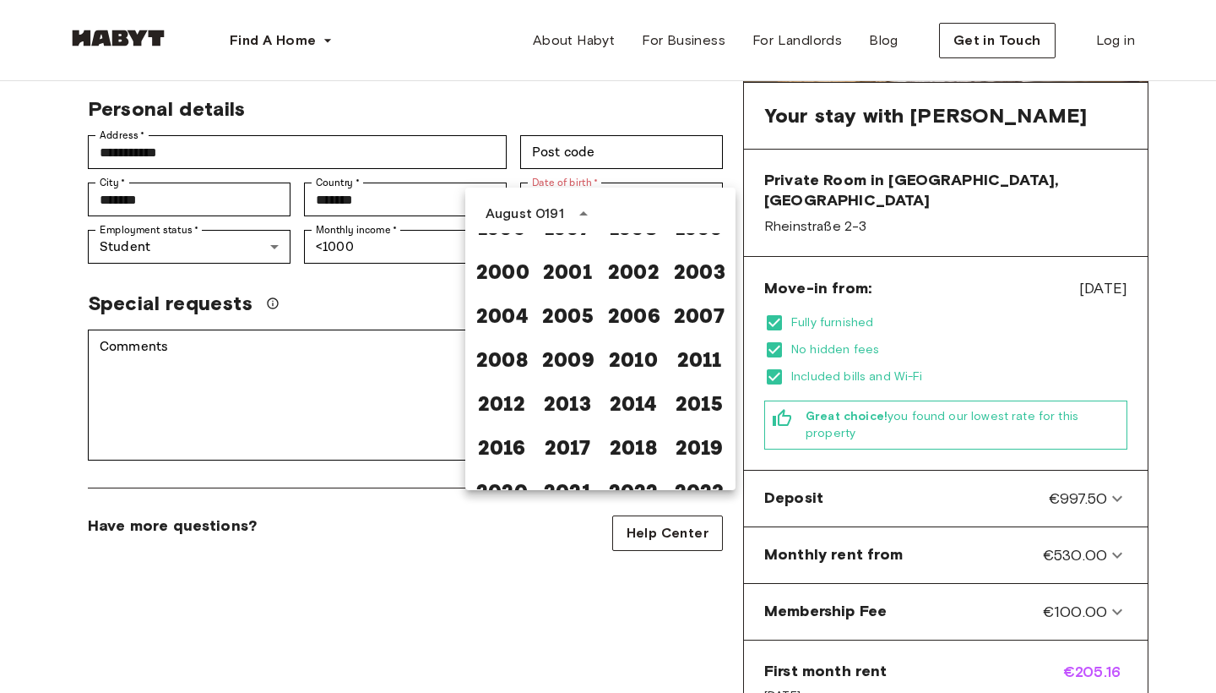
scroll to position [1090, 0]
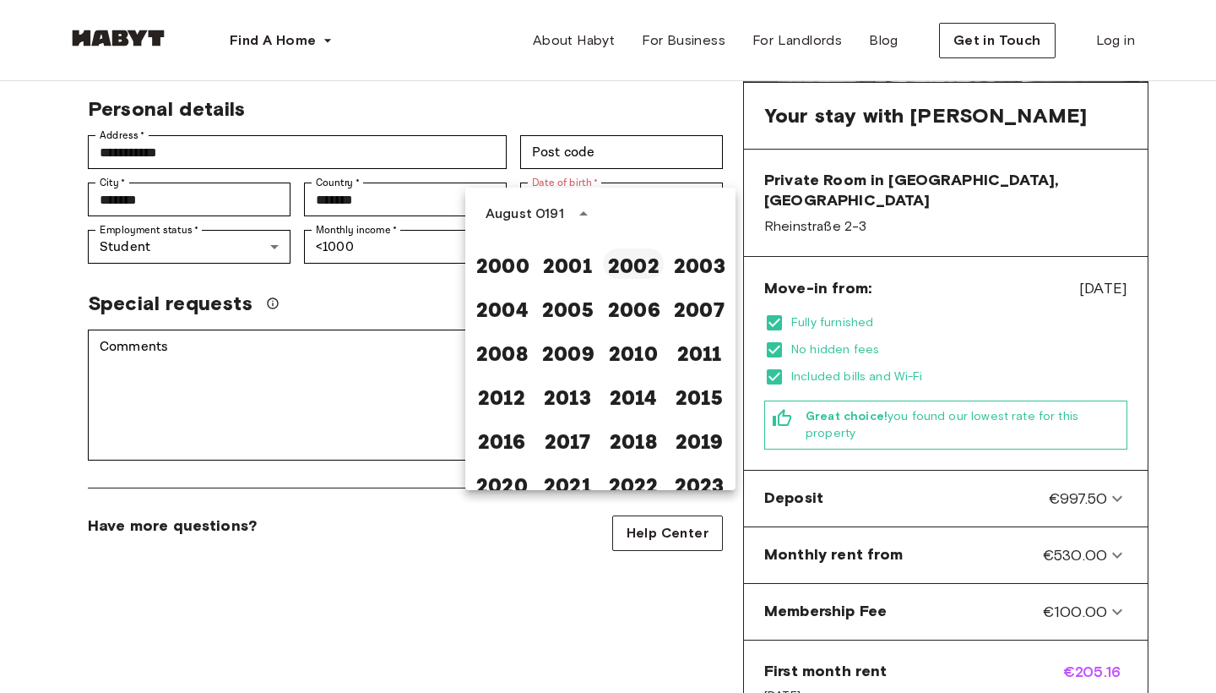
click at [642, 257] on button "2002" at bounding box center [633, 263] width 61 height 30
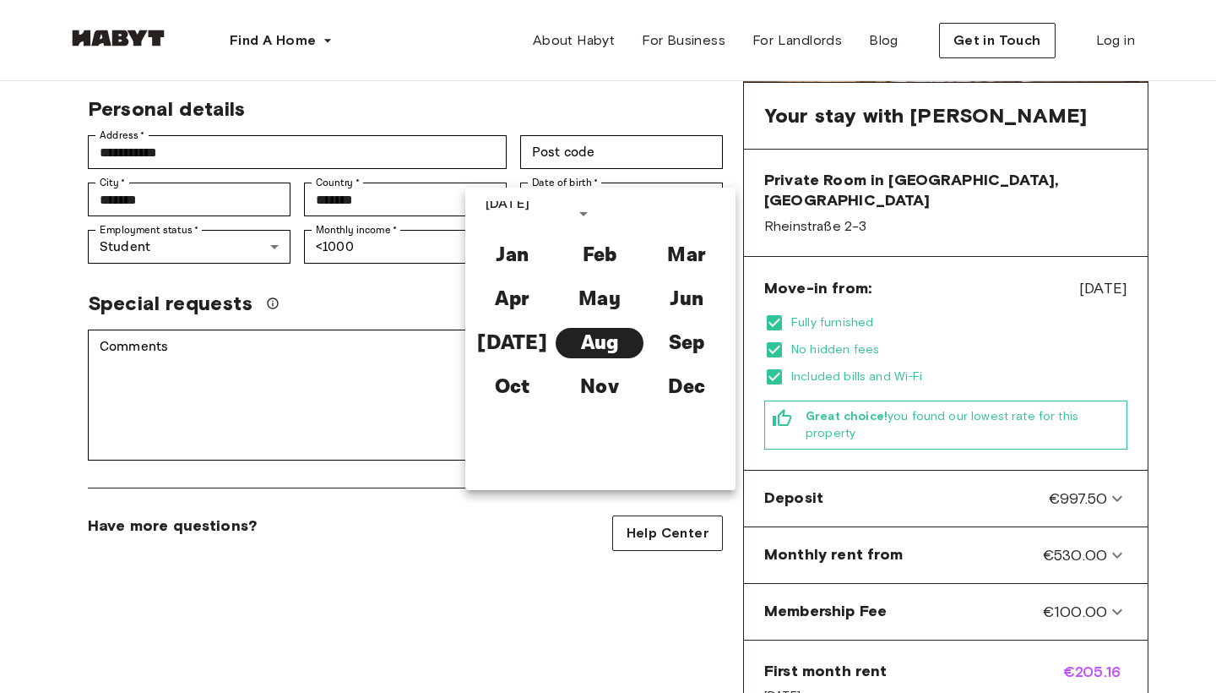
type input "**********"
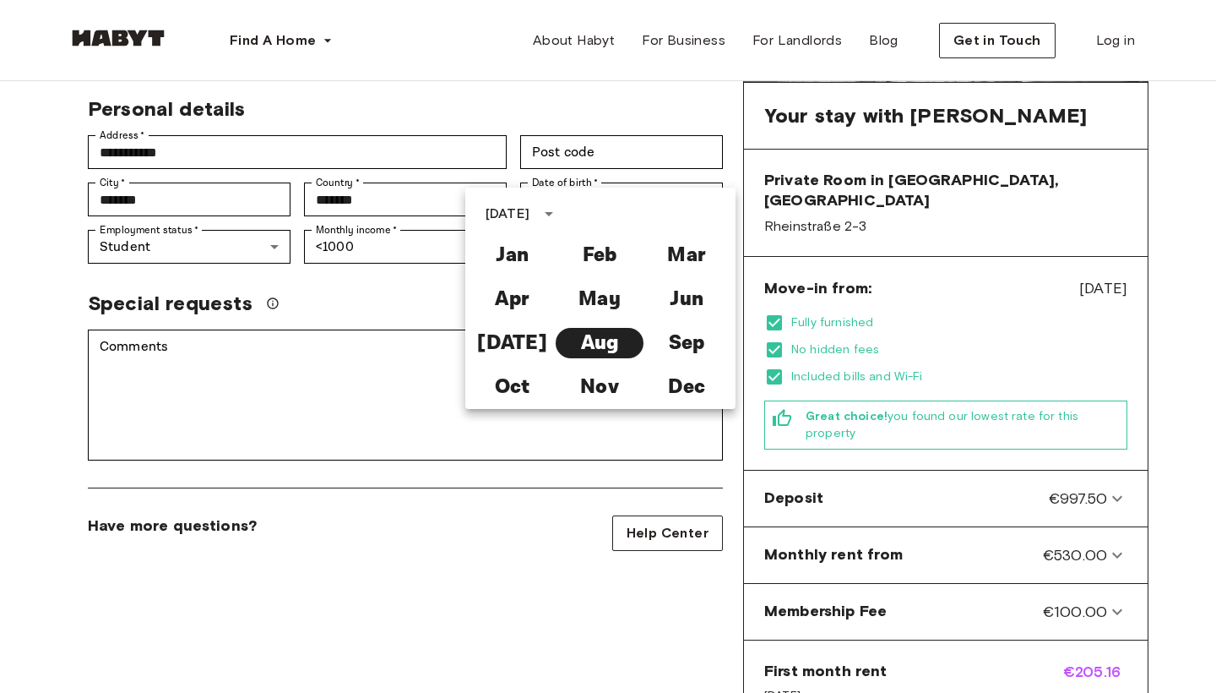
click at [548, 478] on div "**********" at bounding box center [406, 392] width 676 height 1095
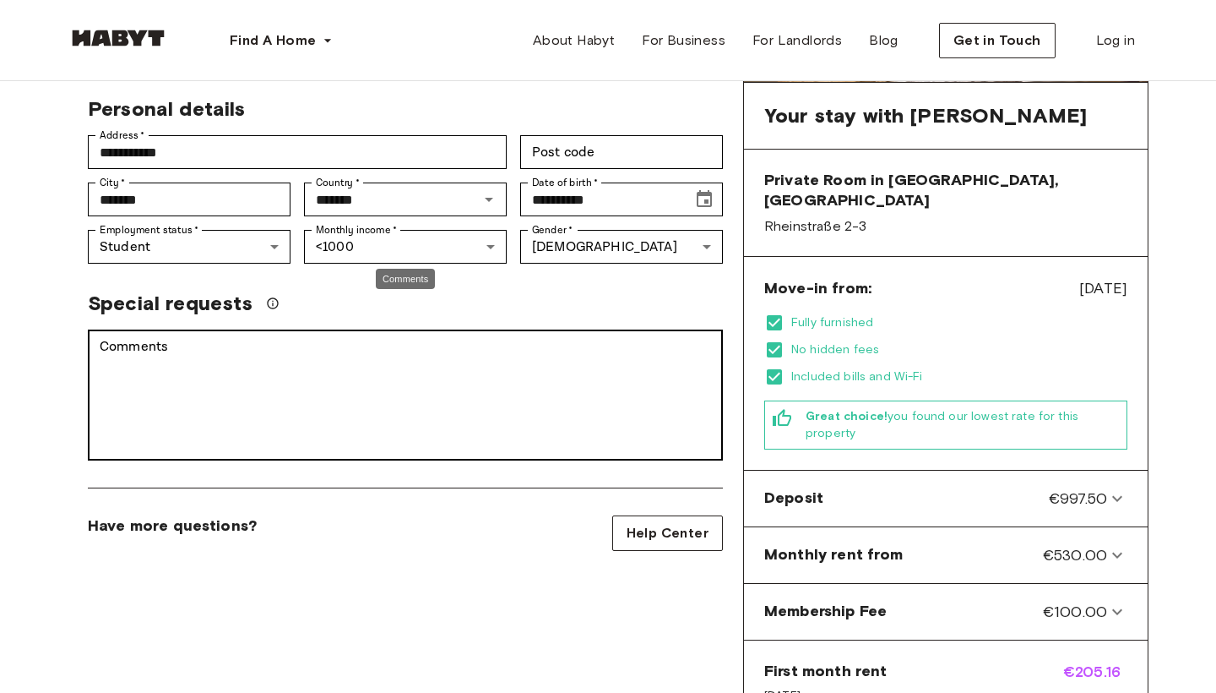
scroll to position [269, 0]
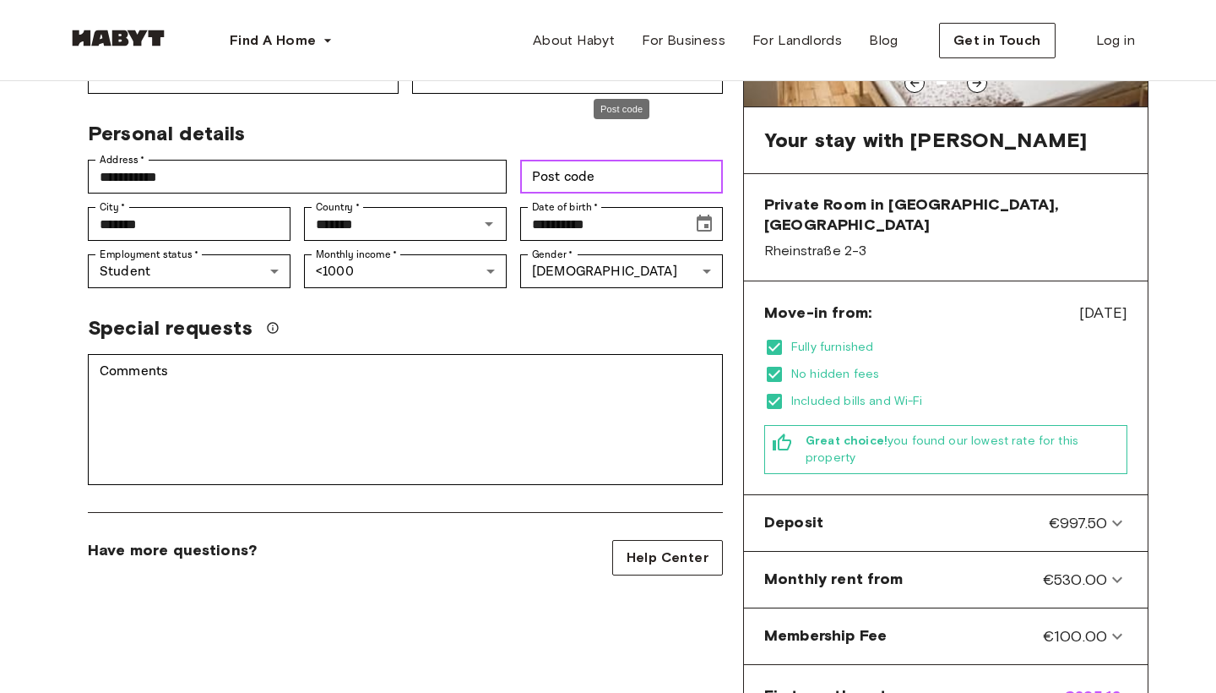
click at [613, 160] on input "Post code" at bounding box center [621, 177] width 203 height 34
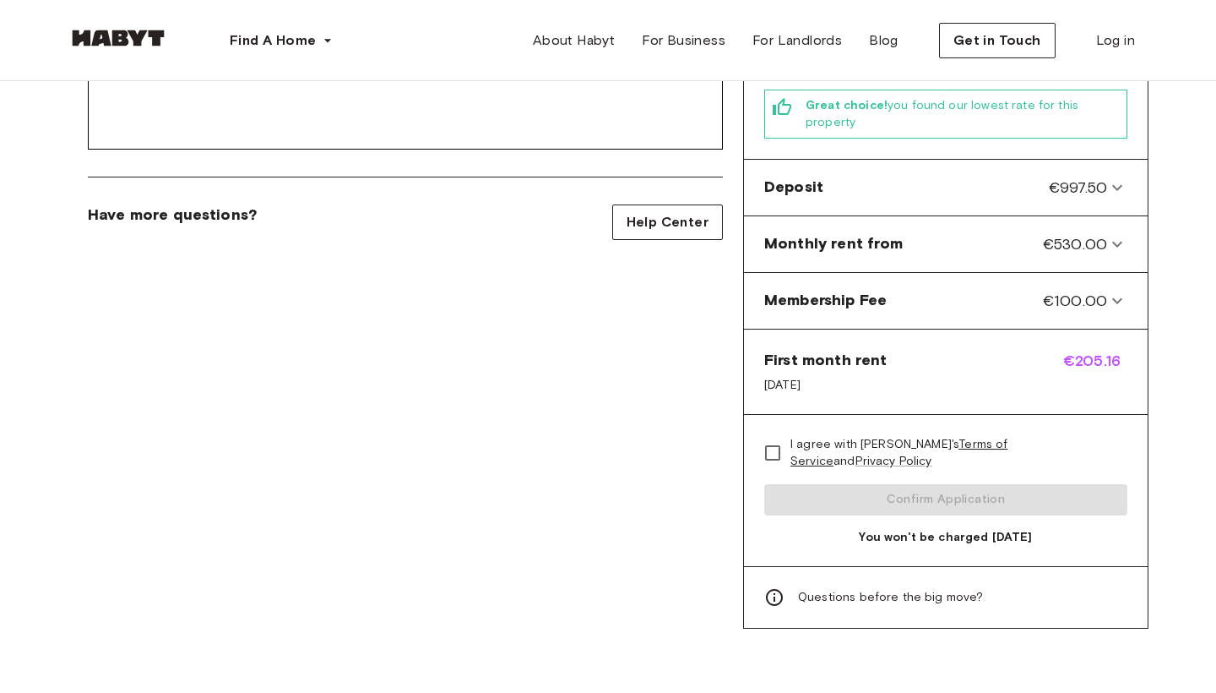
scroll to position [590, 0]
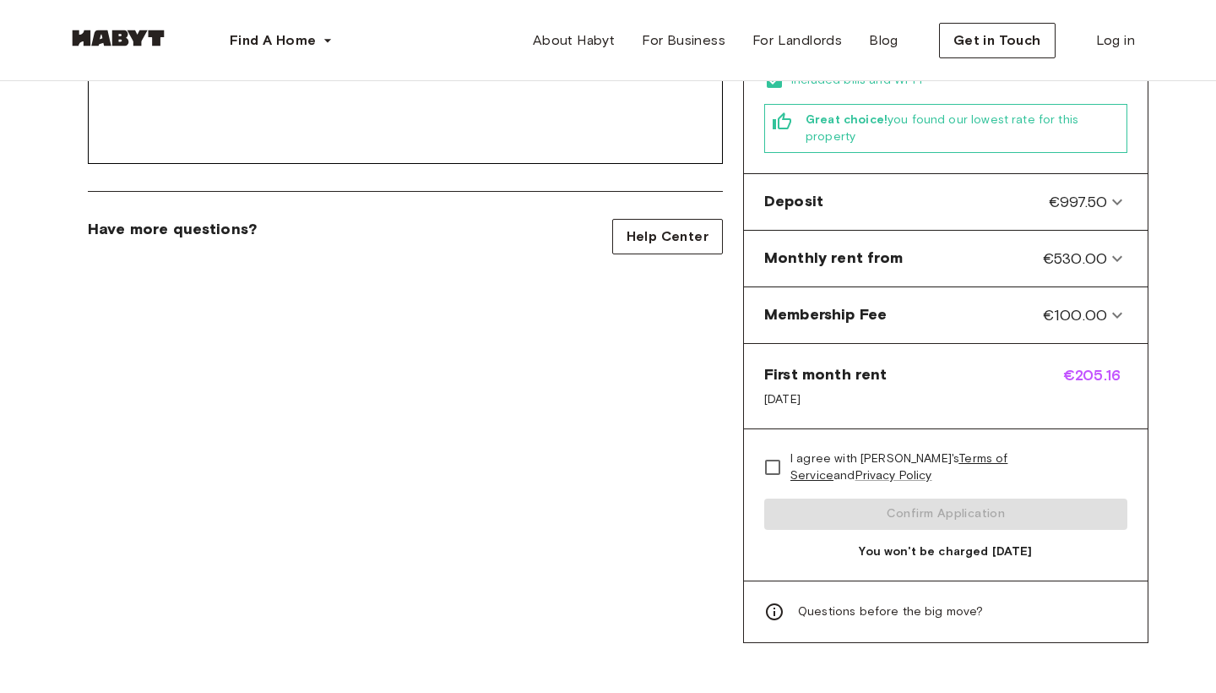
type input "*****"
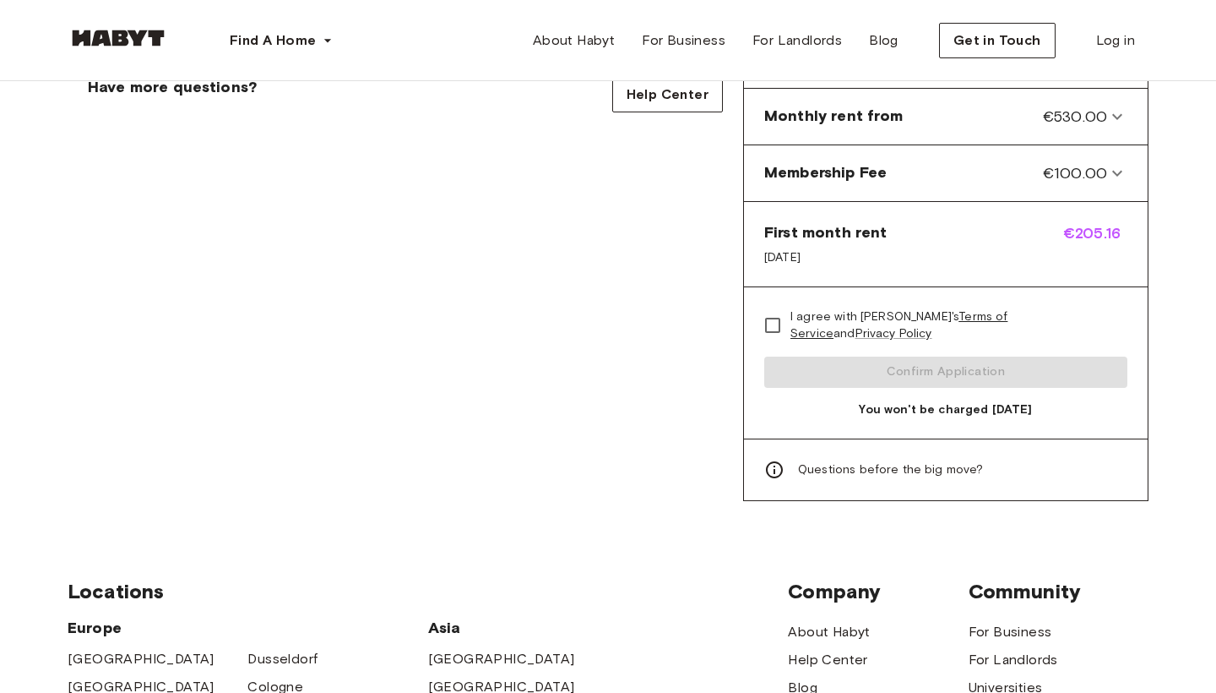
click at [769, 106] on span "Monthly rent from" at bounding box center [833, 117] width 139 height 22
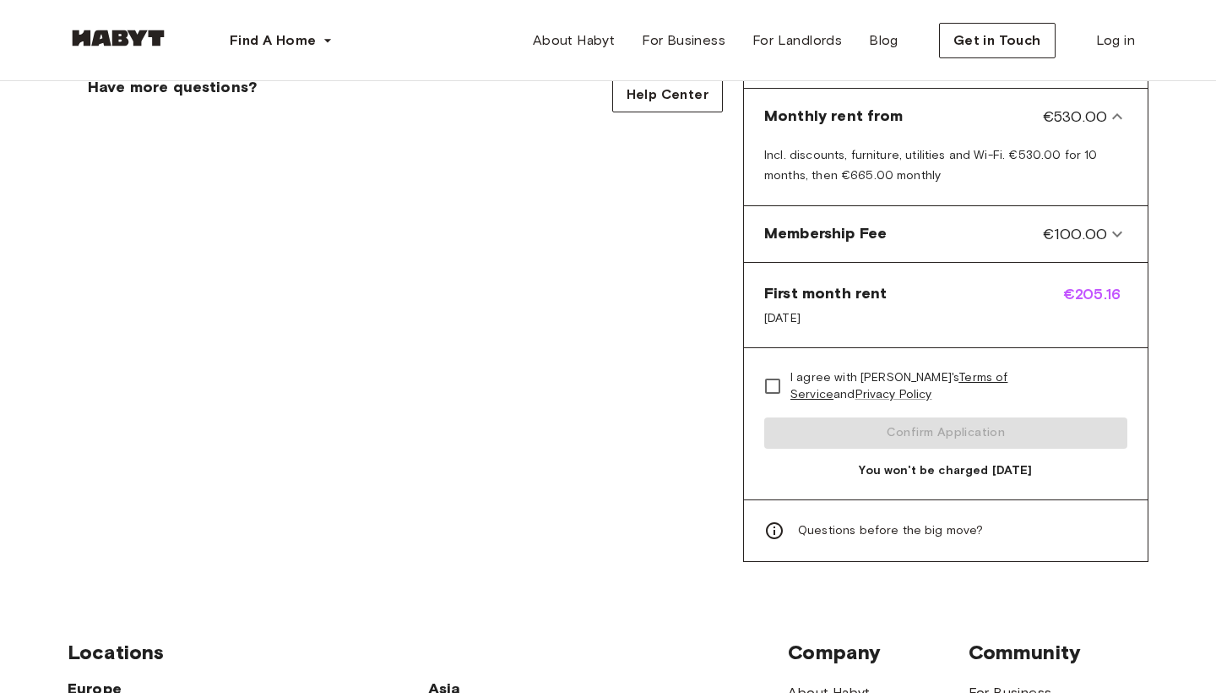
drag, startPoint x: 786, startPoint y: 199, endPoint x: 772, endPoint y: 302, distance: 103.1
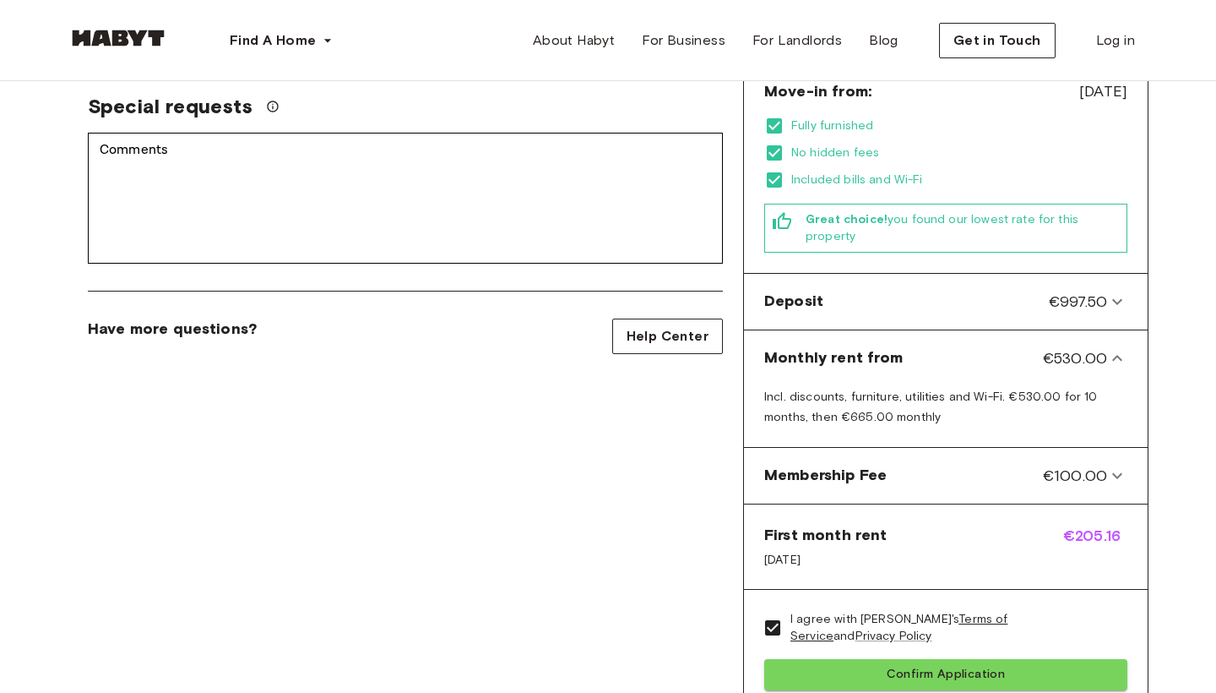
scroll to position [492, 0]
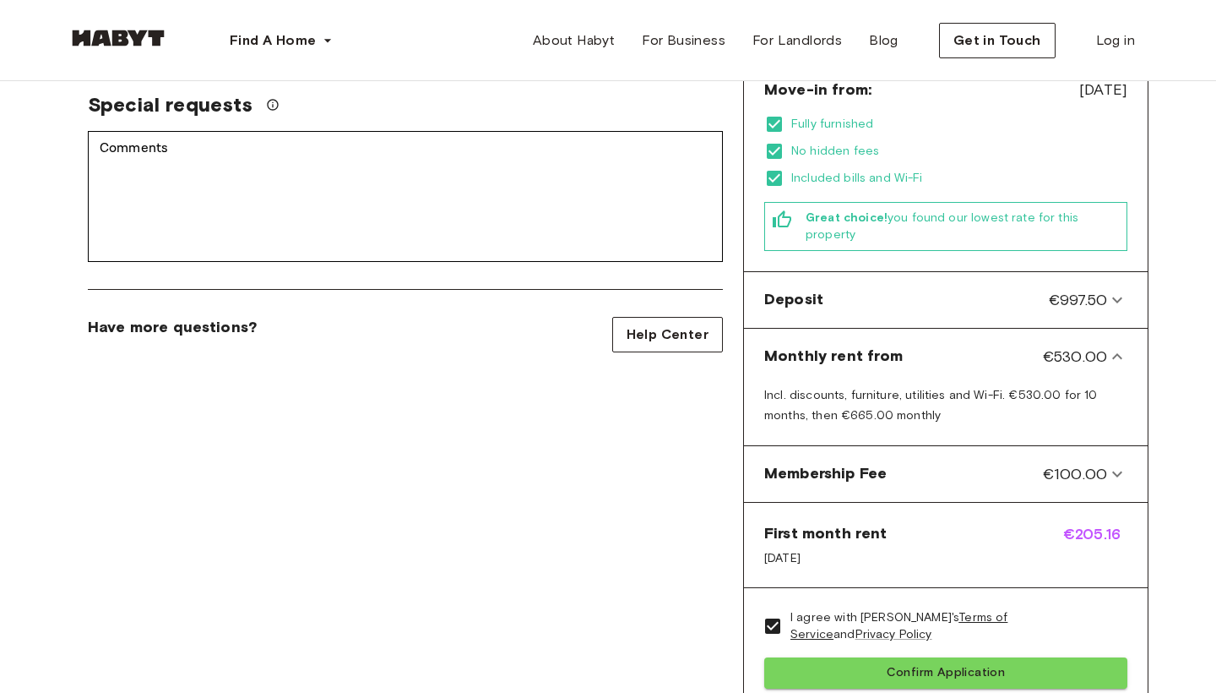
click at [1073, 524] on span "€205.16" at bounding box center [1095, 545] width 64 height 44
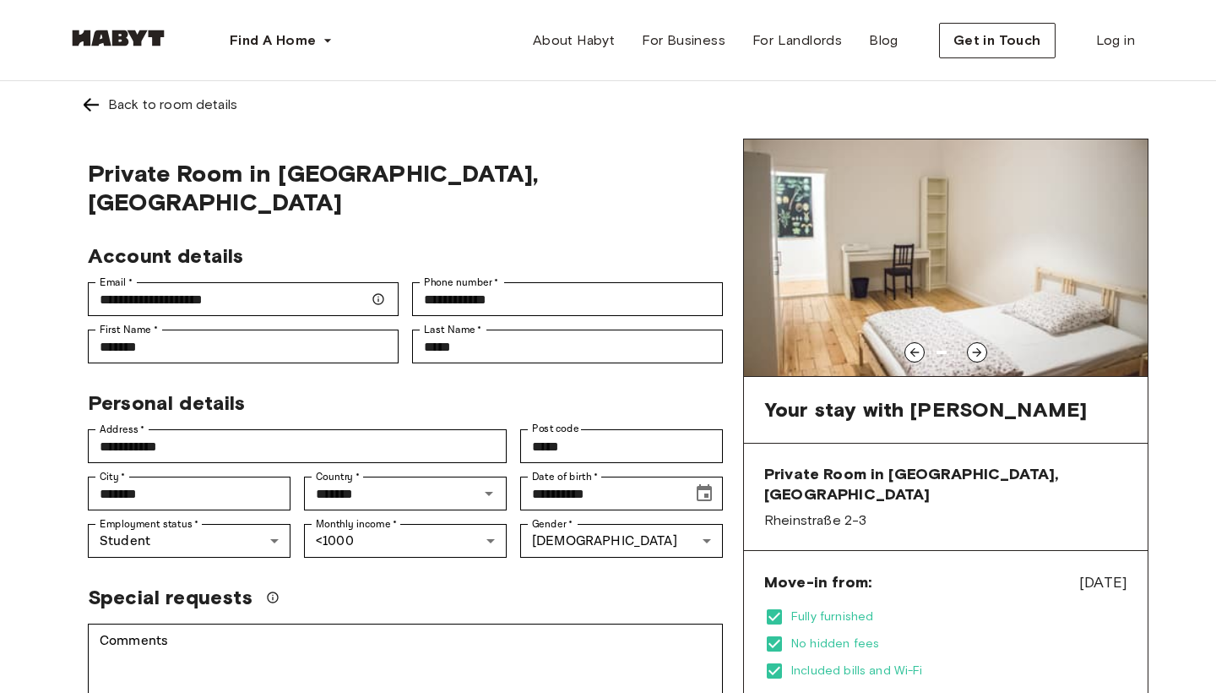
scroll to position [0, 0]
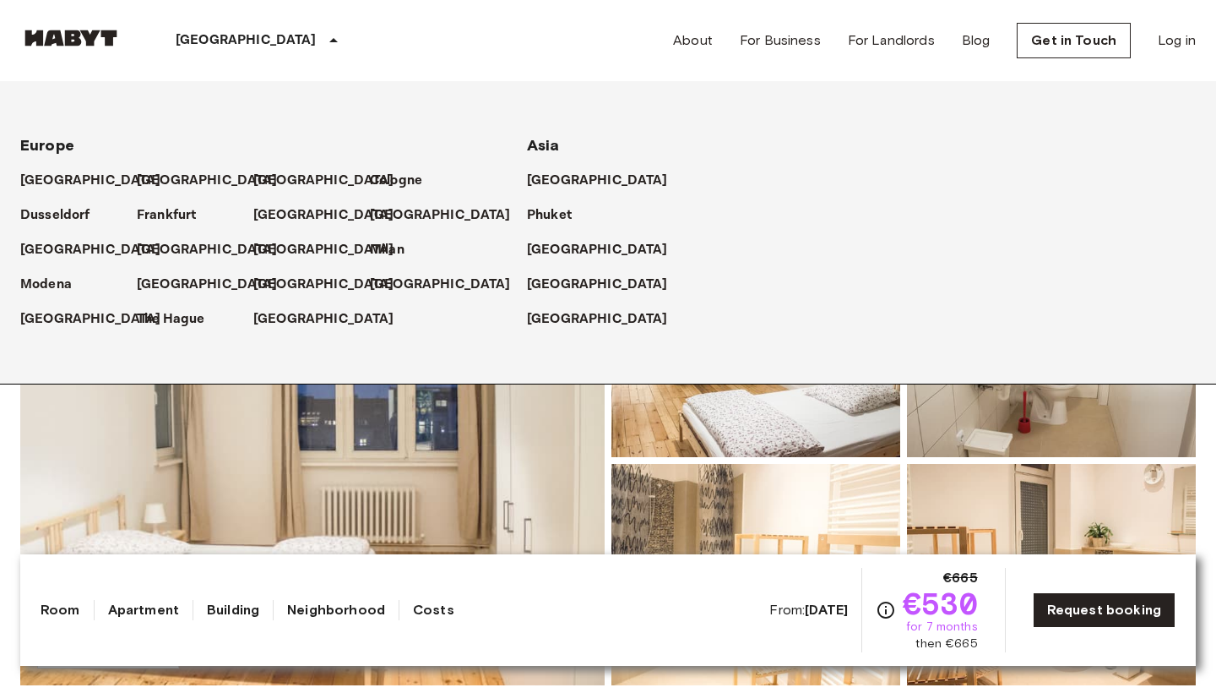
click at [151, 167] on div "[GEOGRAPHIC_DATA]" at bounding box center [195, 173] width 117 height 35
click at [153, 176] on p "[GEOGRAPHIC_DATA]" at bounding box center [210, 181] width 141 height 20
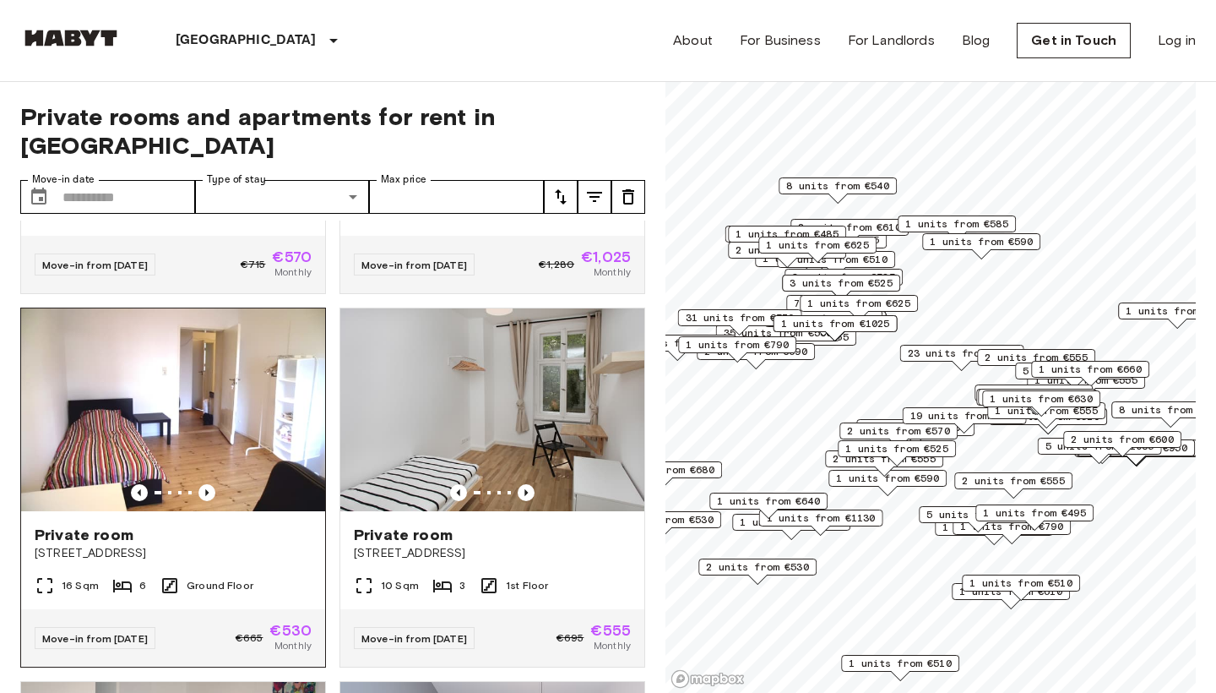
scroll to position [299, 0]
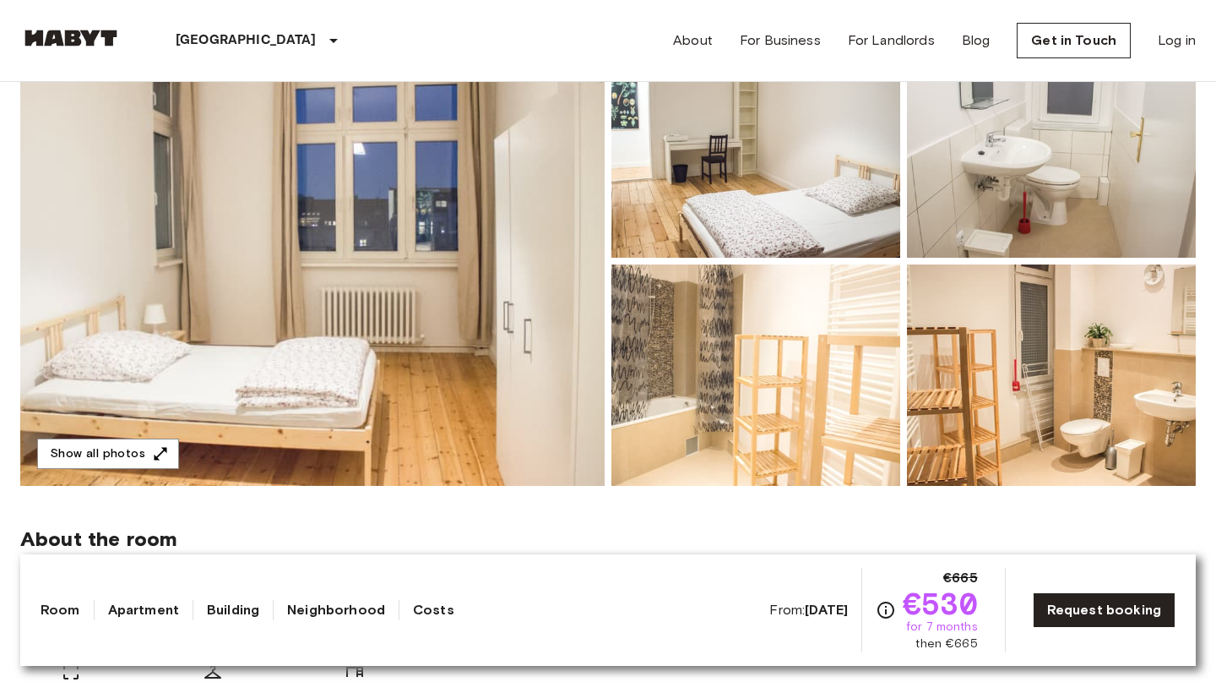
scroll to position [273, 0]
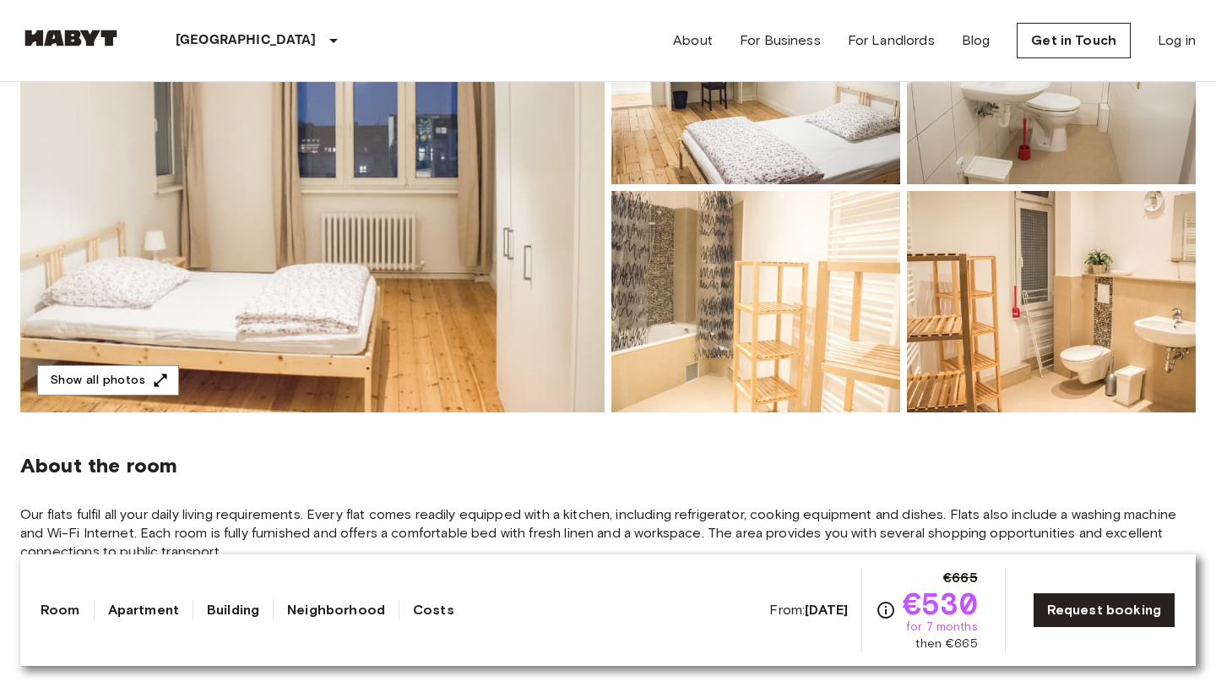
click at [1045, 633] on div "From: Aug 20 2025 €665 €530 for 7 months then €665 Request booking" at bounding box center [973, 610] width 406 height 84
click at [1052, 625] on link "Request booking" at bounding box center [1104, 609] width 143 height 35
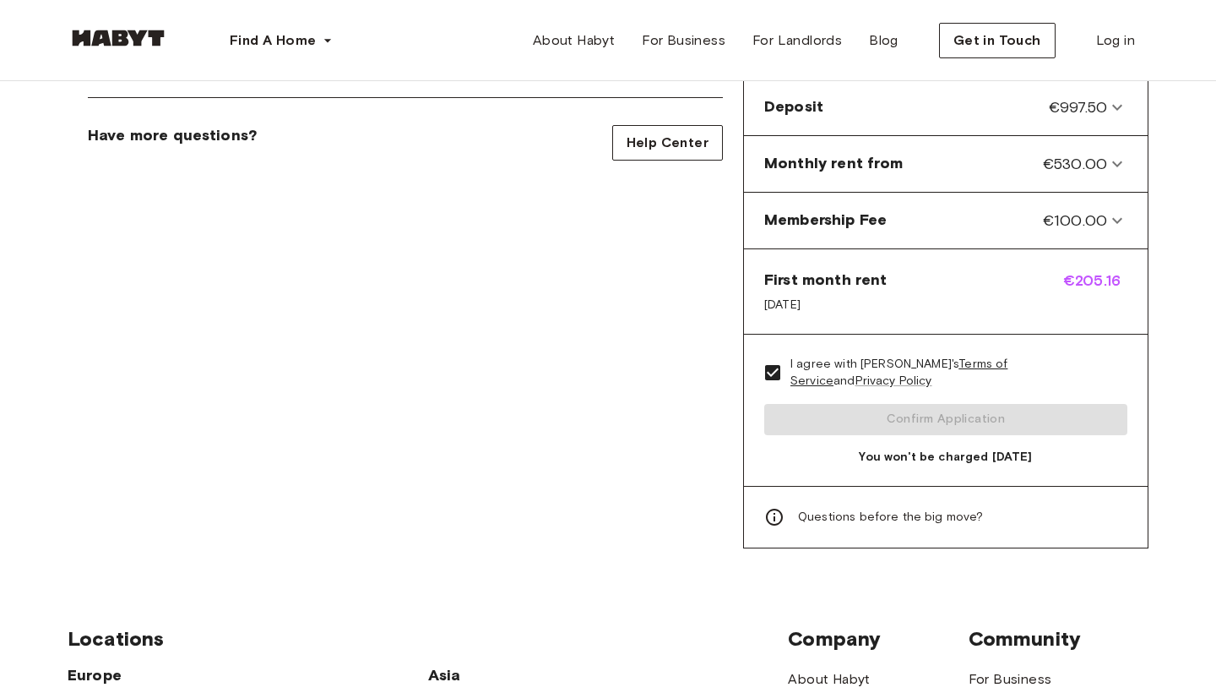
scroll to position [527, 0]
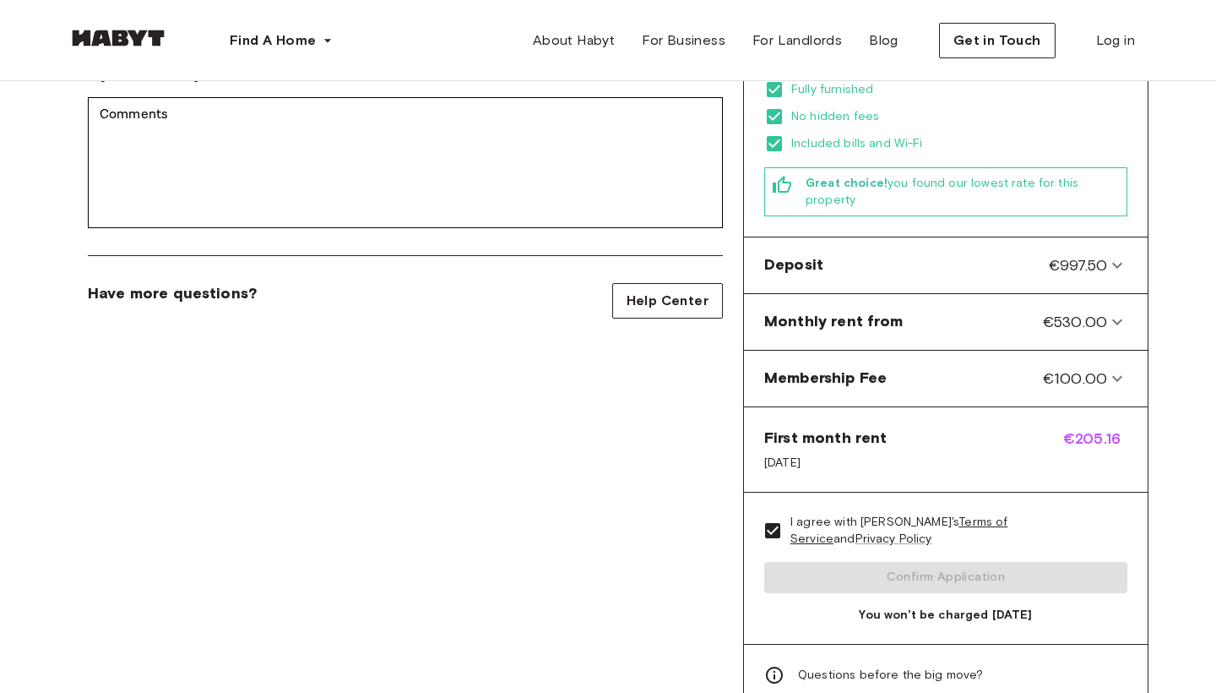
click at [944, 541] on div "I agree with [PERSON_NAME]'s Terms of Service and Privacy Policy Confirm Applic…" at bounding box center [946, 567] width 404 height 151
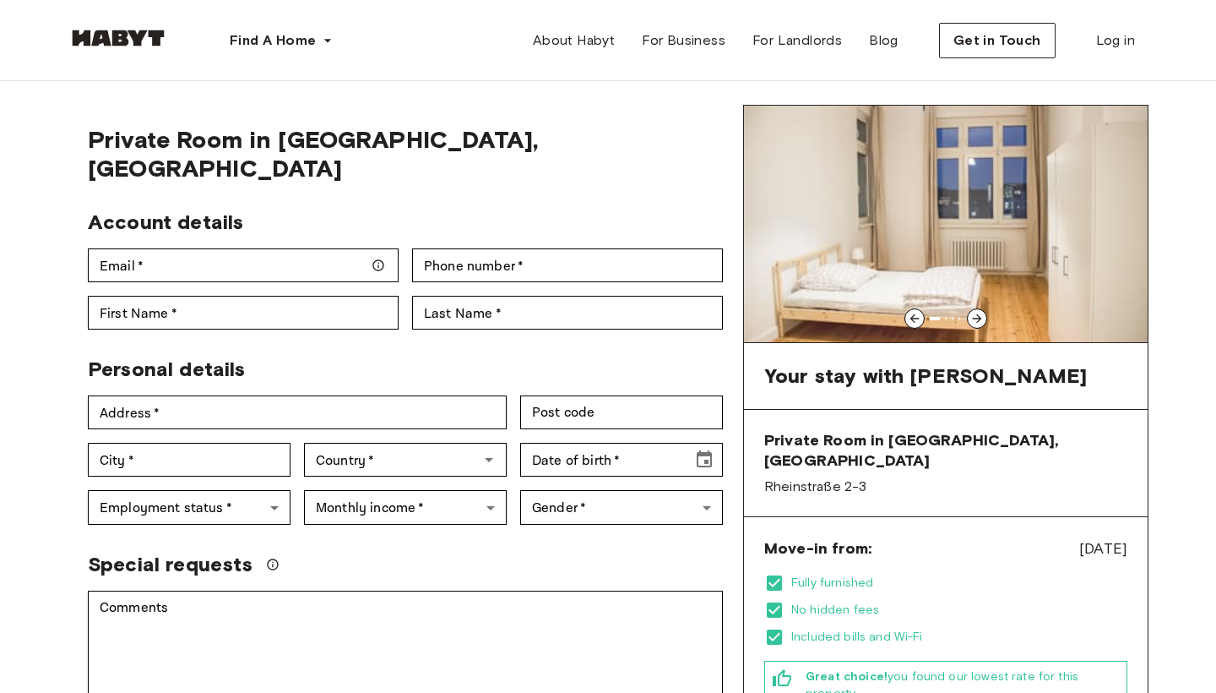
scroll to position [10, 0]
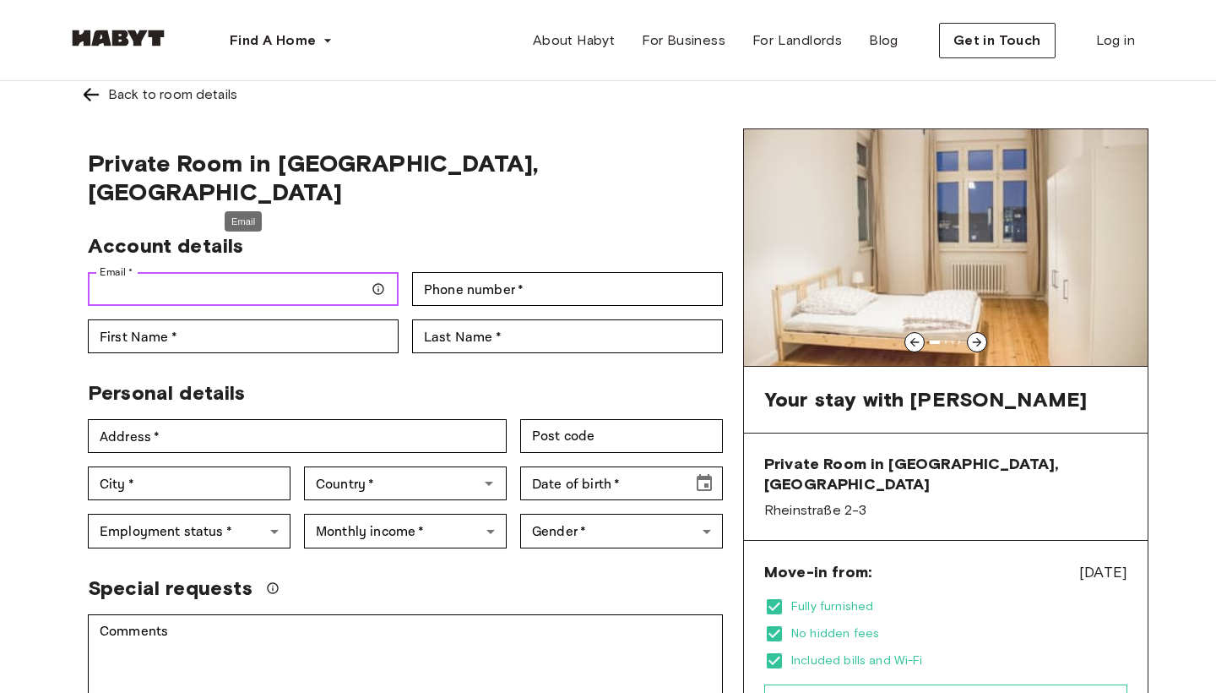
click at [228, 272] on input "Email   *" at bounding box center [243, 289] width 311 height 34
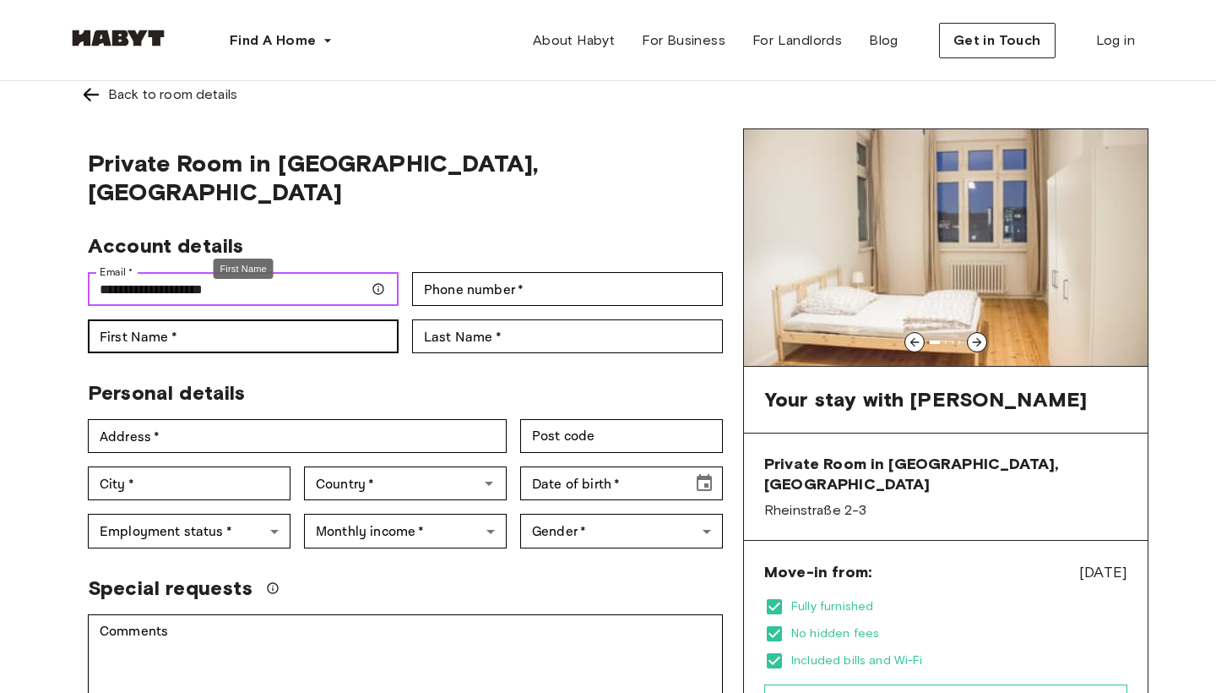
type input "**********"
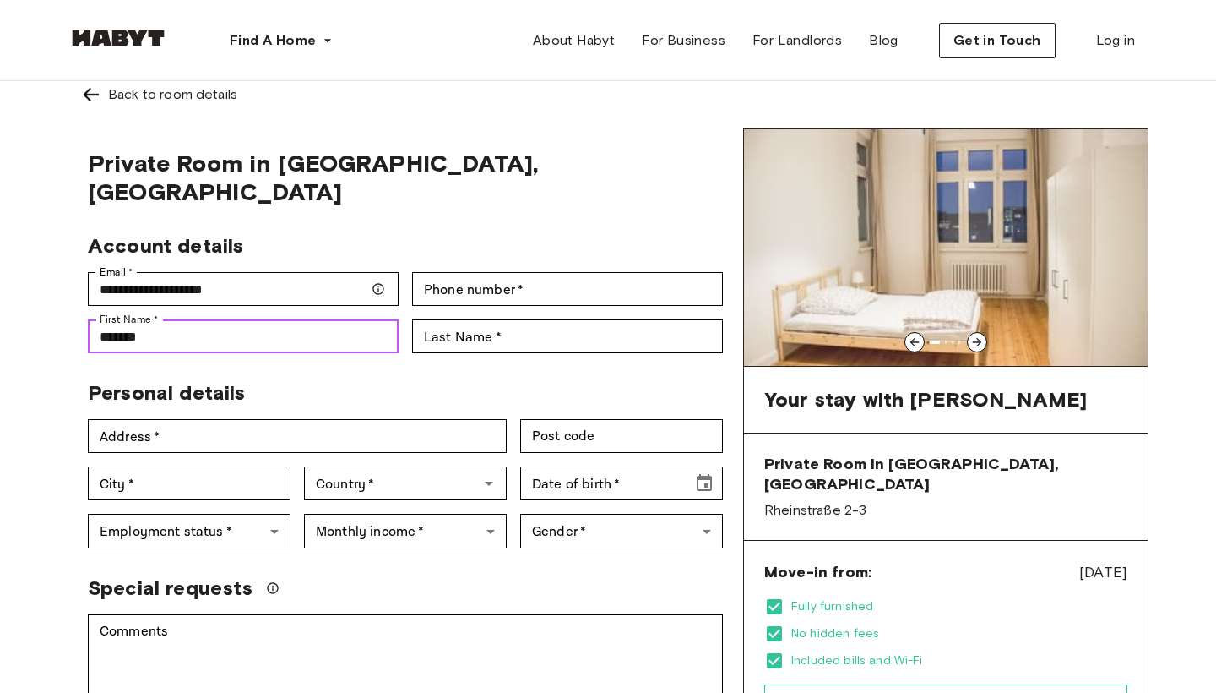
type input "******"
click at [441, 326] on div "**********" at bounding box center [406, 675] width 676 height 1095
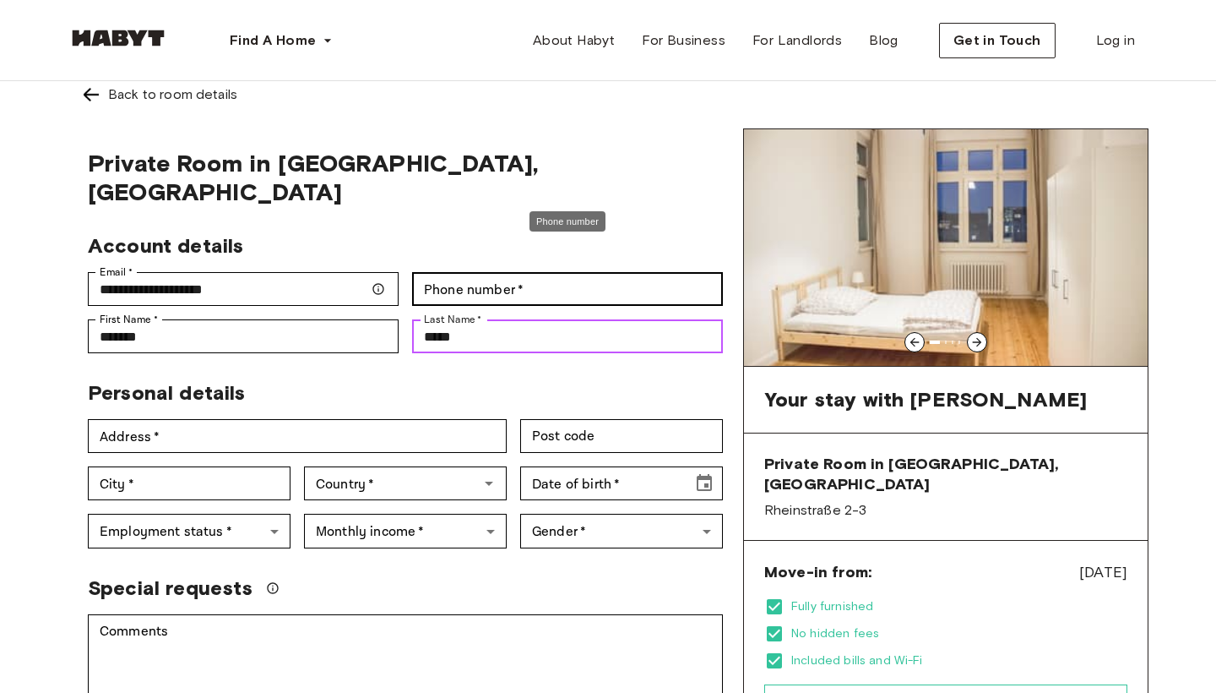
type input "*****"
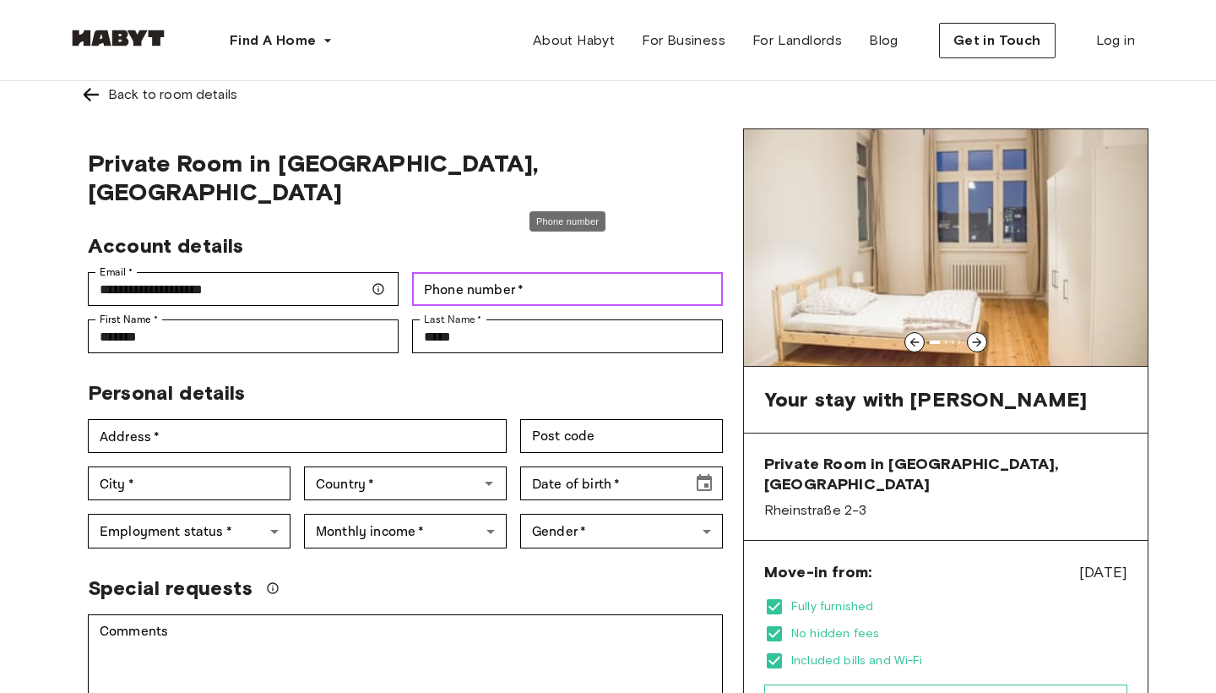
click at [478, 272] on div "Phone number   * Phone number   *" at bounding box center [567, 289] width 311 height 34
type input "**********"
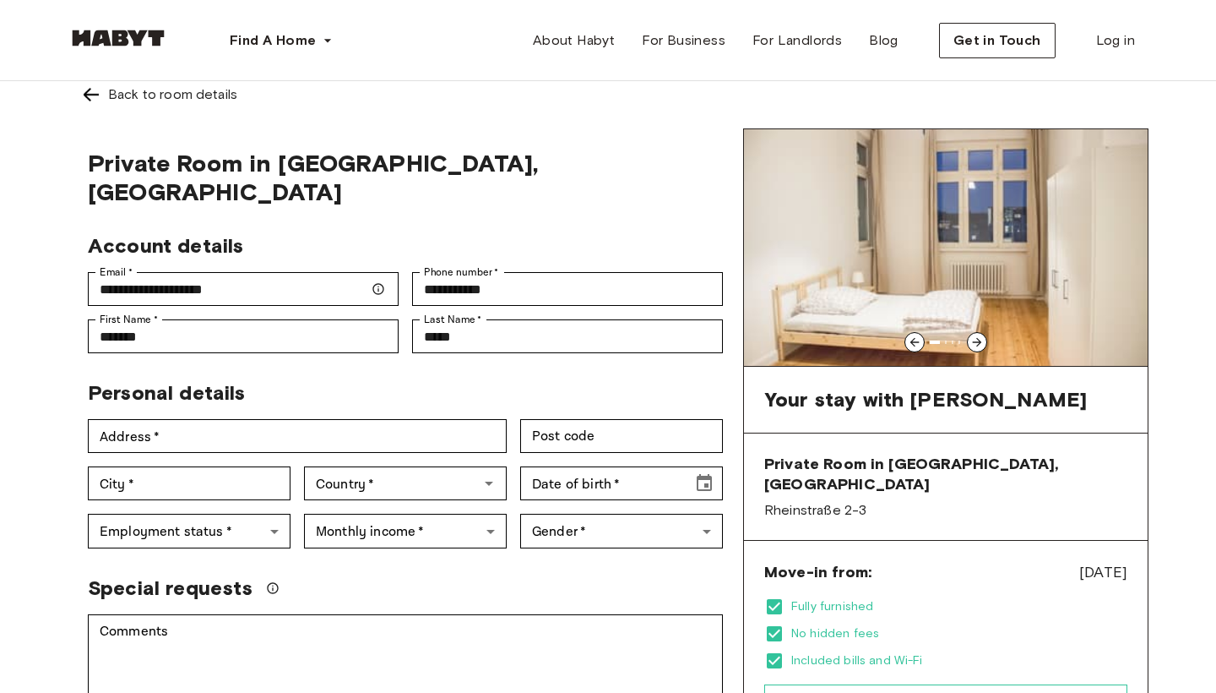
click at [286, 453] on div "City   * City   *" at bounding box center [182, 476] width 216 height 47
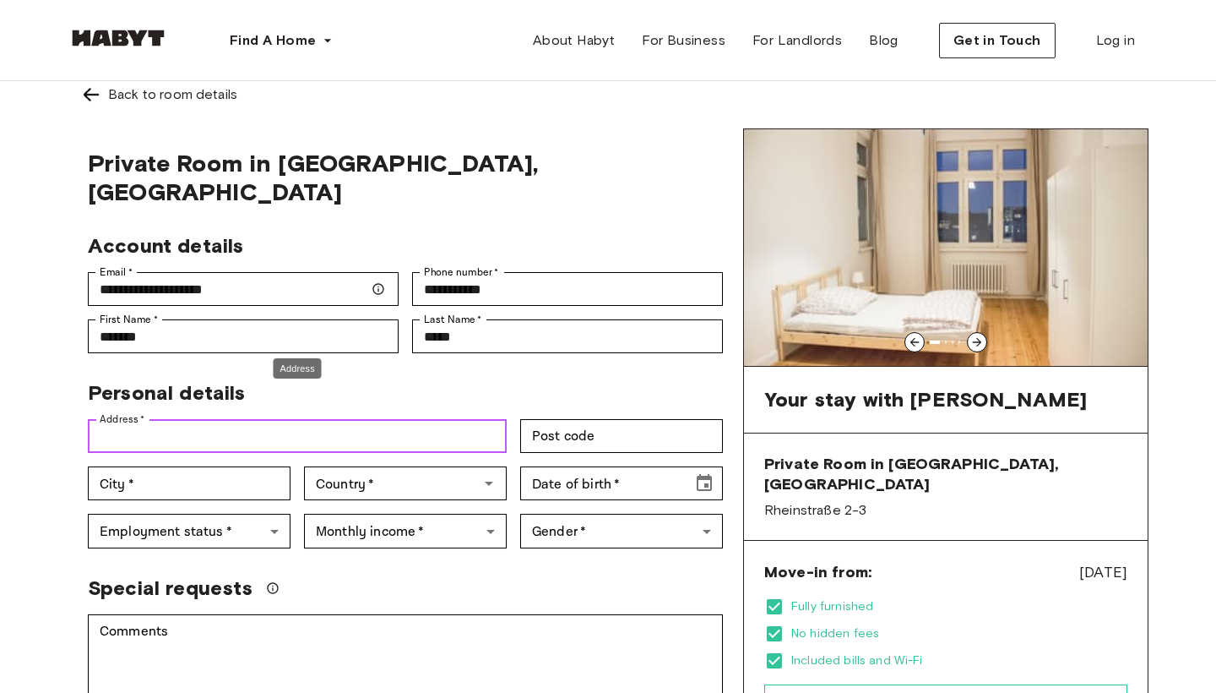
click at [280, 422] on input "Address   *" at bounding box center [297, 436] width 419 height 34
paste input "**********"
type input "**********"
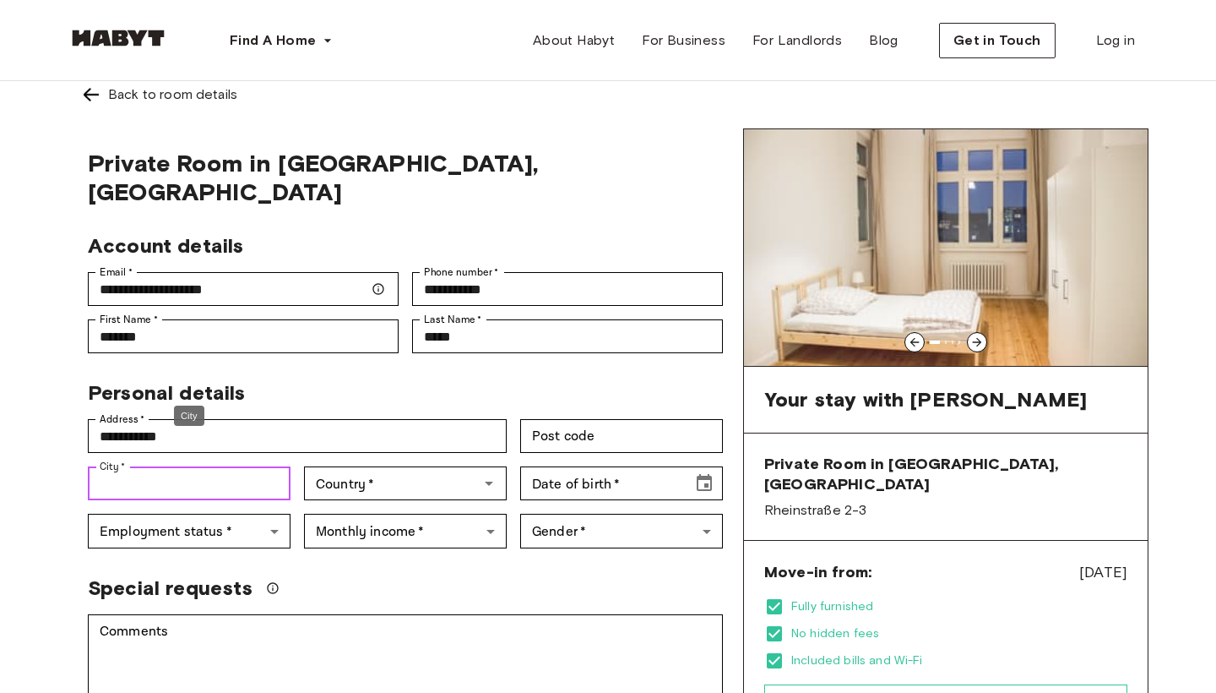
click at [218, 466] on input "City   *" at bounding box center [189, 483] width 203 height 34
type input "******"
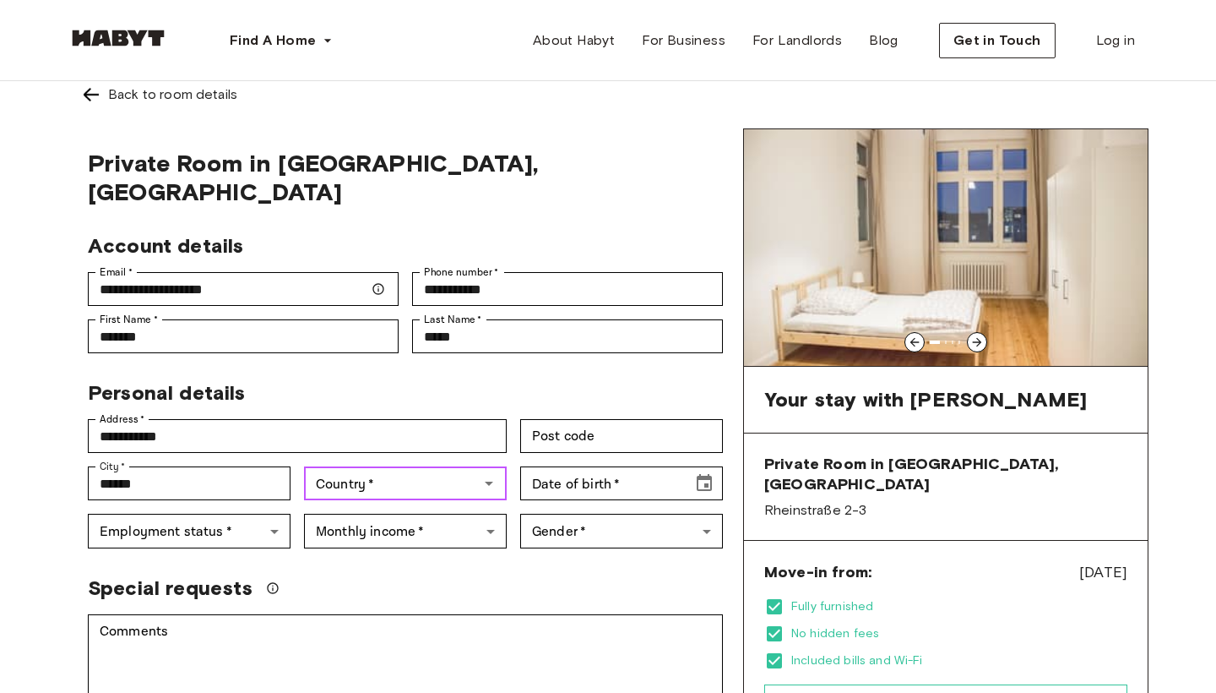
click at [380, 471] on input "Country   *" at bounding box center [391, 483] width 165 height 24
click at [362, 486] on li "[GEOGRAPHIC_DATA]" at bounding box center [405, 493] width 203 height 30
type input "*******"
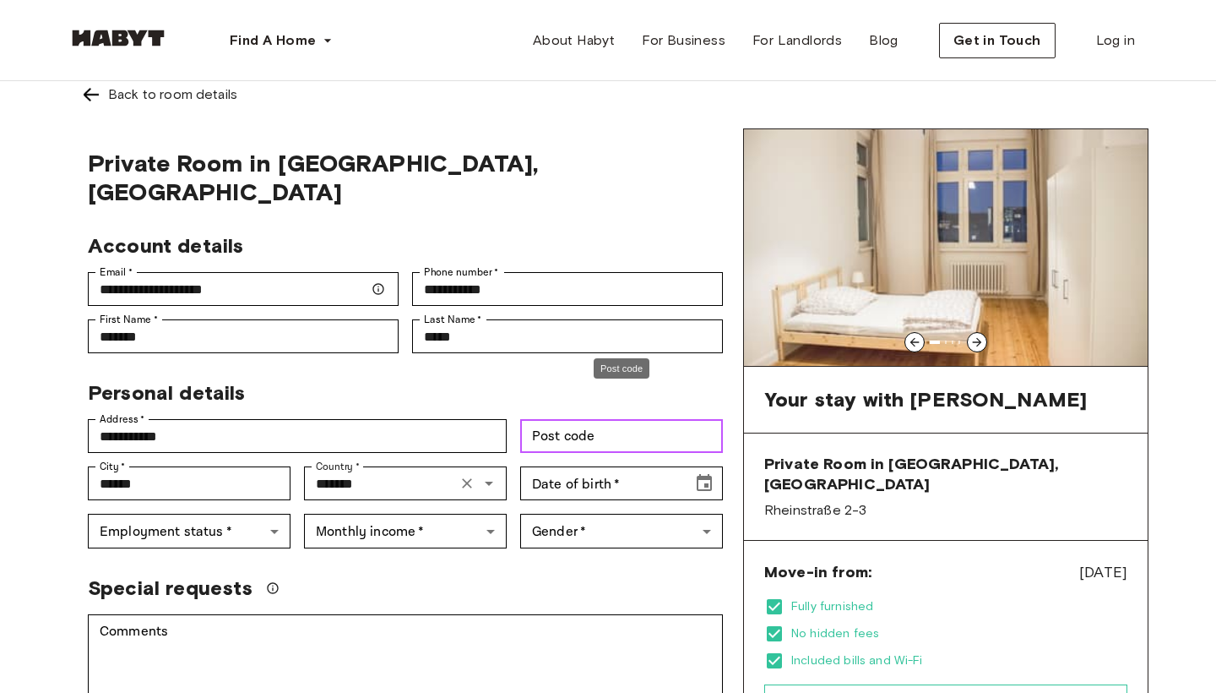
click at [585, 419] on input "Post code" at bounding box center [621, 436] width 203 height 34
type input "*****"
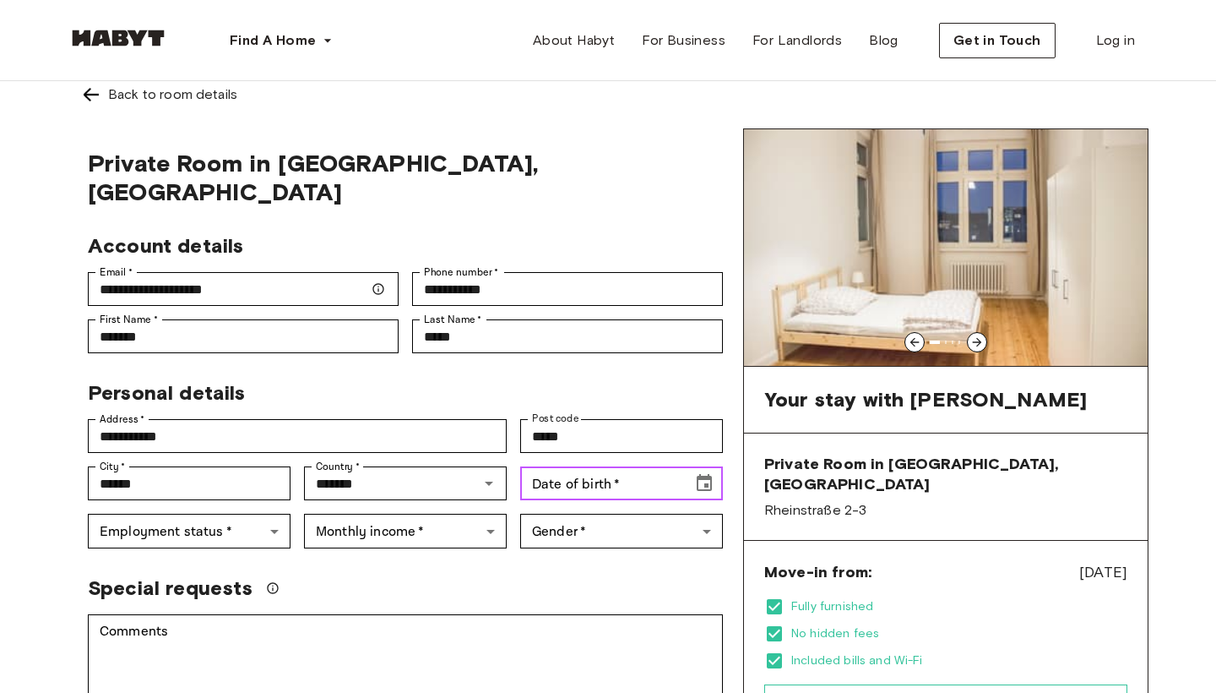
click at [604, 466] on div "Date of birth   * Date of birth   *" at bounding box center [621, 483] width 203 height 34
click at [710, 474] on icon "Choose date, selected date is Aug 27, 1902" at bounding box center [704, 482] width 15 height 17
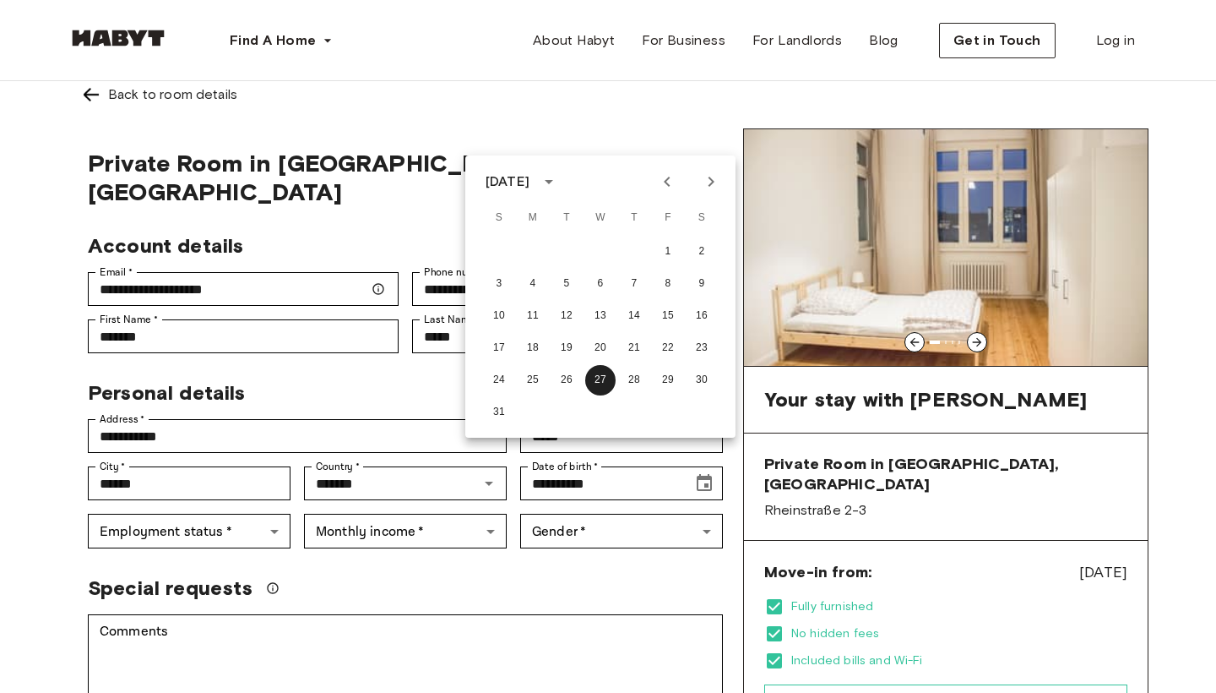
click at [563, 188] on button "calendar view is open, switch to year view" at bounding box center [549, 181] width 29 height 29
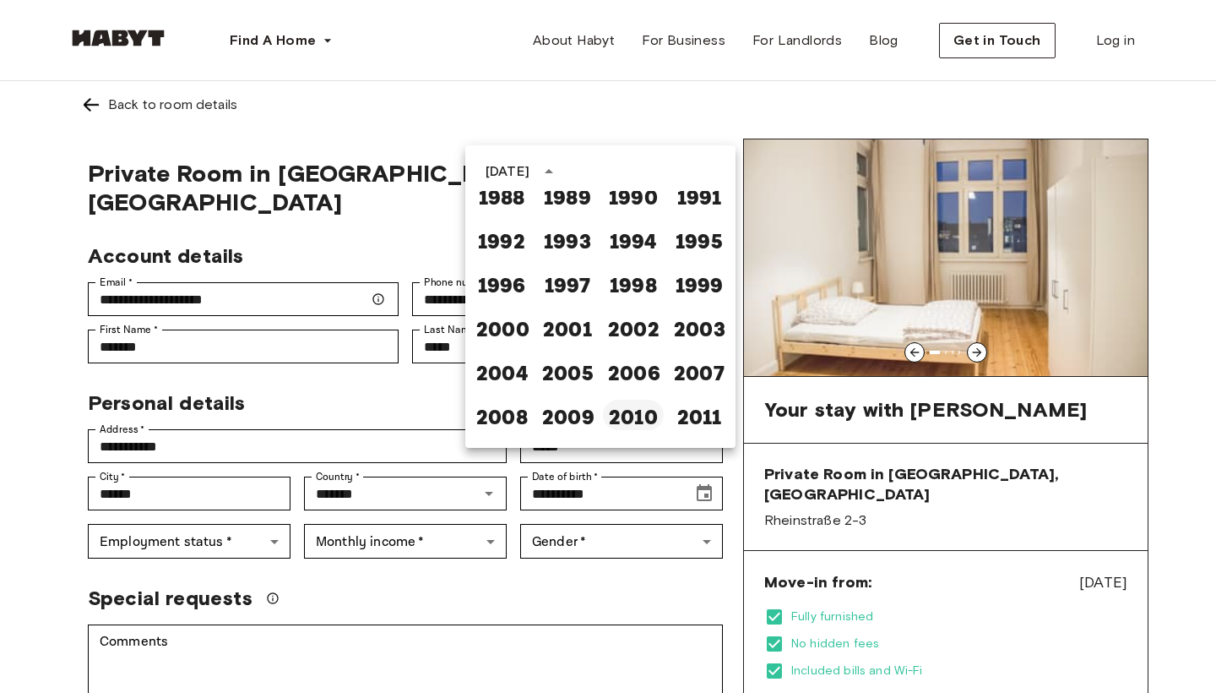
scroll to position [973, 0]
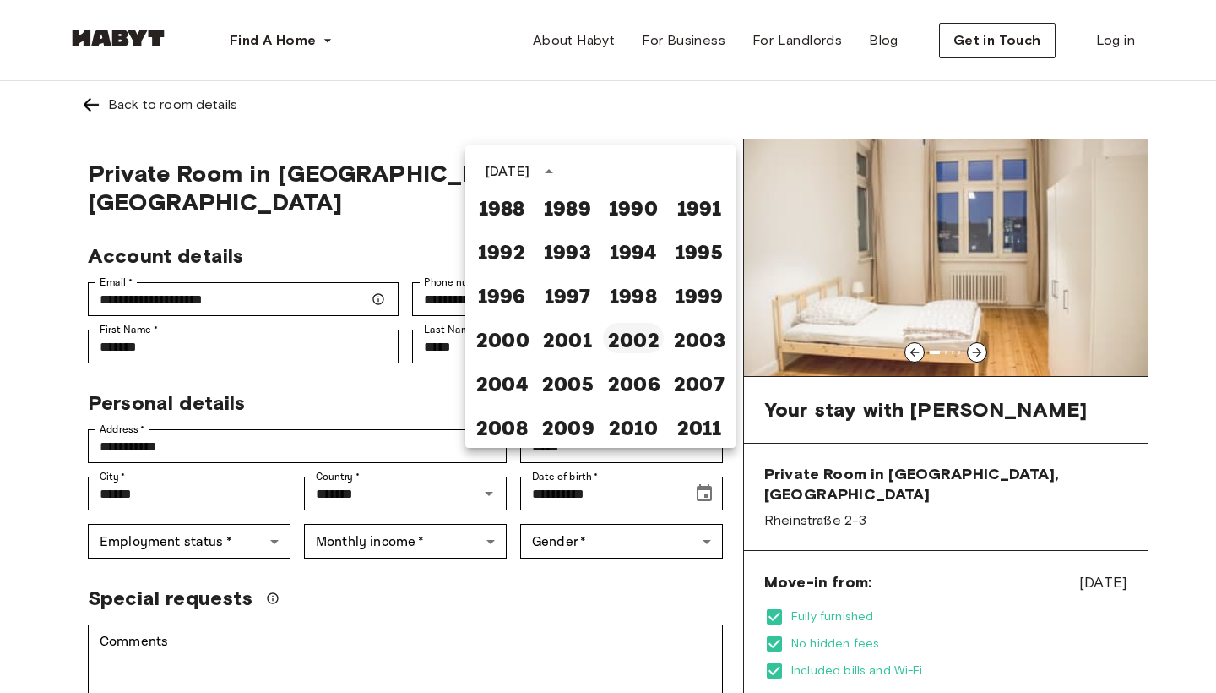
click at [650, 336] on button "2002" at bounding box center [633, 338] width 61 height 30
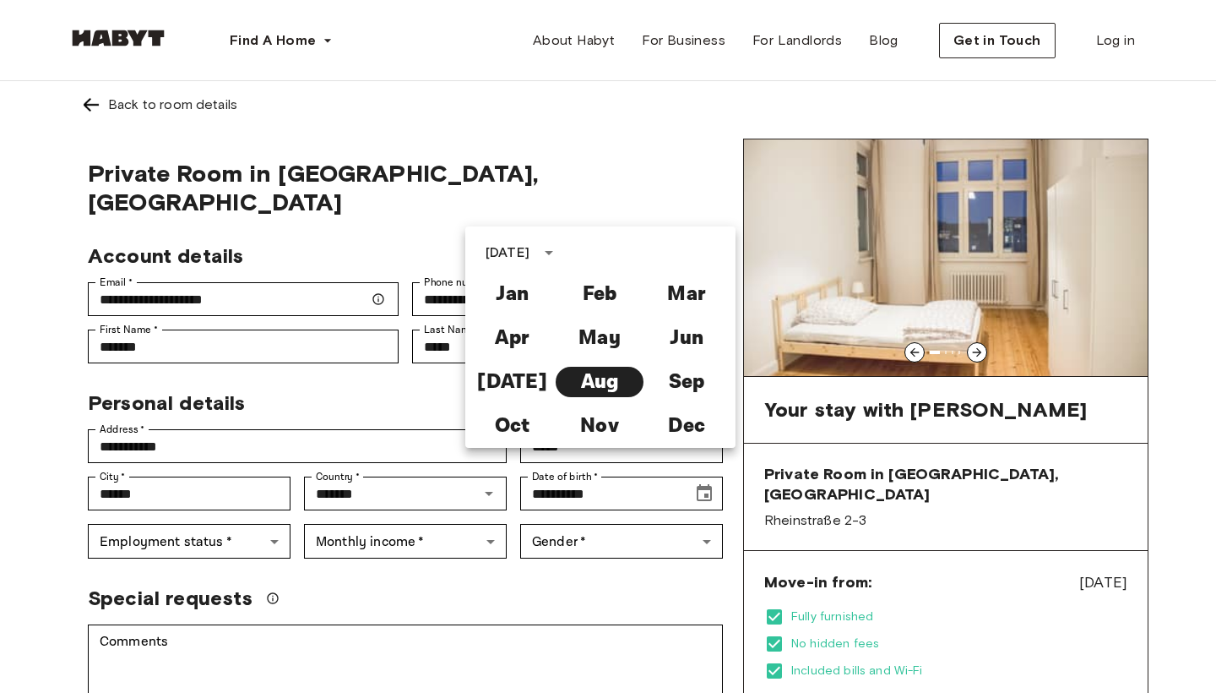
type input "**********"
click at [581, 572] on div "Special requests" at bounding box center [398, 591] width 649 height 39
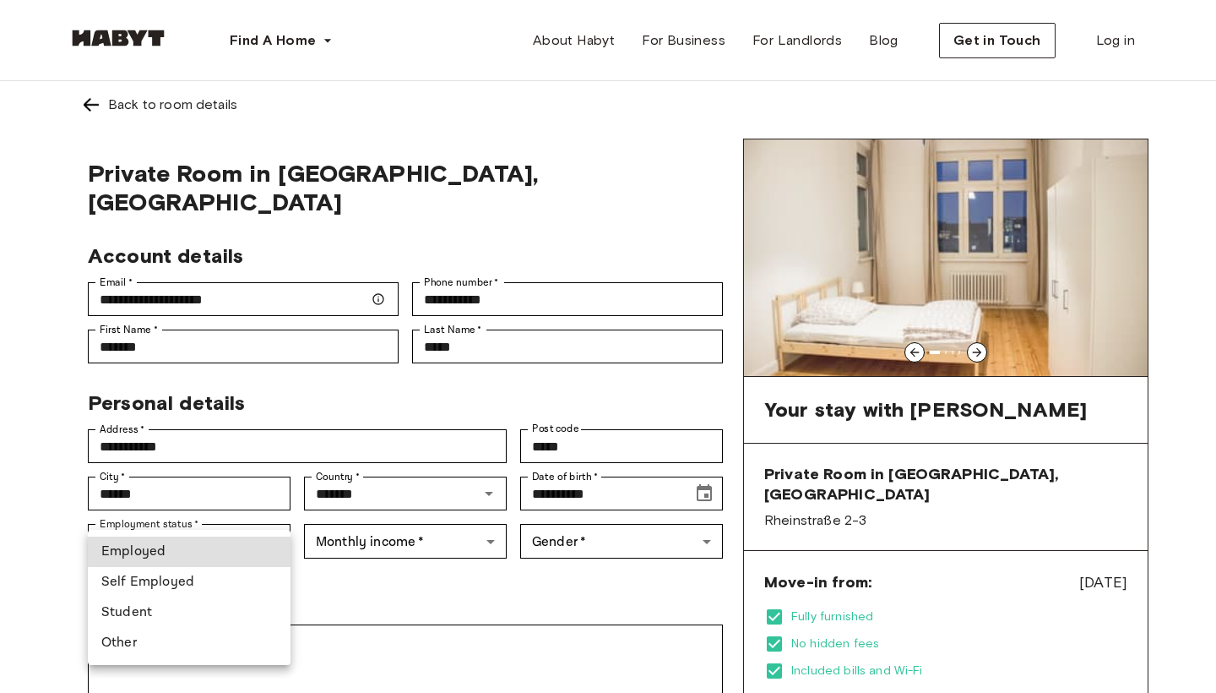
click at [183, 620] on li "Student" at bounding box center [189, 612] width 203 height 30
type input "*******"
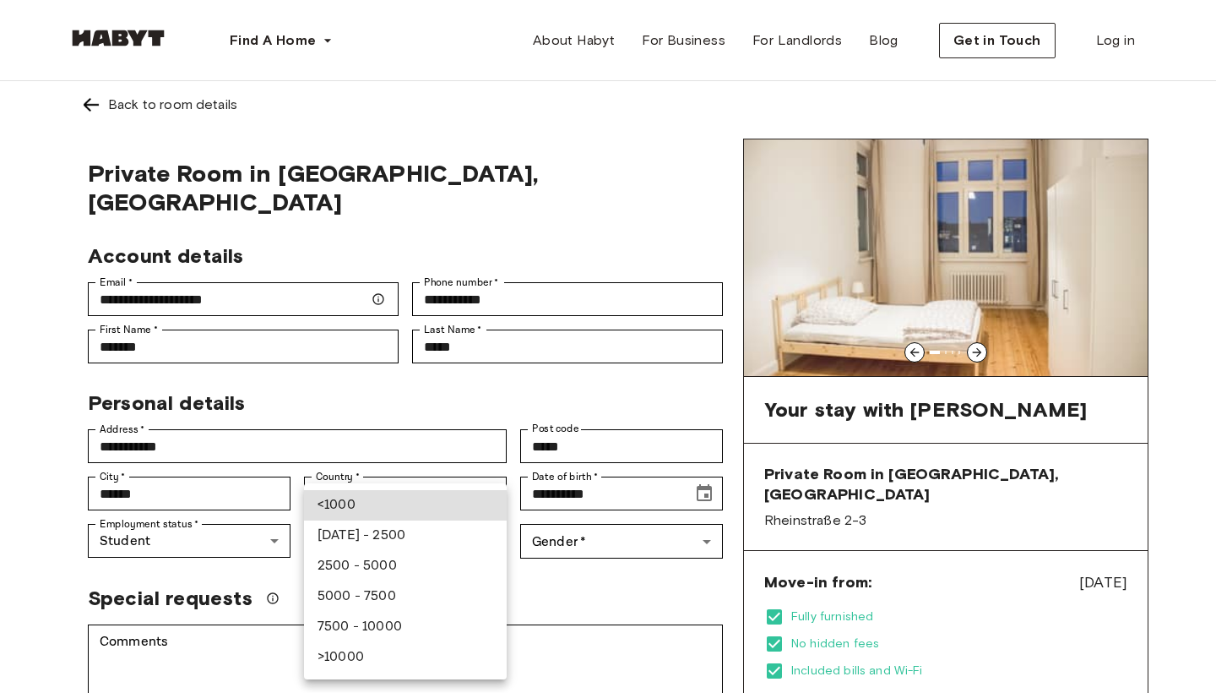
click at [351, 512] on li "<1000" at bounding box center [405, 505] width 203 height 30
type input "******"
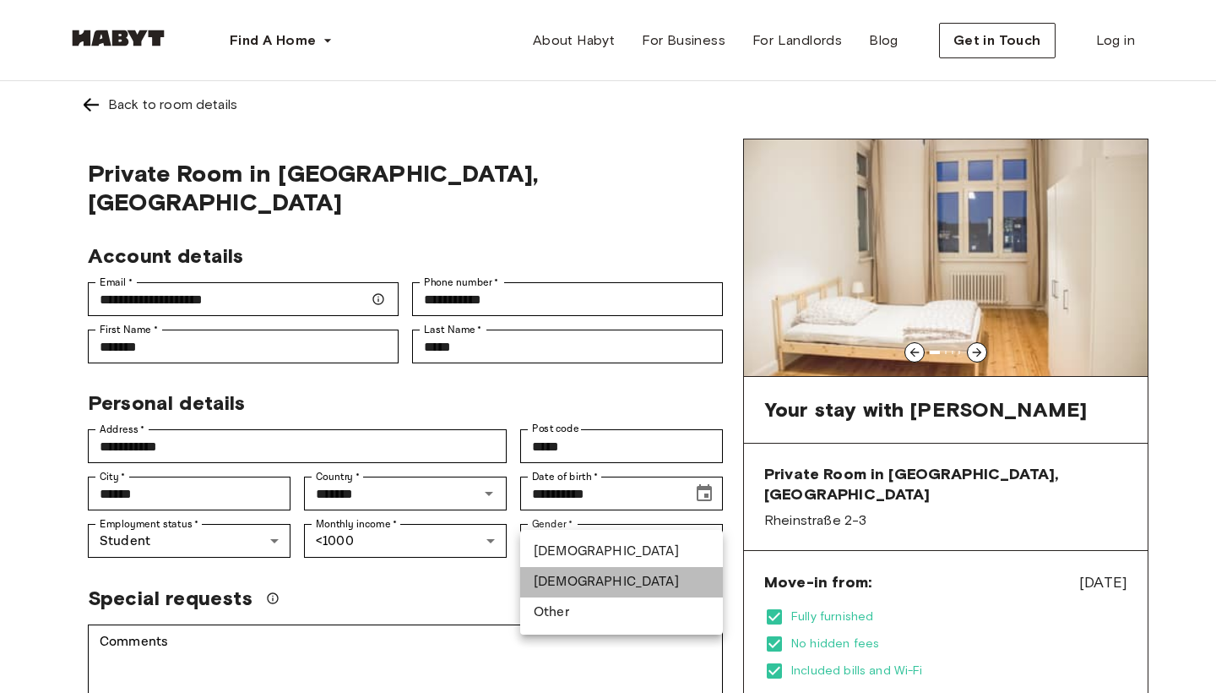
click at [570, 580] on li "Female" at bounding box center [621, 582] width 203 height 30
type input "******"
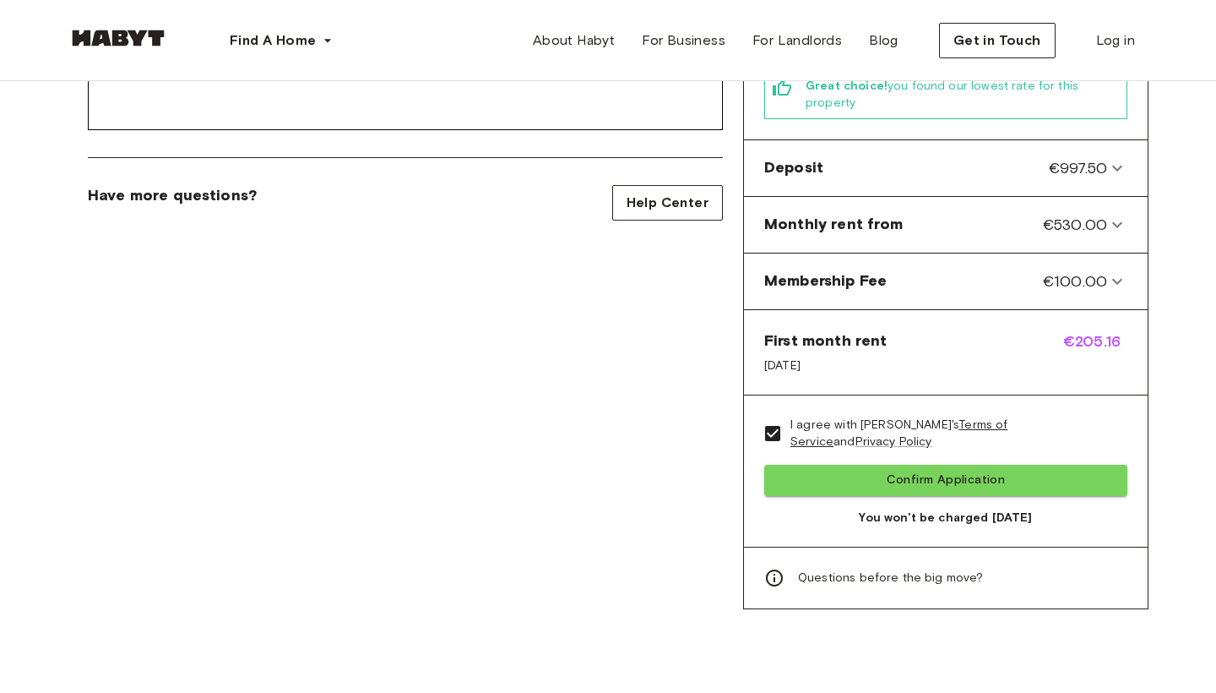
scroll to position [698, 0]
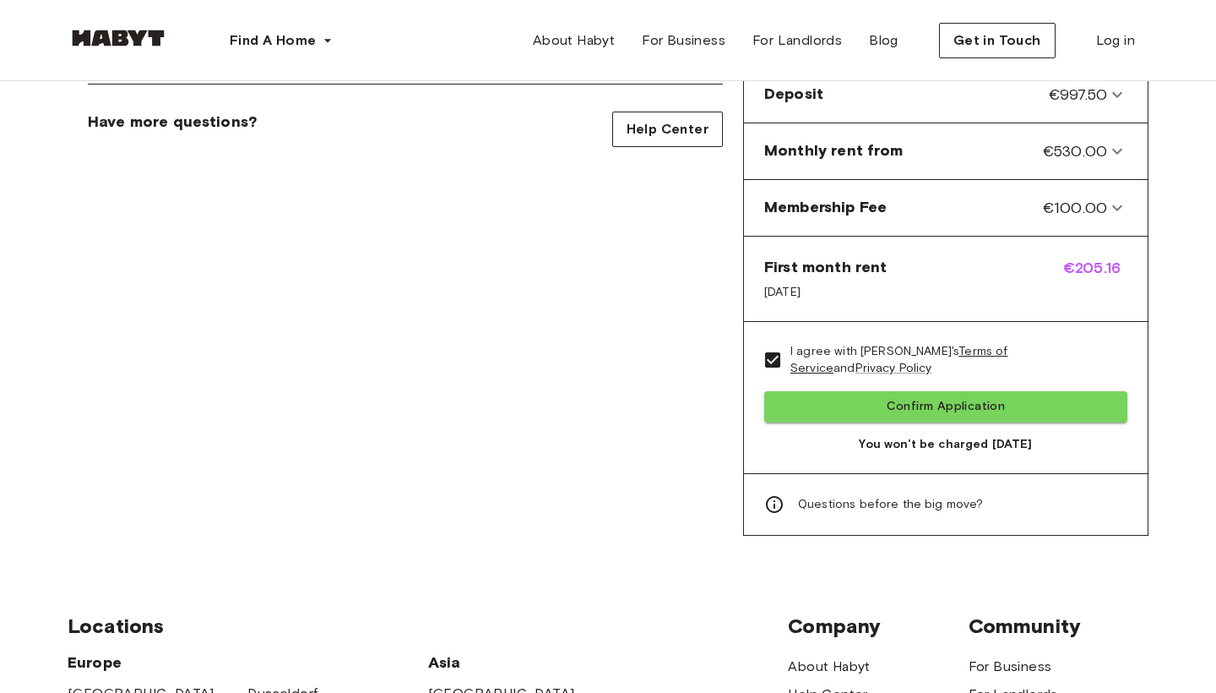
click at [813, 436] on span "You won't be charged today" at bounding box center [945, 444] width 363 height 17
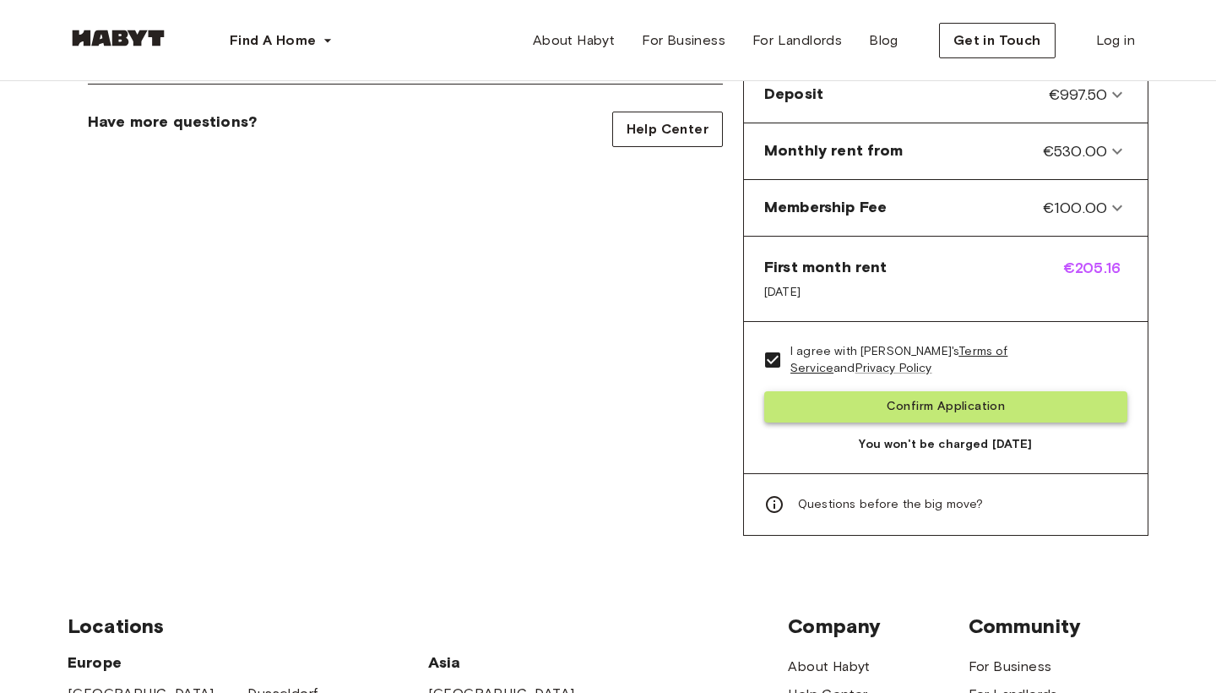
click at [827, 391] on button "Confirm Application" at bounding box center [945, 406] width 363 height 31
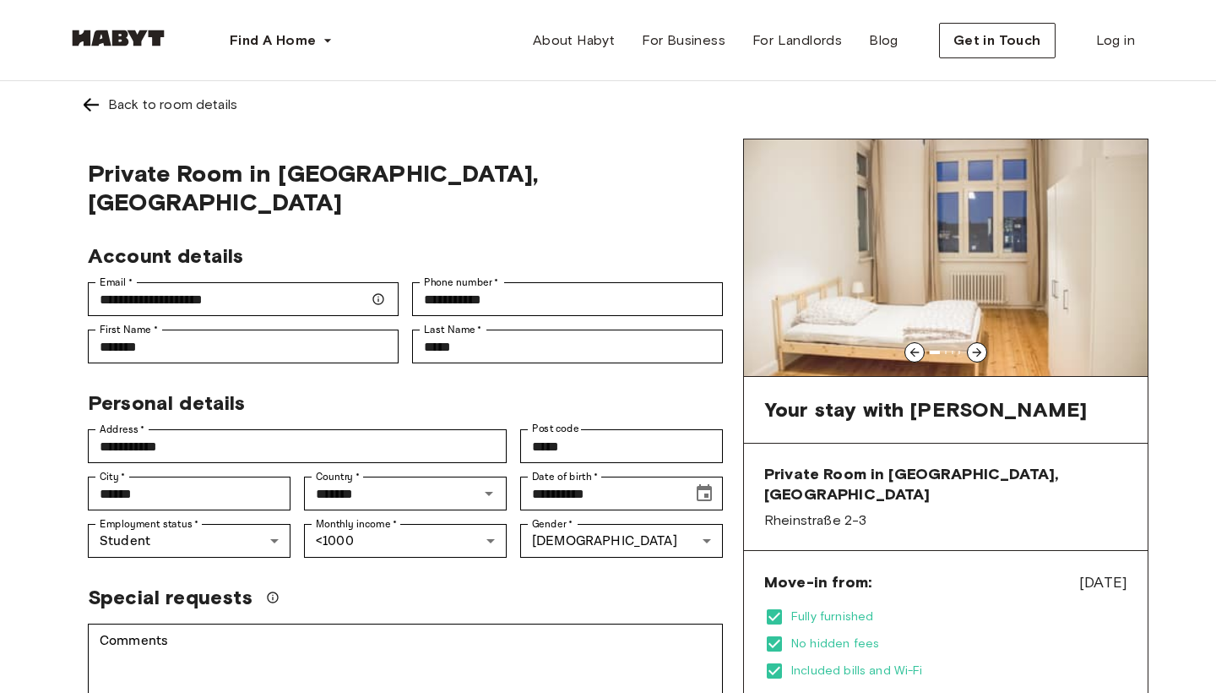
scroll to position [0, 0]
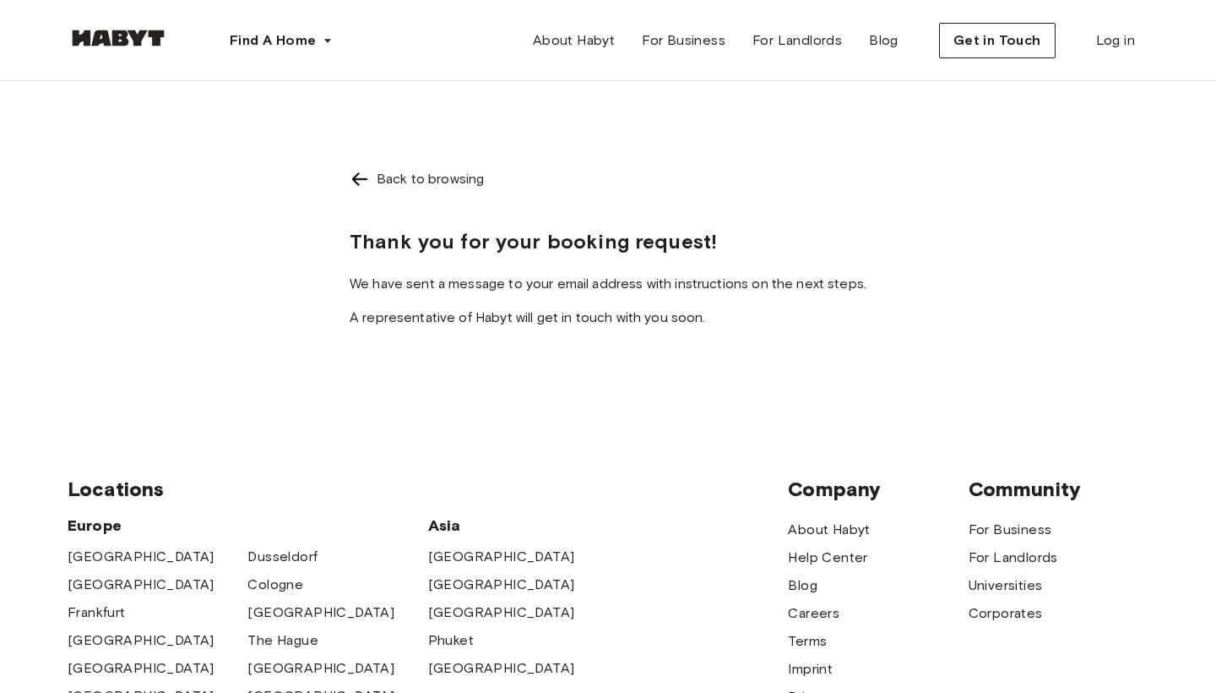
click at [375, 182] on div "Back to browsing" at bounding box center [608, 179] width 517 height 20
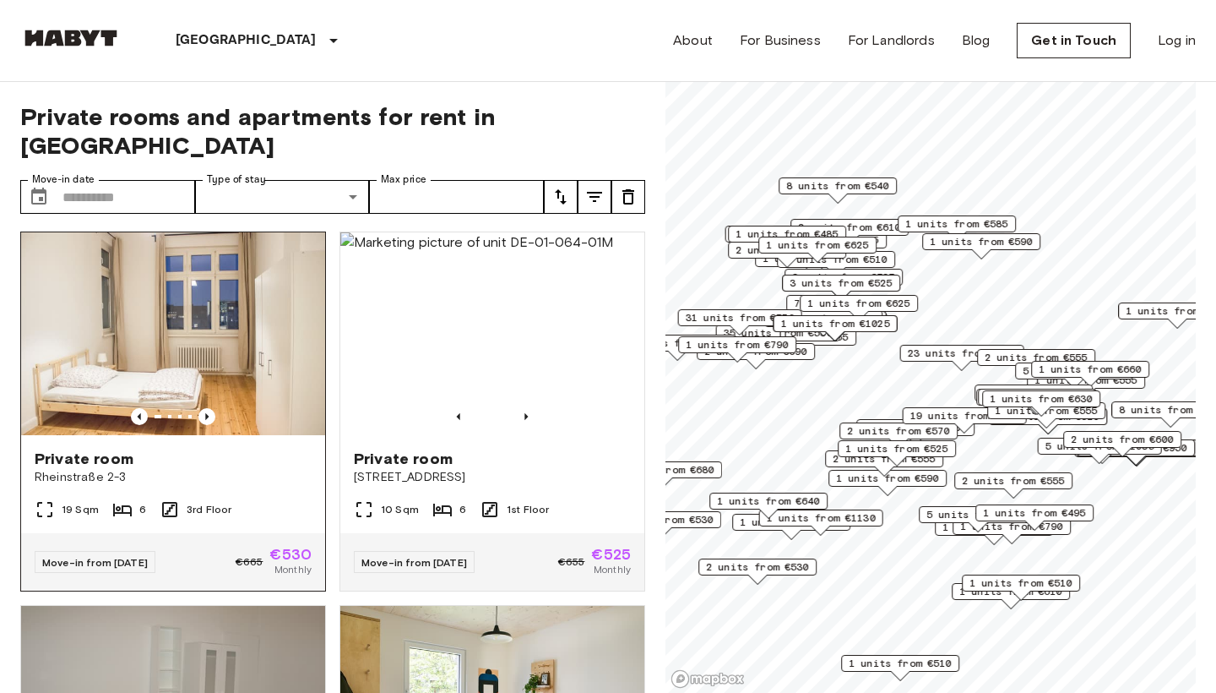
click at [274, 354] on img at bounding box center [173, 333] width 304 height 203
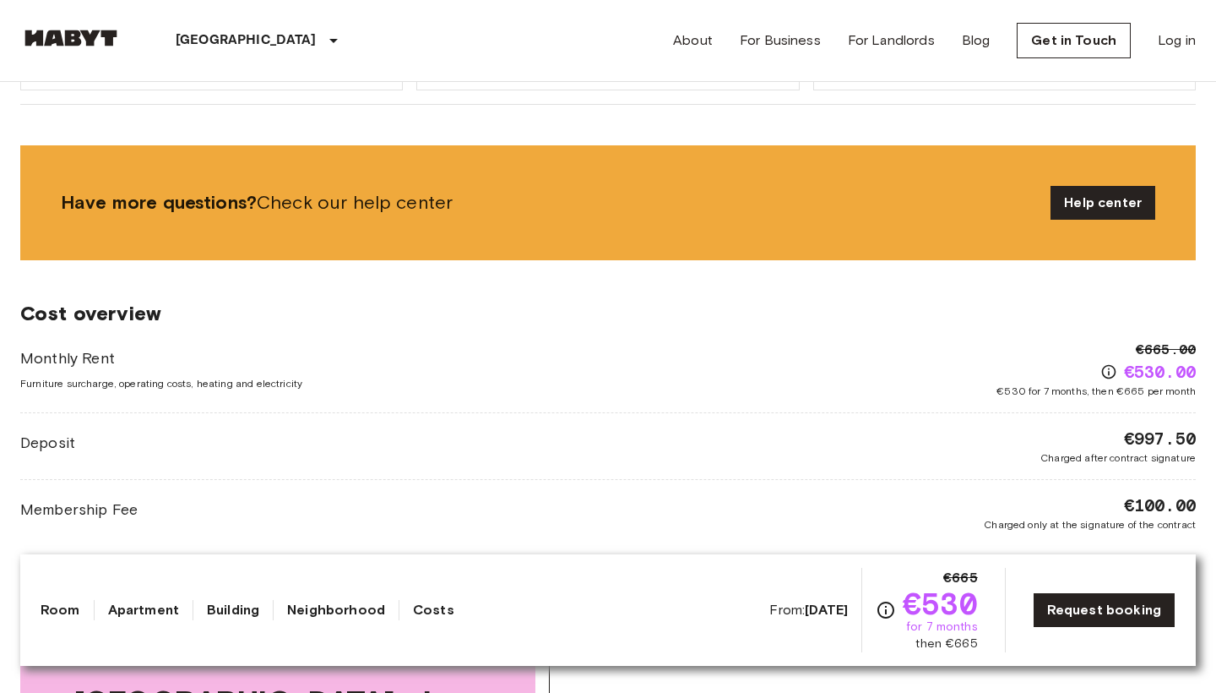
scroll to position [1362, 0]
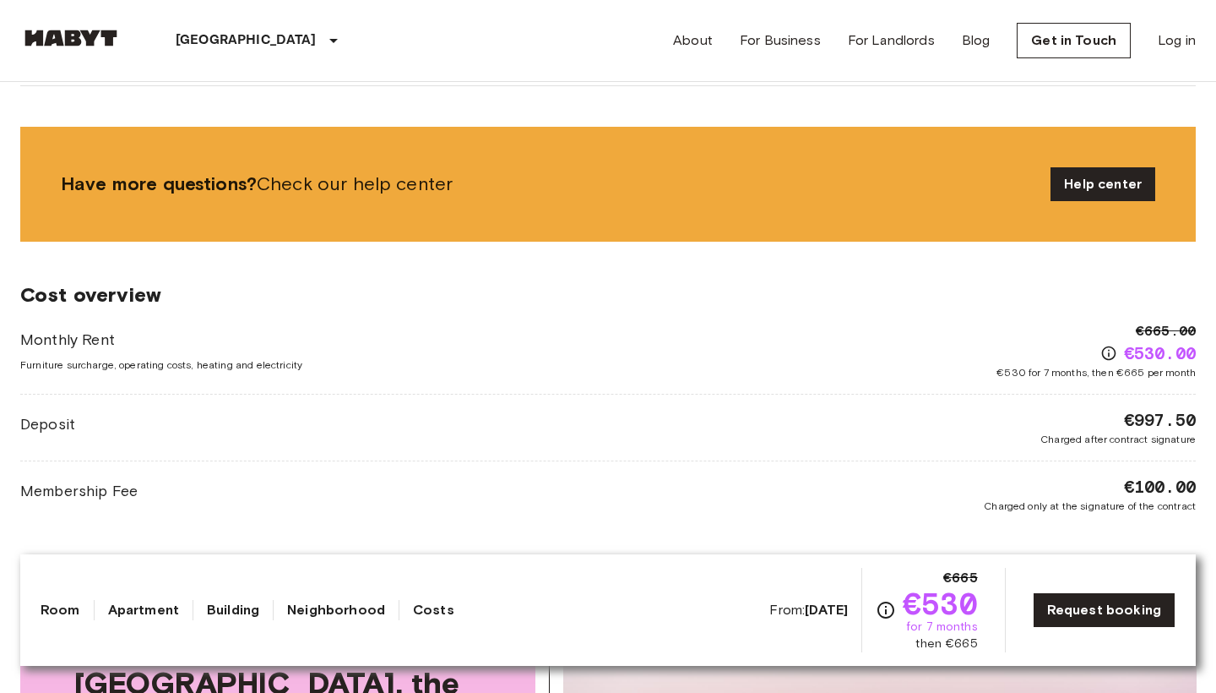
click at [1089, 201] on div "Have more questions? Check our help center Help center" at bounding box center [608, 184] width 1176 height 115
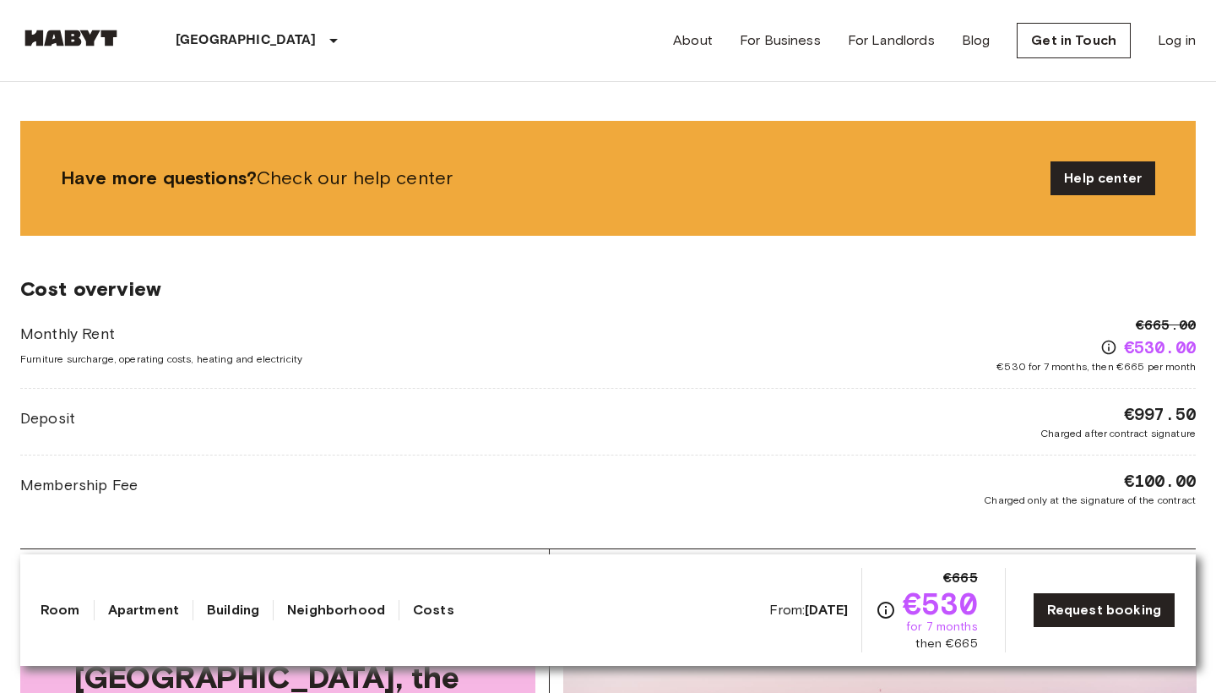
scroll to position [1368, 0]
